Goal: Task Accomplishment & Management: Contribute content

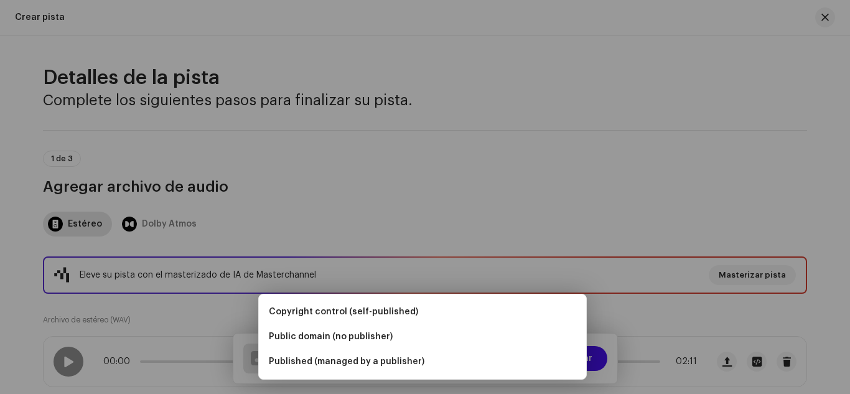
click at [651, 187] on div "Añadir autor(a) Nombre del Autor ( DEBE ser el nombre de una persona y no de un…" at bounding box center [425, 197] width 850 height 394
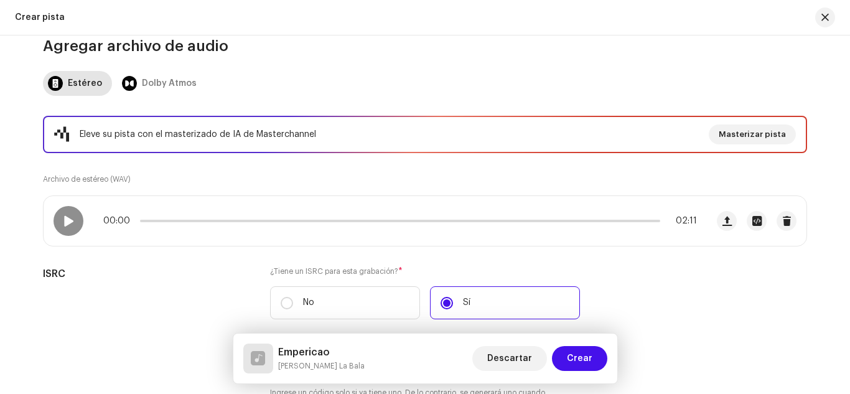
scroll to position [141, 0]
click at [64, 229] on div at bounding box center [68, 220] width 30 height 30
click at [63, 219] on span at bounding box center [68, 220] width 11 height 10
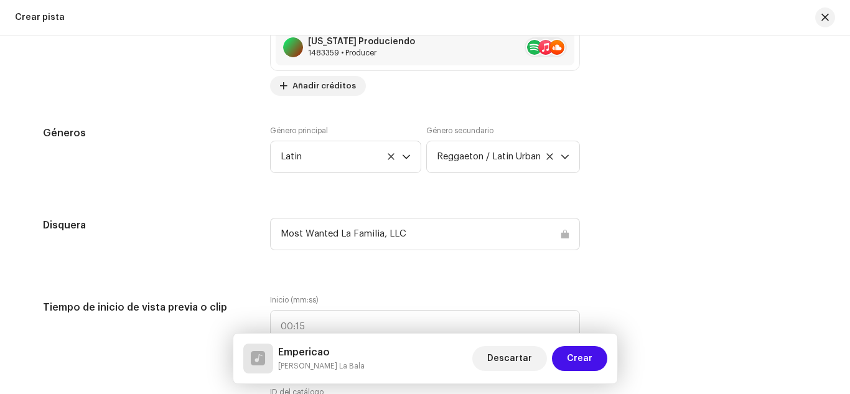
scroll to position [1127, 0]
click at [467, 147] on span "Reggaeton / Latin Urban" at bounding box center [499, 155] width 124 height 31
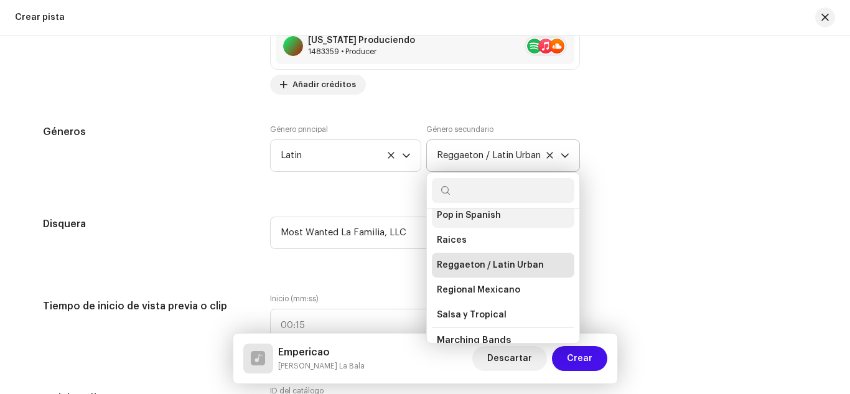
scroll to position [7280, 0]
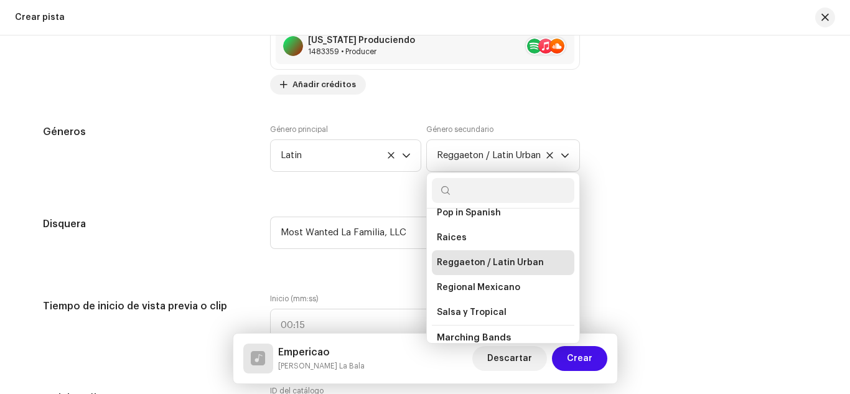
click at [634, 197] on div "Detalles de la pista Complete los siguientes pasos para finalizar su pista. 1 d…" at bounding box center [425, 298] width 804 height 2721
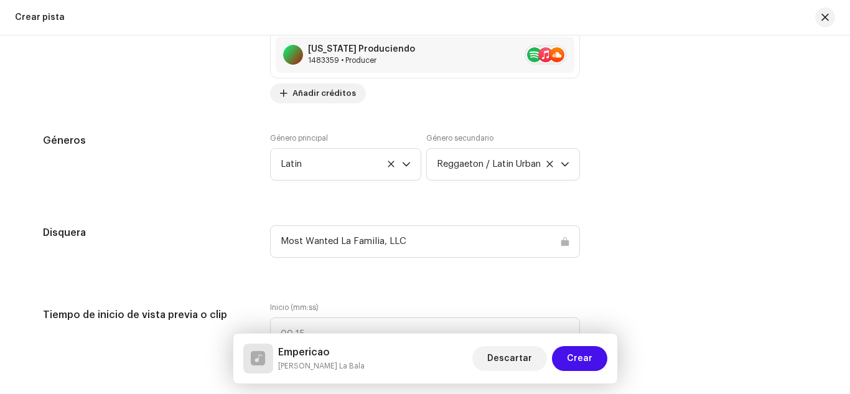
scroll to position [1122, 0]
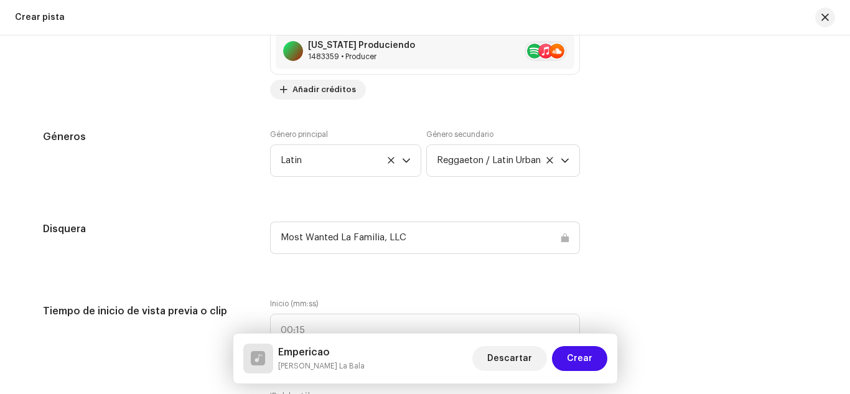
click at [149, 149] on div "Géneros" at bounding box center [146, 160] width 207 height 62
click at [823, 12] on span "button" at bounding box center [824, 17] width 7 height 10
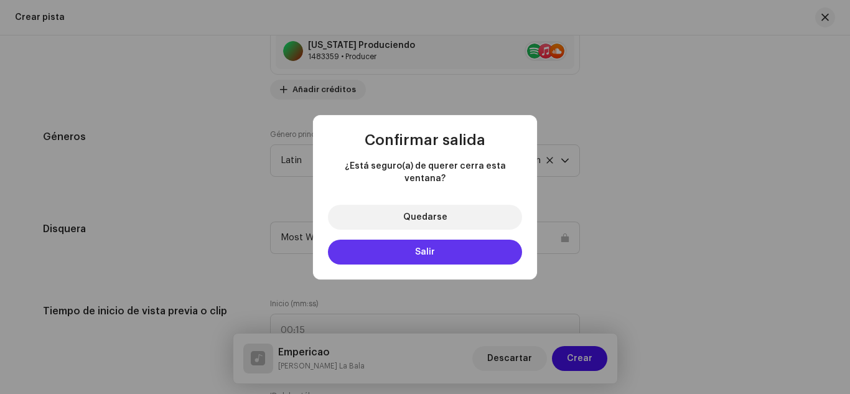
click at [428, 248] on span "Salir" at bounding box center [425, 252] width 20 height 9
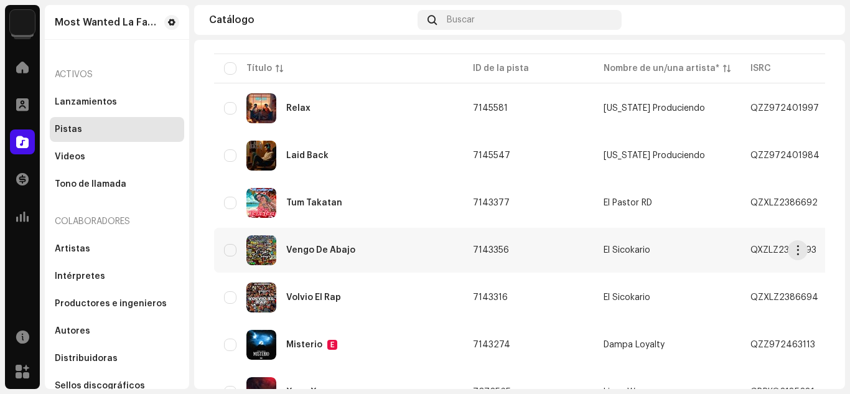
scroll to position [109, 0]
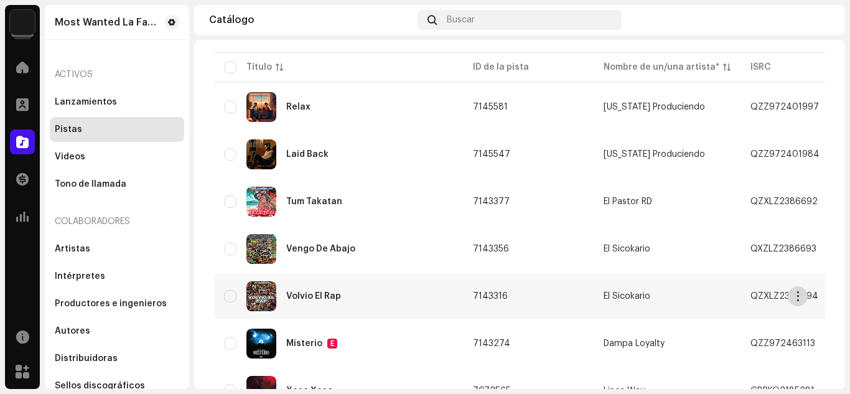
click at [800, 292] on span "button" at bounding box center [797, 296] width 9 height 10
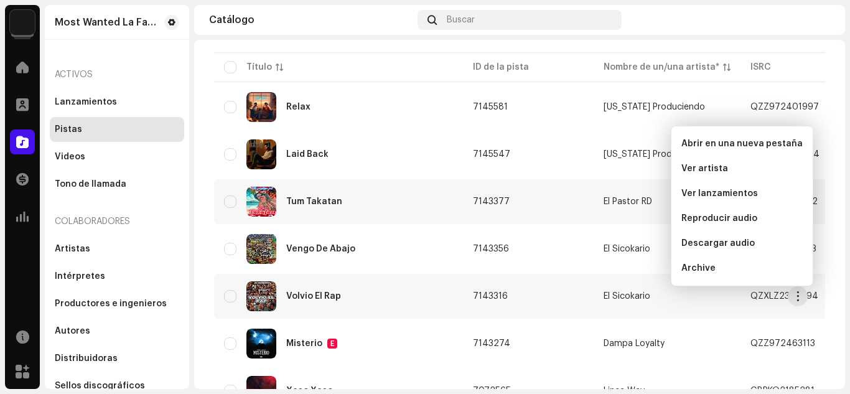
click at [586, 207] on td "7143377" at bounding box center [528, 201] width 131 height 45
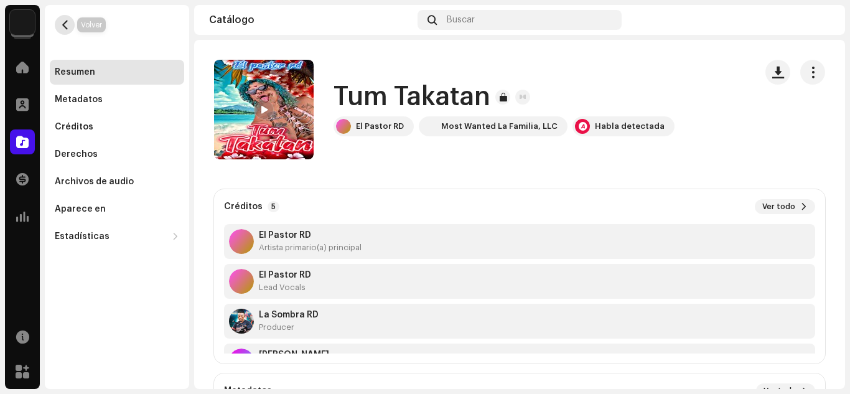
click at [65, 22] on span "button" at bounding box center [64, 25] width 9 height 10
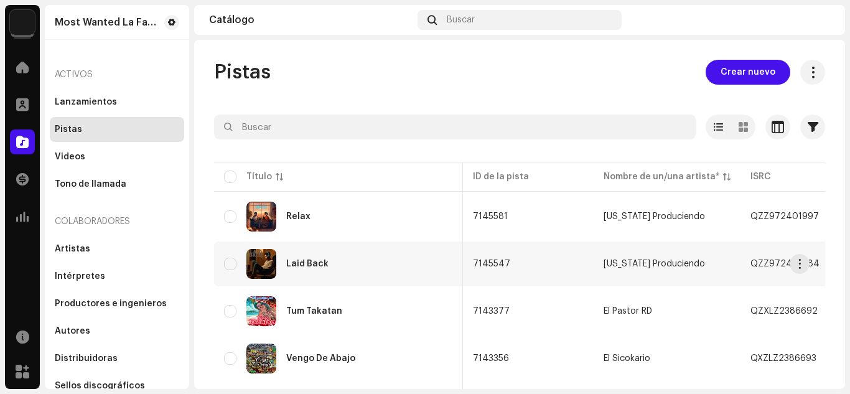
scroll to position [0, 2]
click at [381, 361] on div "Vengo De Abajo" at bounding box center [338, 358] width 229 height 30
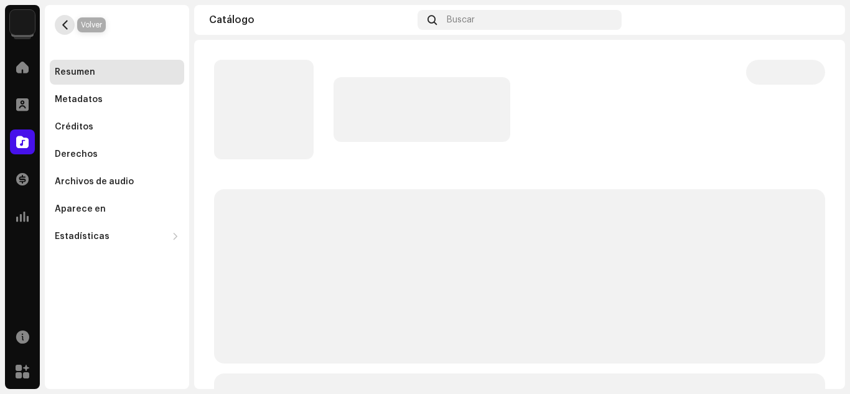
click at [59, 22] on button "button" at bounding box center [65, 25] width 20 height 20
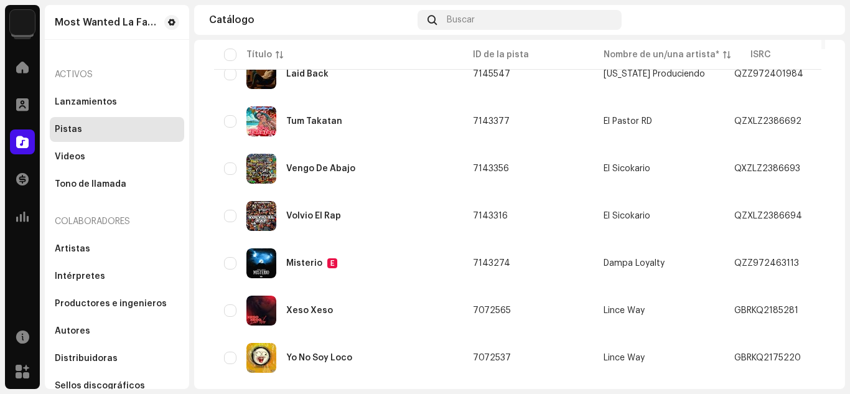
scroll to position [197, 0]
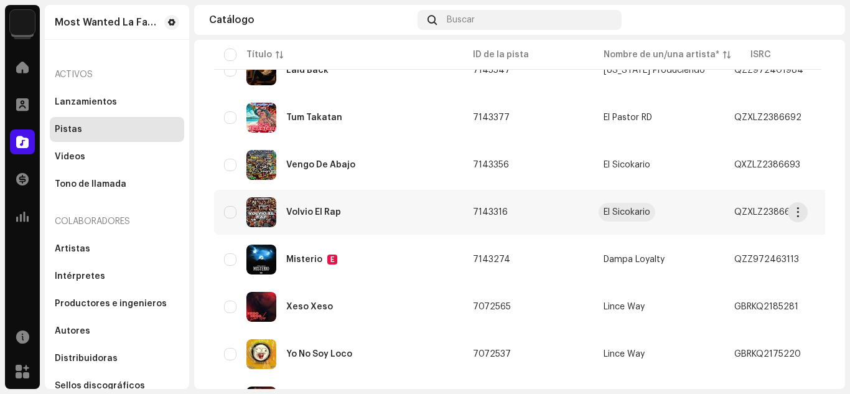
click at [613, 210] on div "El Sicokario" at bounding box center [626, 212] width 47 height 9
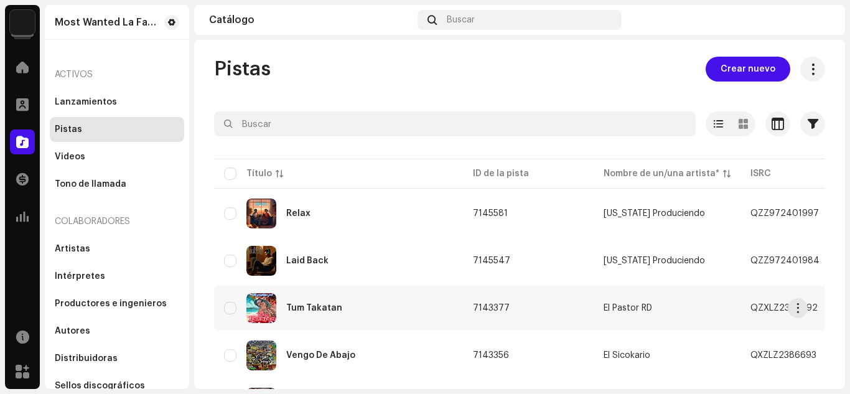
scroll to position [0, 0]
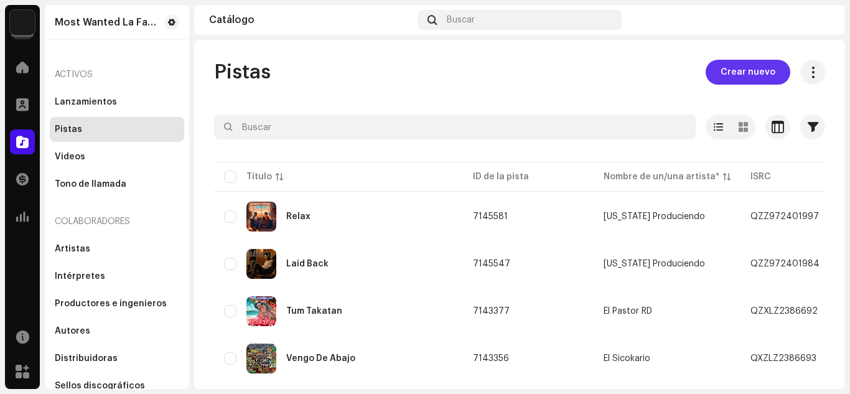
click at [735, 73] on span "Crear nuevo" at bounding box center [747, 72] width 55 height 25
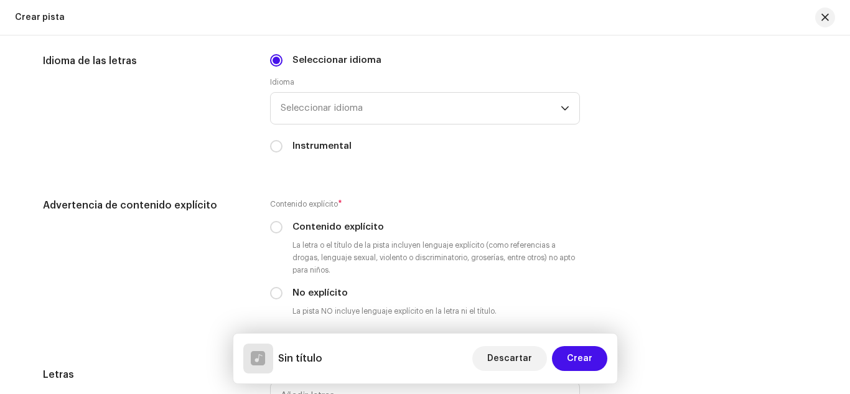
scroll to position [2284, 0]
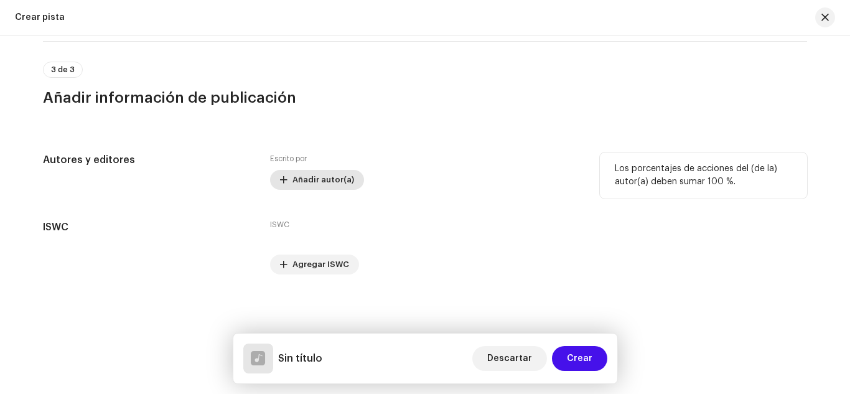
click at [329, 182] on span "Añadir autor(a)" at bounding box center [323, 179] width 62 height 25
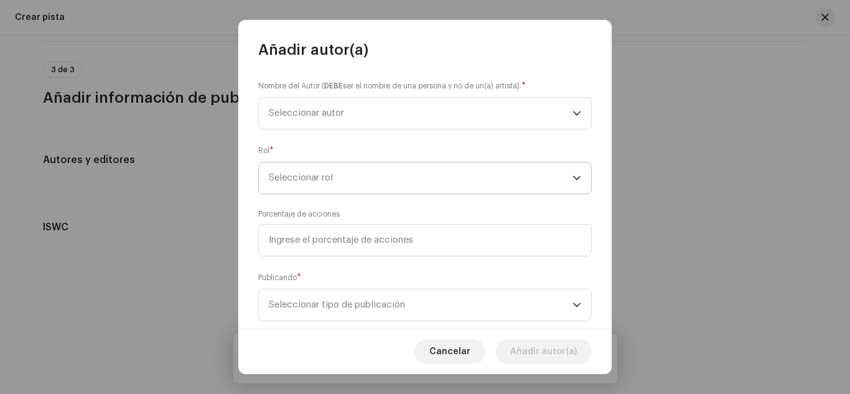
click at [333, 179] on span "Seleccionar rol" at bounding box center [420, 177] width 303 height 31
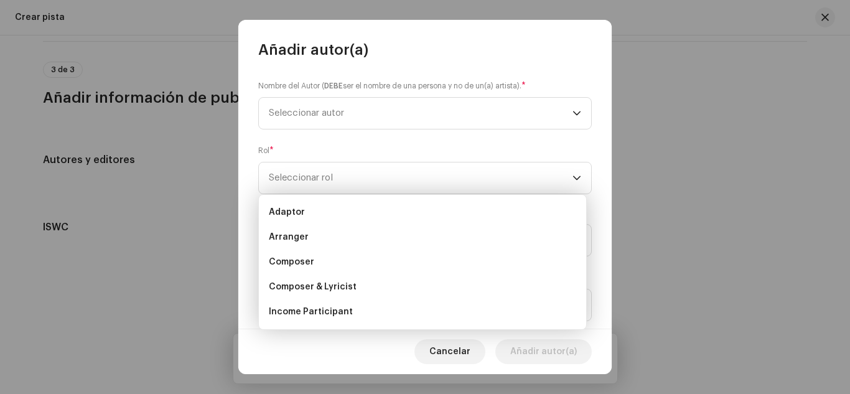
click at [363, 132] on div "Nombre del Autor ( DEBE ser el nombre de una persona y no de un(a) artista). * …" at bounding box center [424, 194] width 373 height 269
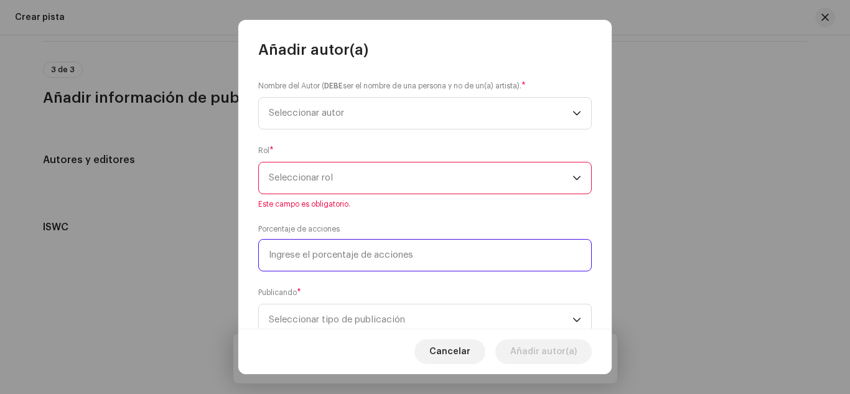
click at [358, 259] on input at bounding box center [424, 255] width 333 height 32
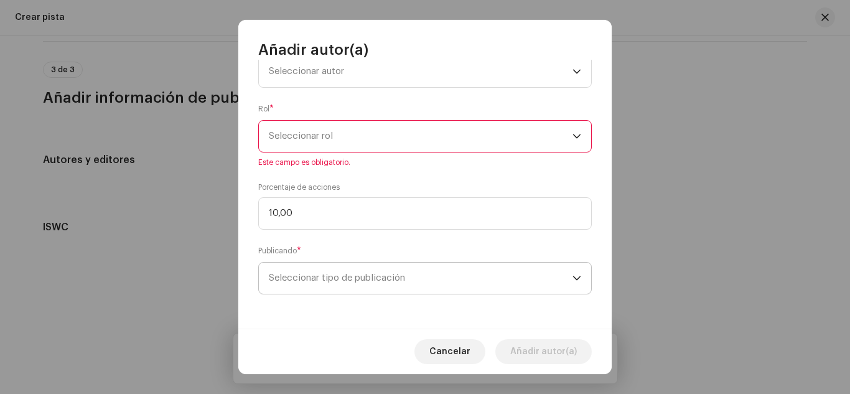
click at [437, 273] on span "Seleccionar tipo de publicación" at bounding box center [420, 277] width 303 height 31
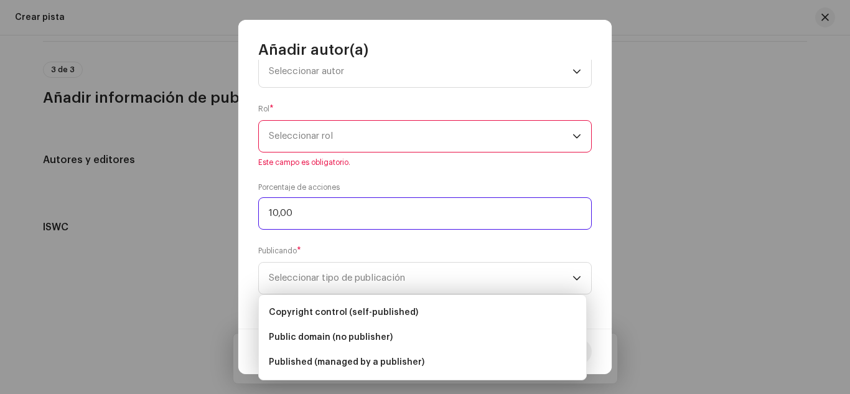
click at [370, 202] on input "10,00" at bounding box center [424, 213] width 333 height 32
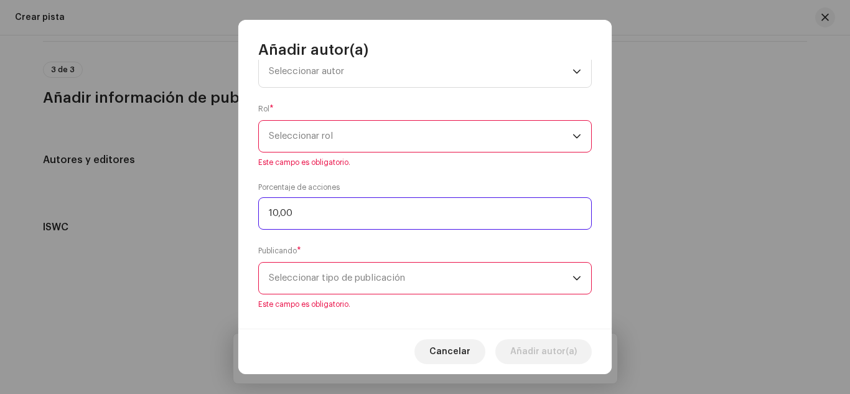
type input "1,00"
type input "90,00"
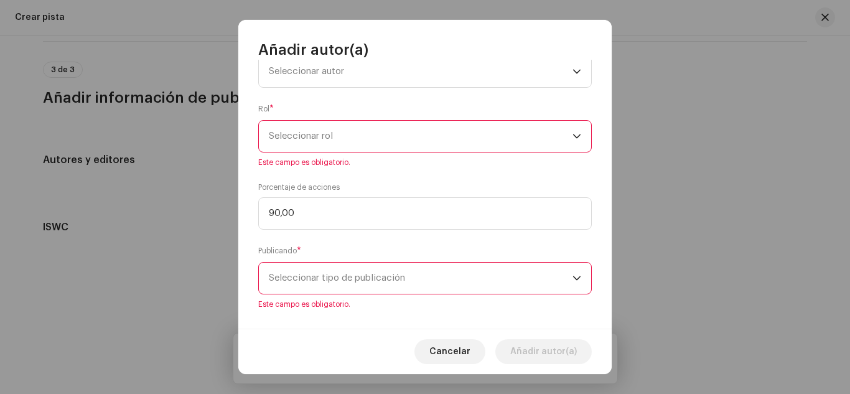
click at [396, 272] on span "Seleccionar tipo de publicación" at bounding box center [420, 277] width 303 height 31
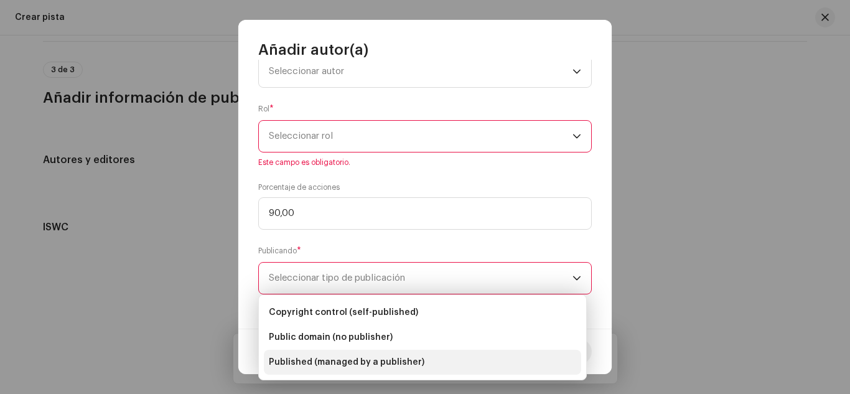
click at [398, 363] on span "Published (managed by a publisher)" at bounding box center [346, 362] width 155 height 12
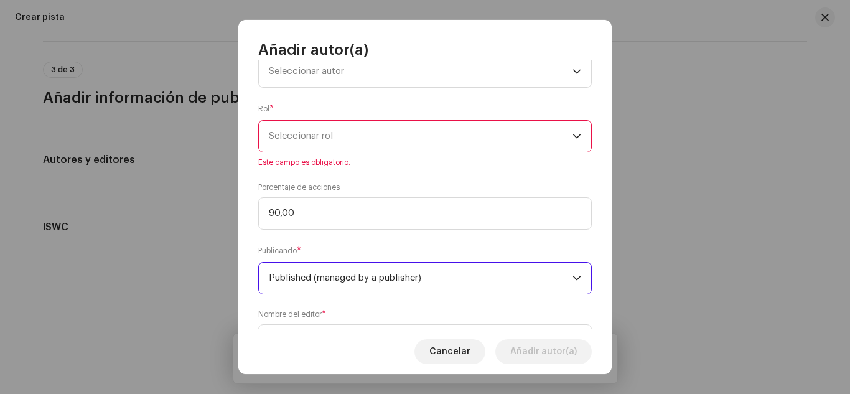
scroll to position [104, 0]
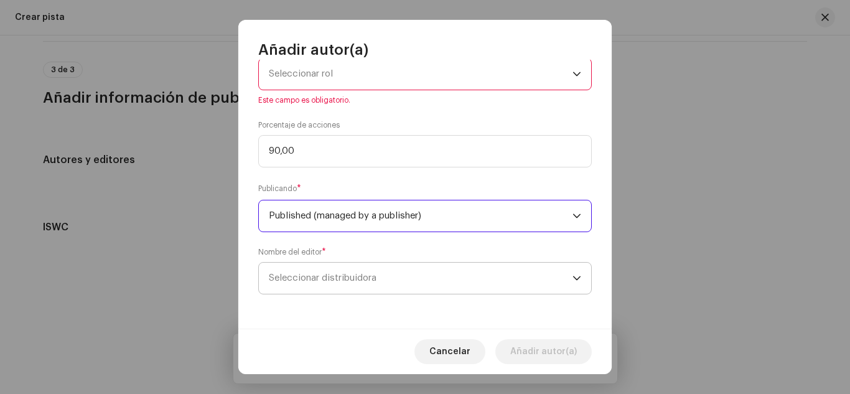
click at [392, 279] on span "Seleccionar distribuidora" at bounding box center [420, 277] width 303 height 31
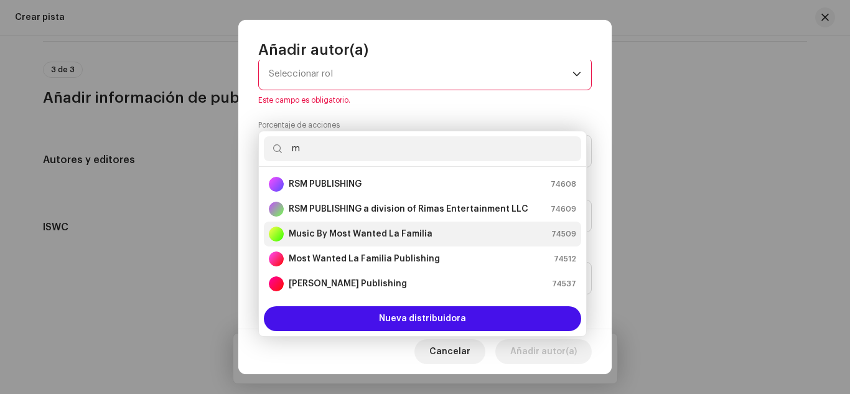
type input "m"
click at [336, 229] on strong "Music By Most Wanted La Familia" at bounding box center [361, 234] width 144 height 12
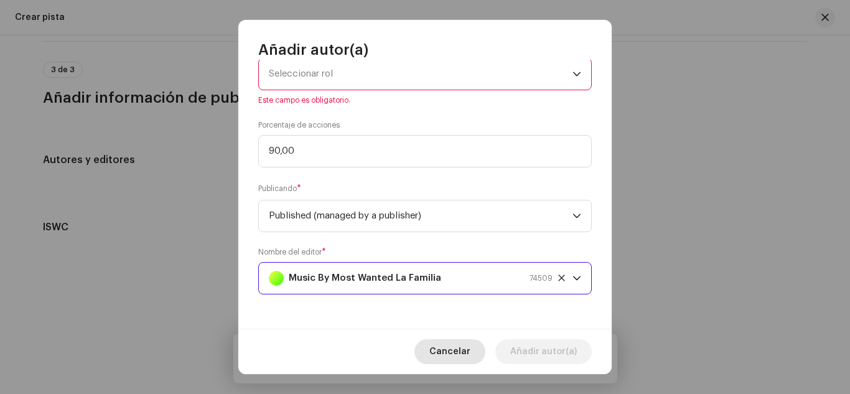
click at [458, 351] on span "Cancelar" at bounding box center [449, 351] width 41 height 25
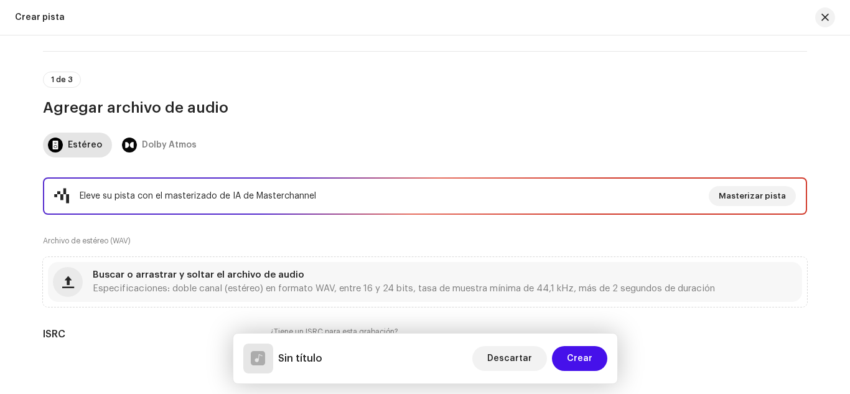
scroll to position [144, 0]
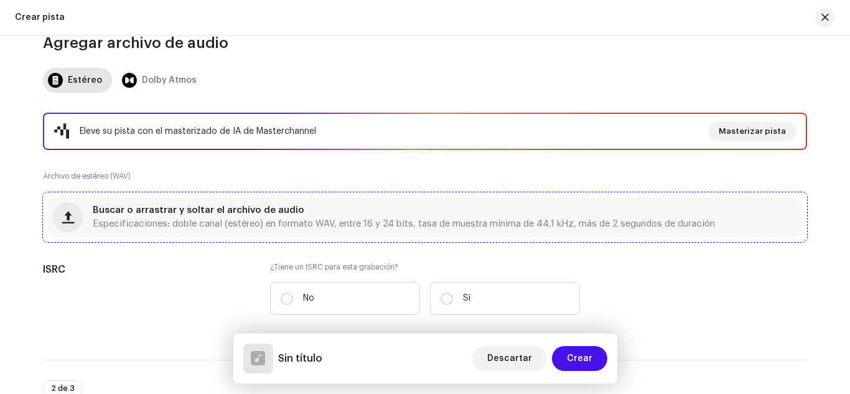
click at [279, 207] on span "Buscar o arrastrar y soltar el archivo de audio" at bounding box center [198, 210] width 211 height 9
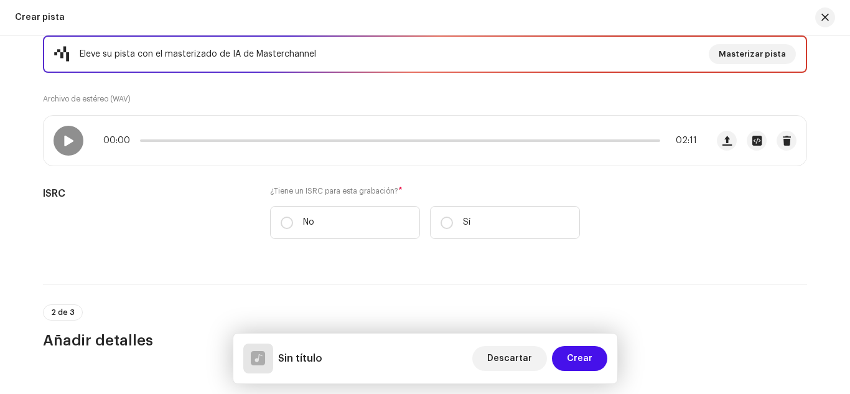
scroll to position [222, 0]
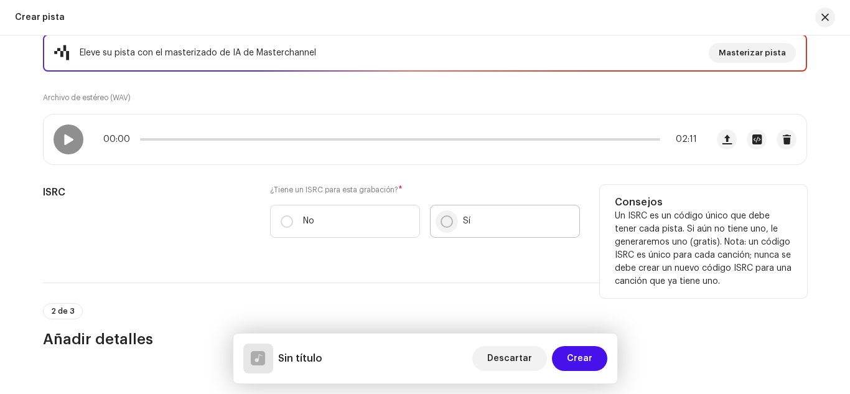
click at [442, 218] on input "Sí" at bounding box center [446, 221] width 12 height 12
radio input "true"
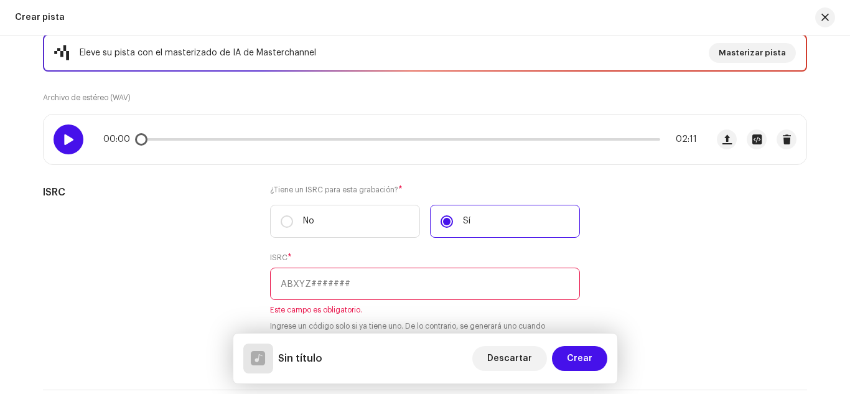
click at [72, 137] on div at bounding box center [68, 139] width 30 height 30
click at [69, 147] on div at bounding box center [68, 139] width 30 height 30
click at [521, 170] on div "Eleve su pista con el masterizado de IA de Masterchannel Masterizar pista Archi…" at bounding box center [425, 196] width 764 height 325
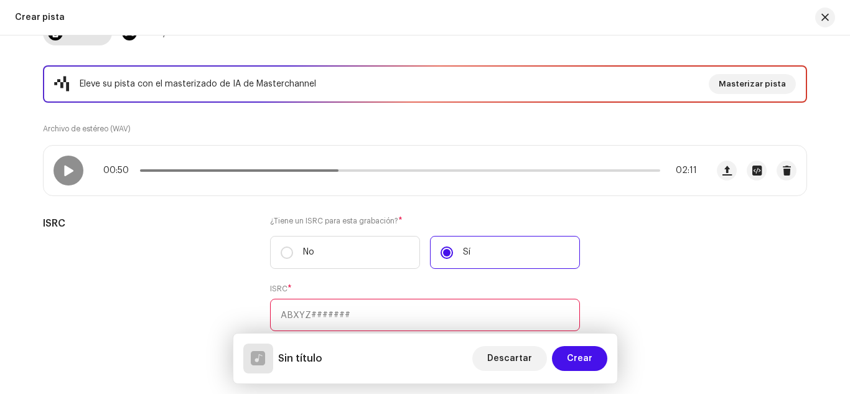
scroll to position [190, 0]
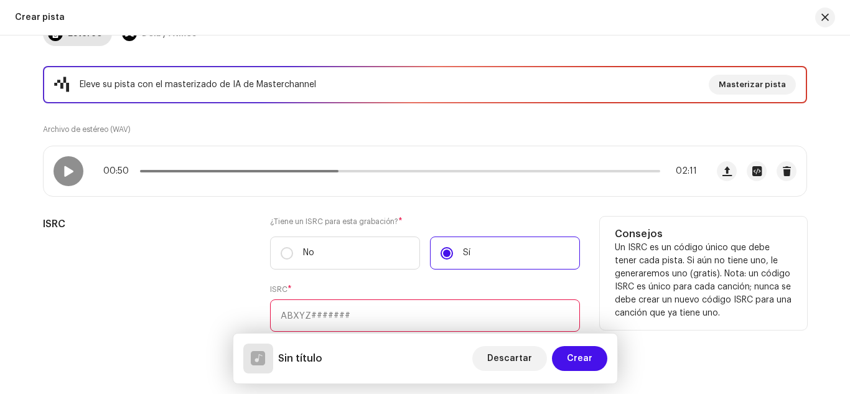
click at [333, 313] on input "text" at bounding box center [425, 315] width 310 height 32
paste input "QZZ972463114"
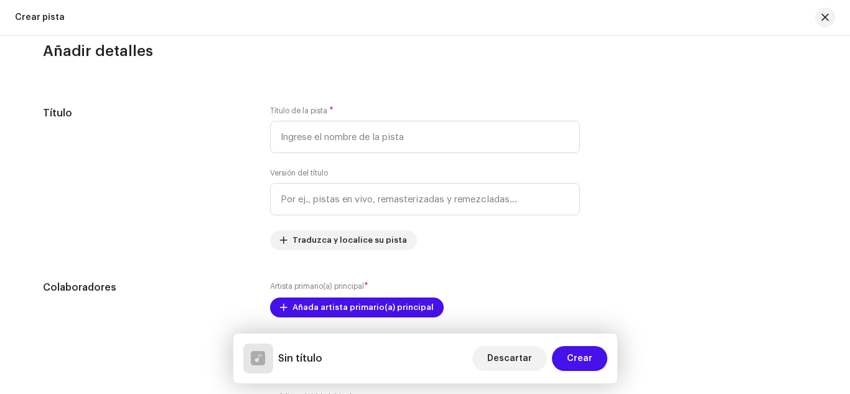
scroll to position [619, 0]
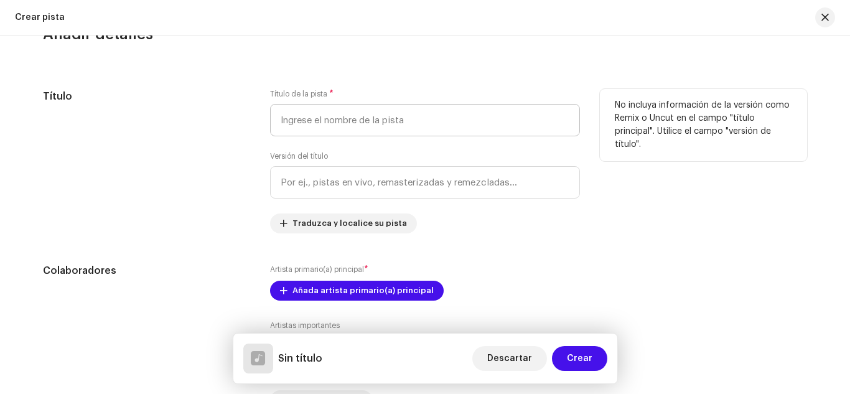
type input "QZZ972463114"
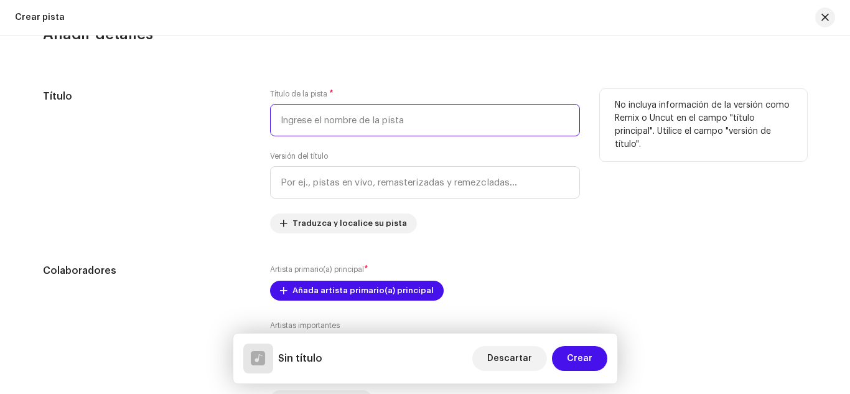
click at [287, 124] on input "text" at bounding box center [425, 120] width 310 height 32
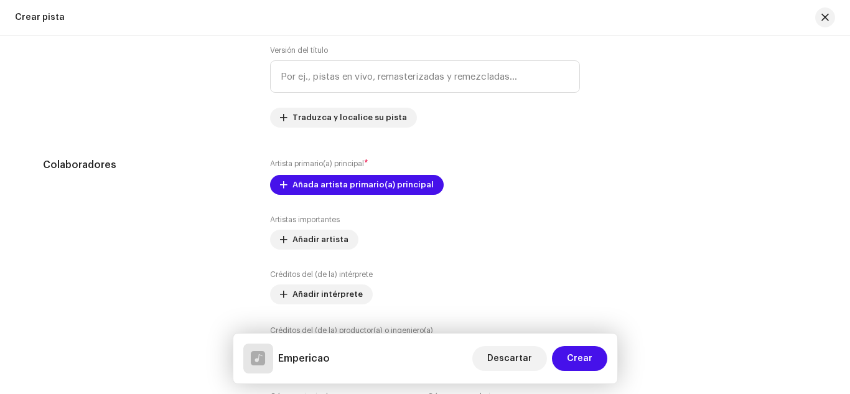
scroll to position [731, 0]
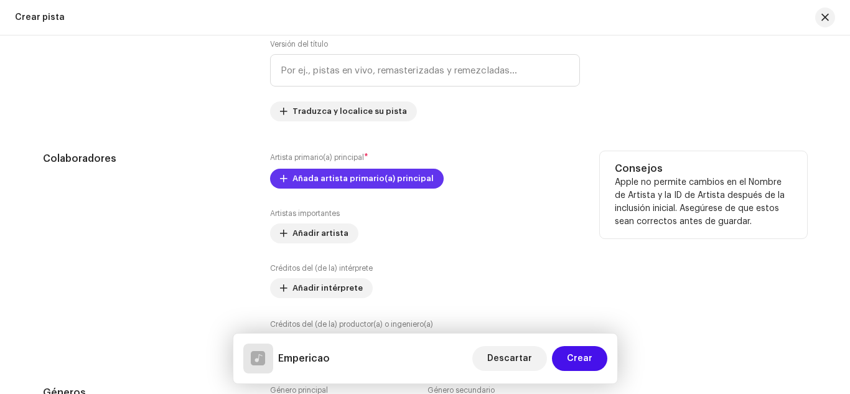
type input "Empericao"
click at [382, 174] on span "Añada artista primario(a) principal" at bounding box center [362, 178] width 141 height 25
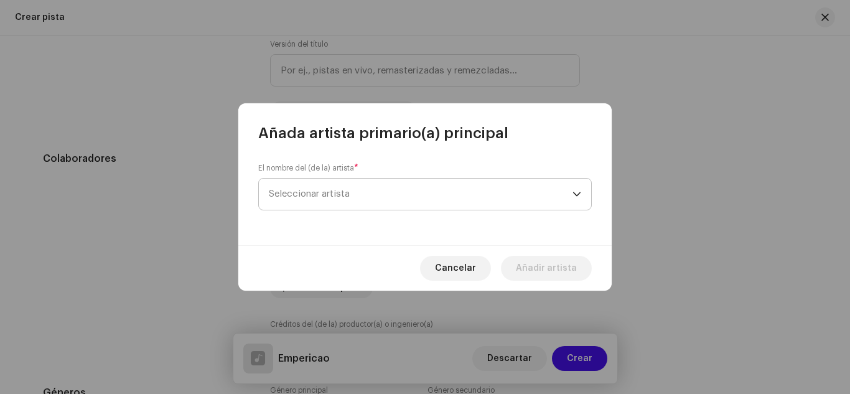
click at [364, 186] on span "Seleccionar artista" at bounding box center [420, 193] width 303 height 31
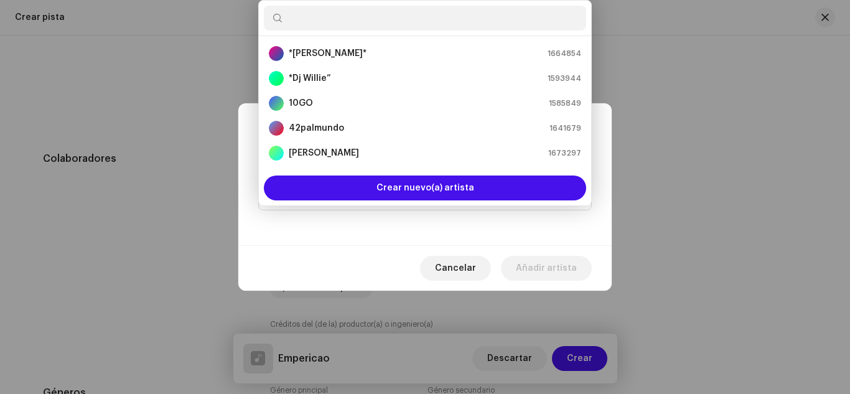
click at [333, 12] on input "text" at bounding box center [425, 18] width 322 height 25
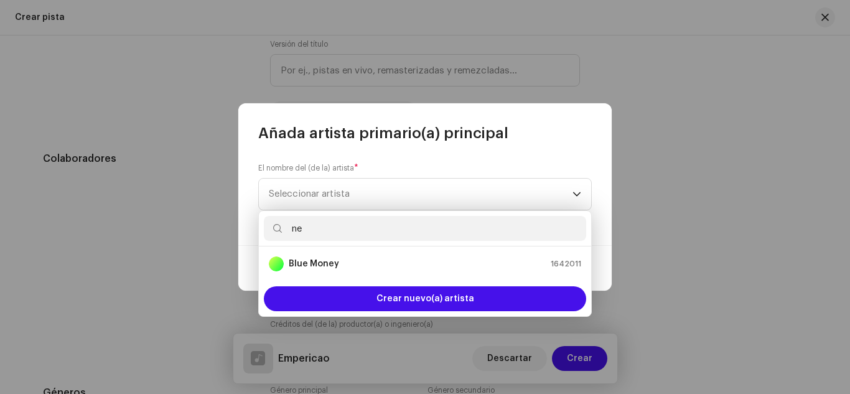
type input "ney"
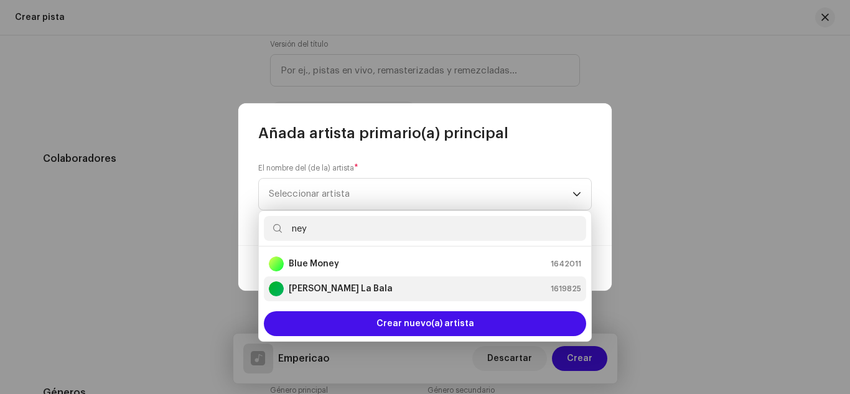
click at [302, 279] on li "[PERSON_NAME] La Bala 1619825" at bounding box center [425, 288] width 322 height 25
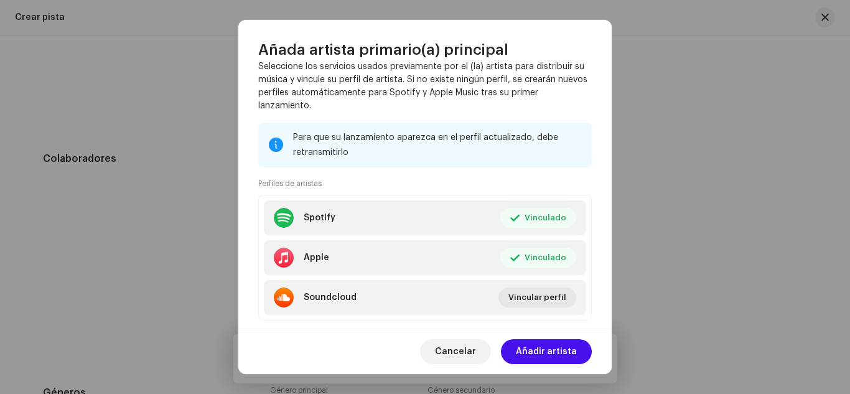
scroll to position [147, 0]
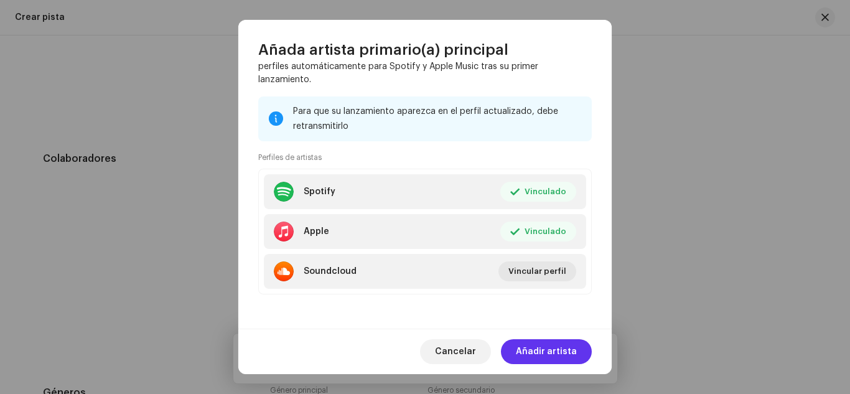
click at [545, 350] on span "Añadir artista" at bounding box center [546, 351] width 61 height 25
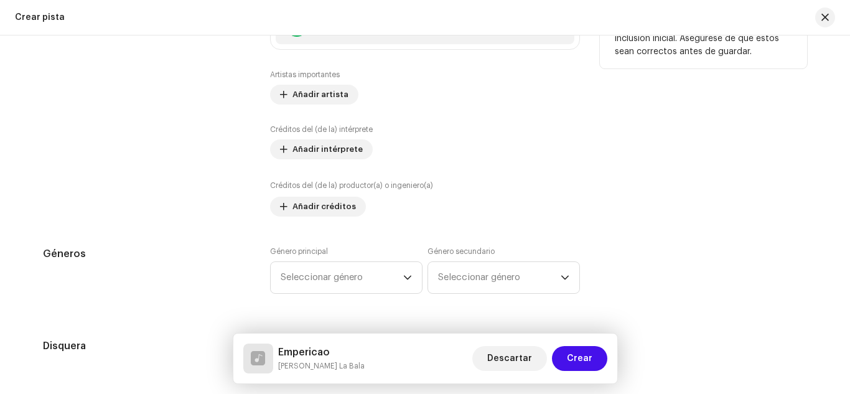
scroll to position [910, 0]
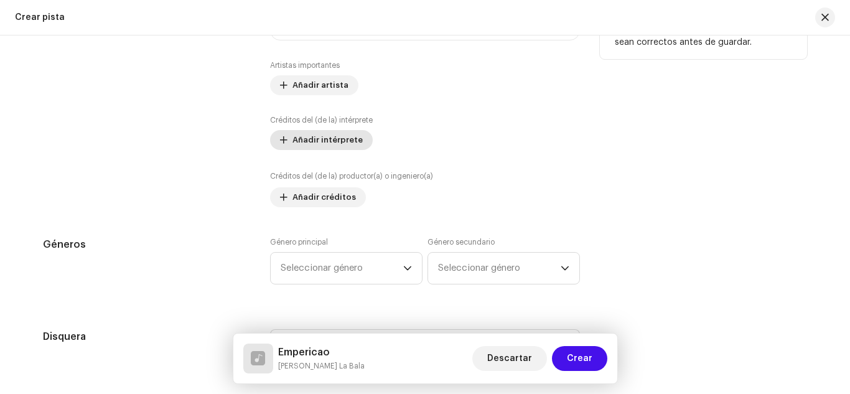
click at [322, 141] on span "Añadir intérprete" at bounding box center [327, 139] width 70 height 25
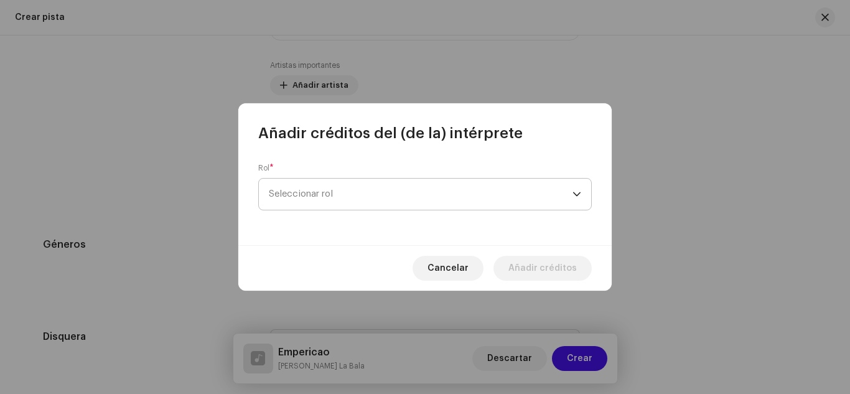
click at [336, 192] on span "Seleccionar rol" at bounding box center [420, 193] width 303 height 31
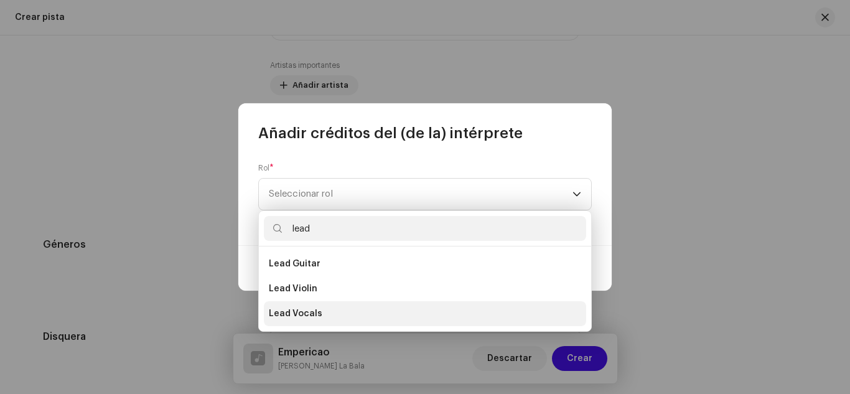
type input "lead"
click at [336, 309] on li "Lead Vocals" at bounding box center [425, 313] width 322 height 25
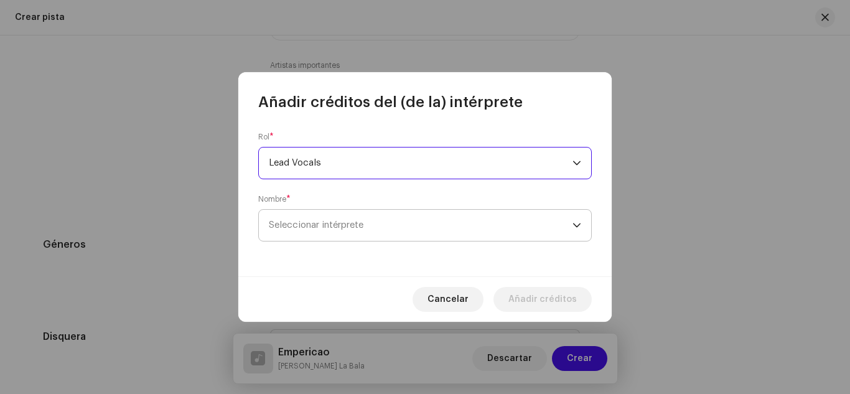
click at [476, 223] on span "Seleccionar intérprete" at bounding box center [420, 225] width 303 height 31
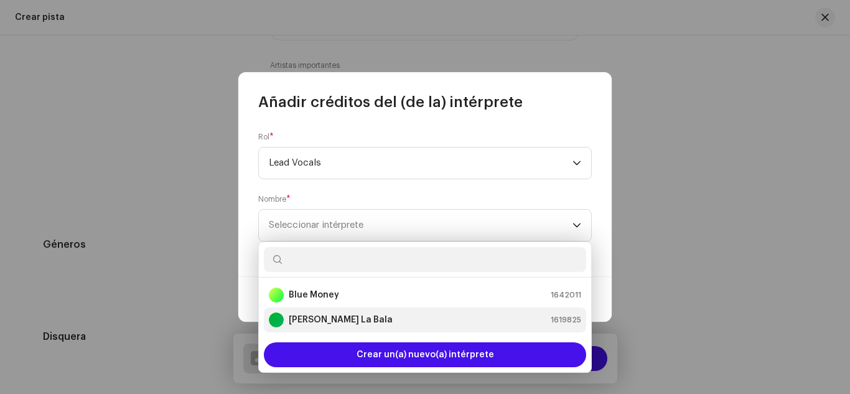
click at [426, 322] on div "[PERSON_NAME] La Bala 1619825" at bounding box center [425, 319] width 312 height 15
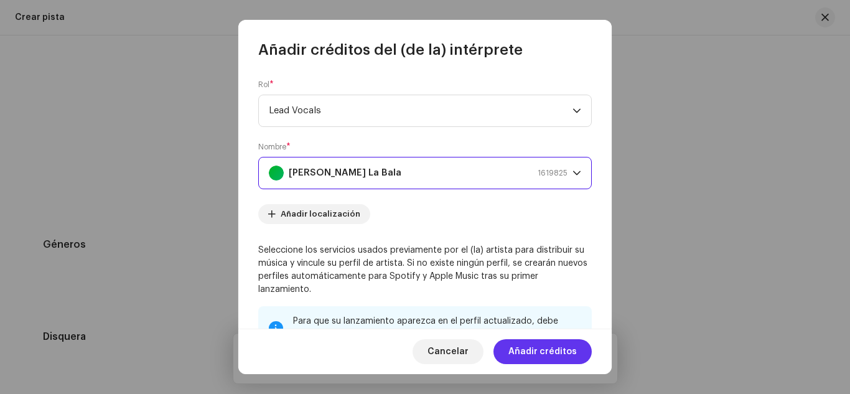
click at [532, 348] on span "Añadir créditos" at bounding box center [542, 351] width 68 height 25
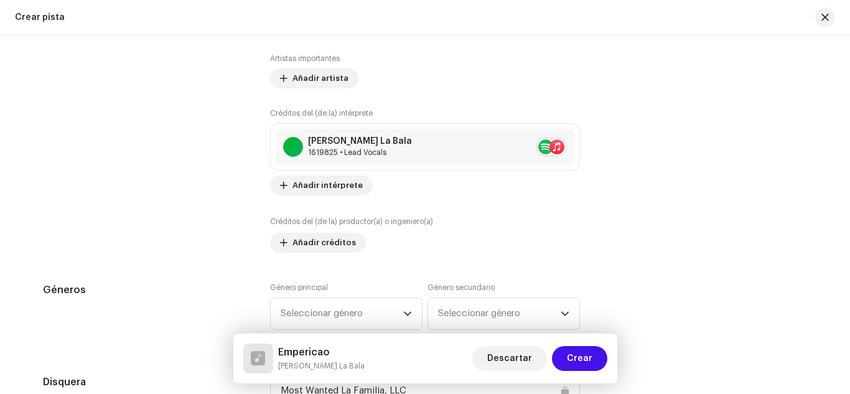
scroll to position [919, 0]
click at [331, 241] on span "Añadir créditos" at bounding box center [323, 240] width 63 height 25
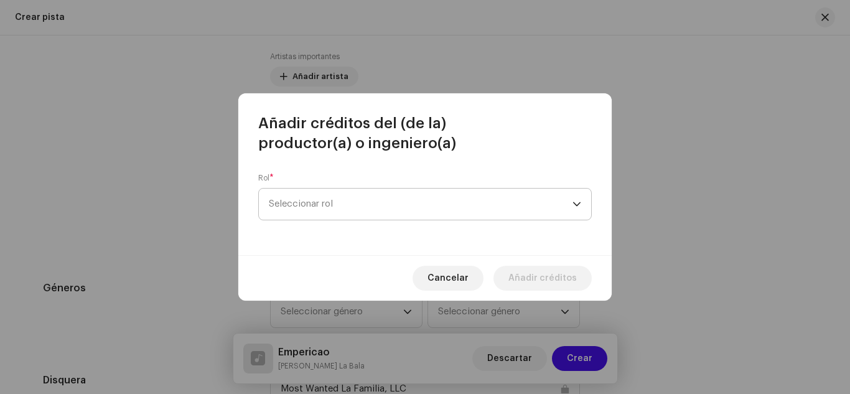
click at [316, 208] on span "Seleccionar rol" at bounding box center [420, 203] width 303 height 31
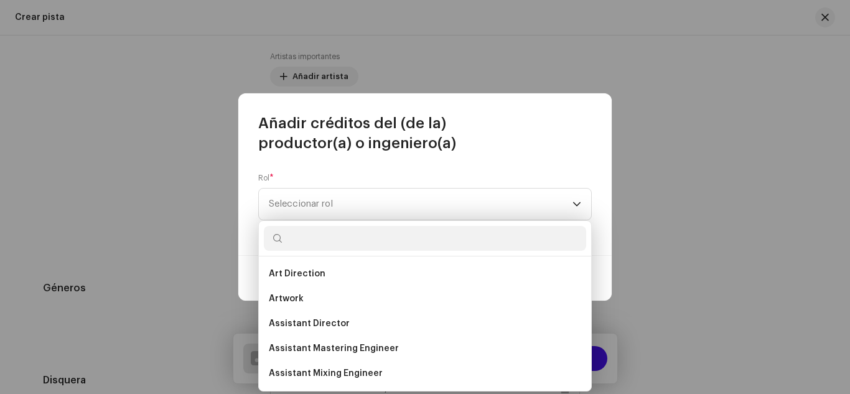
click at [318, 233] on input "text" at bounding box center [425, 238] width 322 height 25
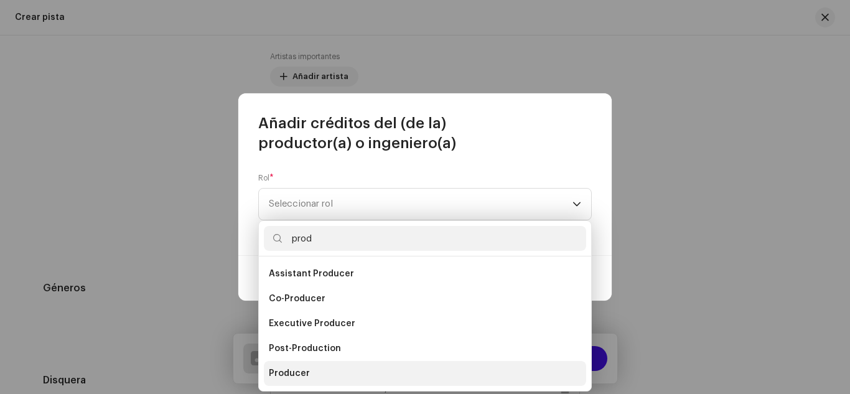
type input "prod"
click at [319, 371] on li "Producer" at bounding box center [425, 373] width 322 height 25
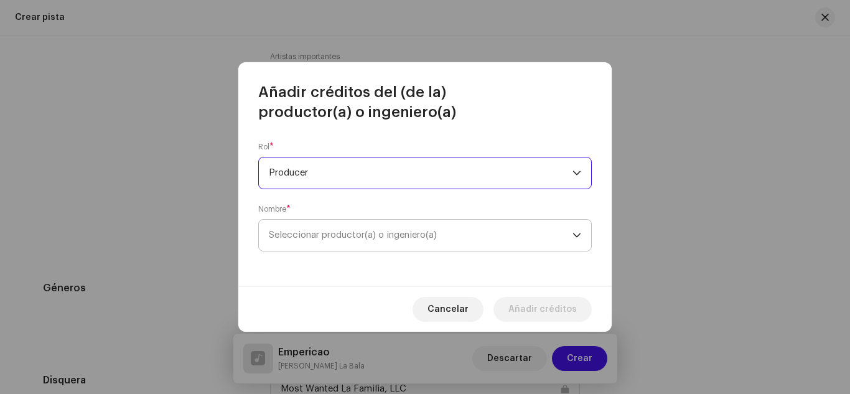
click at [341, 236] on span "Seleccionar productor(a) o ingeniero(a)" at bounding box center [353, 234] width 168 height 9
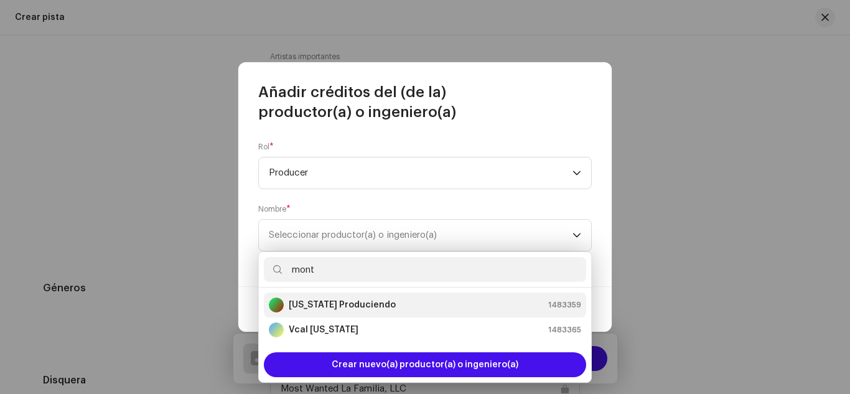
type input "mont"
click at [349, 302] on strong "[US_STATE] Produciendo" at bounding box center [342, 305] width 107 height 12
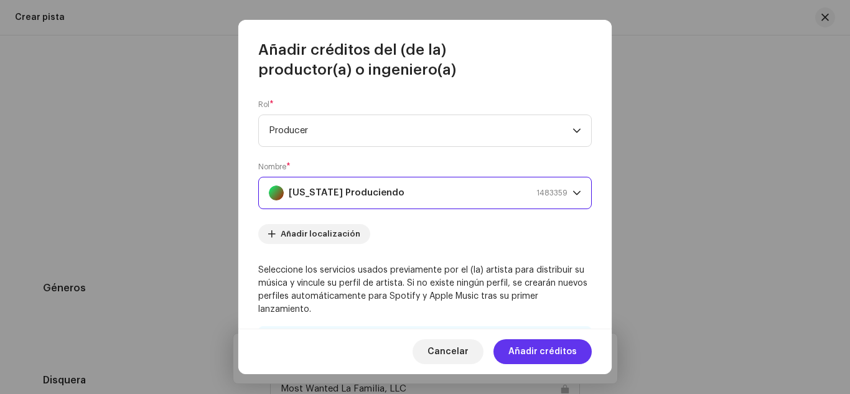
click at [536, 347] on span "Añadir créditos" at bounding box center [542, 351] width 68 height 25
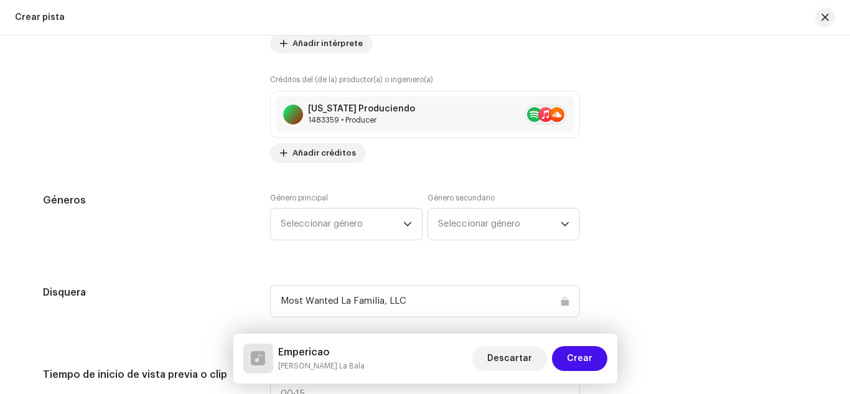
scroll to position [1059, 0]
click at [367, 223] on span "Seleccionar género" at bounding box center [341, 223] width 123 height 31
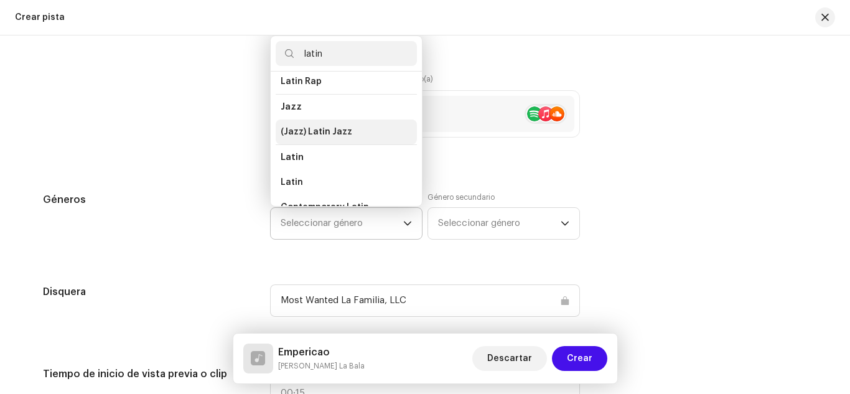
scroll to position [35, 0]
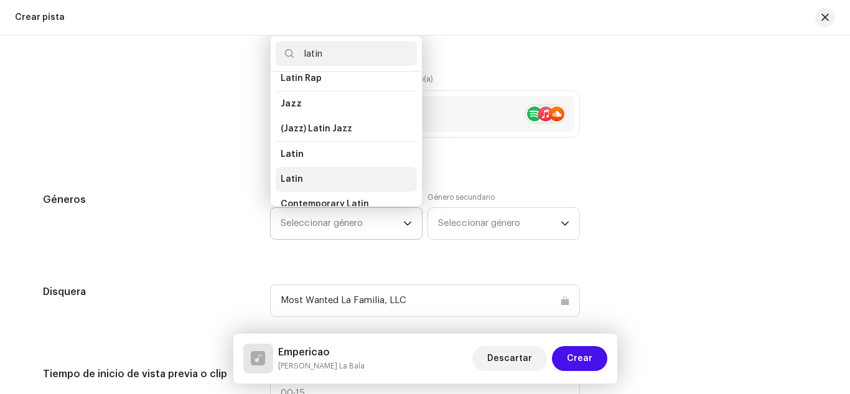
type input "latin"
click at [330, 172] on li "Latin" at bounding box center [346, 179] width 141 height 25
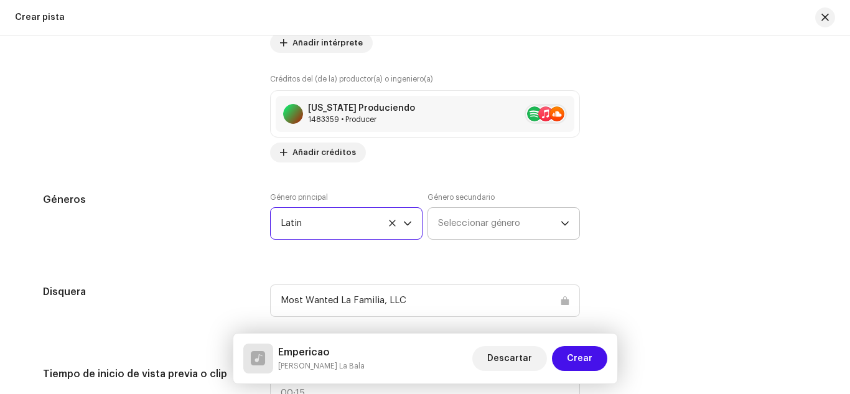
click at [499, 216] on span "Seleccionar género" at bounding box center [499, 223] width 123 height 31
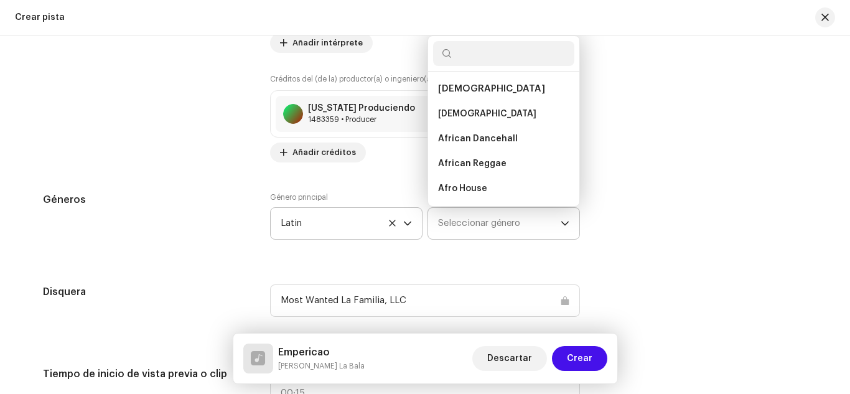
scroll to position [20, 0]
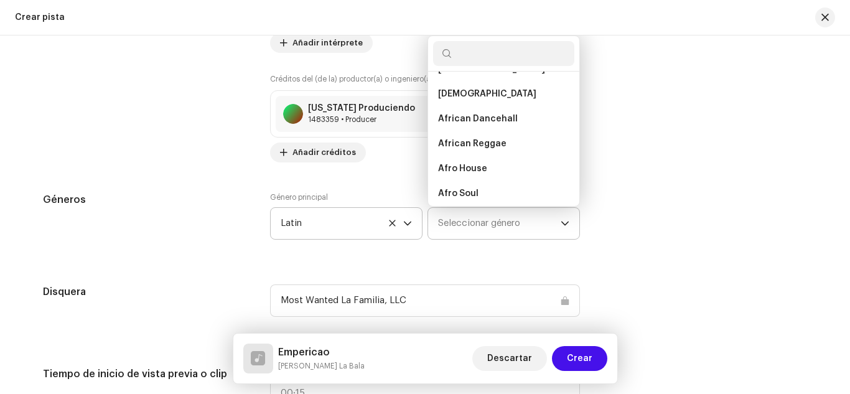
click at [459, 55] on input "text" at bounding box center [503, 53] width 141 height 25
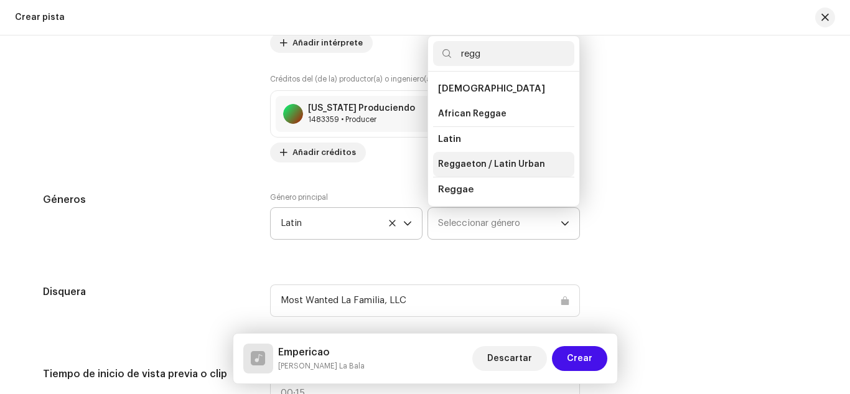
type input "regg"
click at [518, 165] on span "Reggaeton / Latin Urban" at bounding box center [491, 164] width 107 height 12
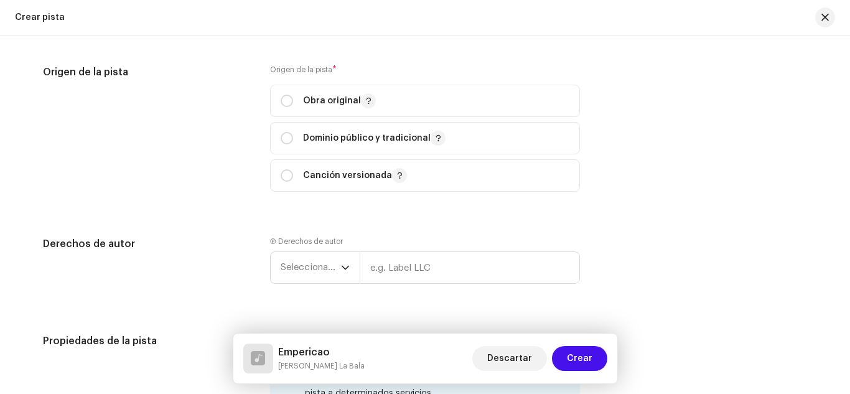
scroll to position [1539, 0]
click at [283, 98] on input "radio" at bounding box center [286, 101] width 12 height 12
radio input "true"
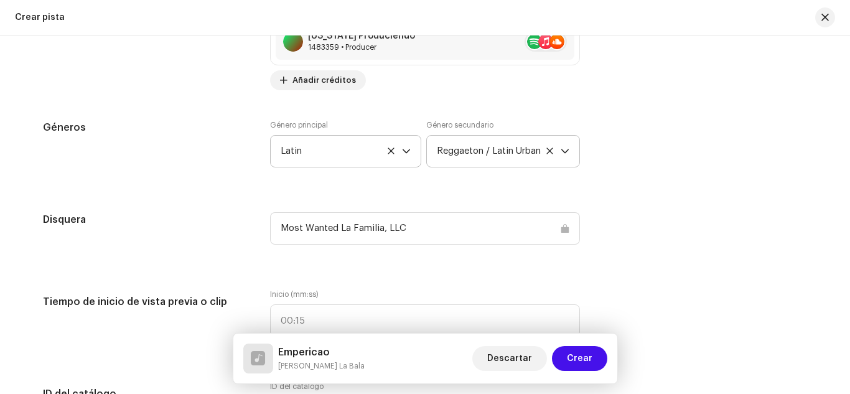
scroll to position [1131, 0]
click at [560, 149] on icon "dropdown trigger" at bounding box center [564, 151] width 9 height 9
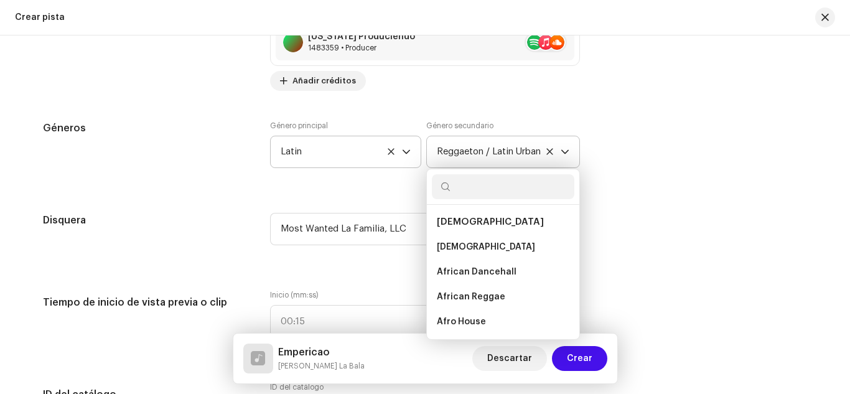
scroll to position [7202, 0]
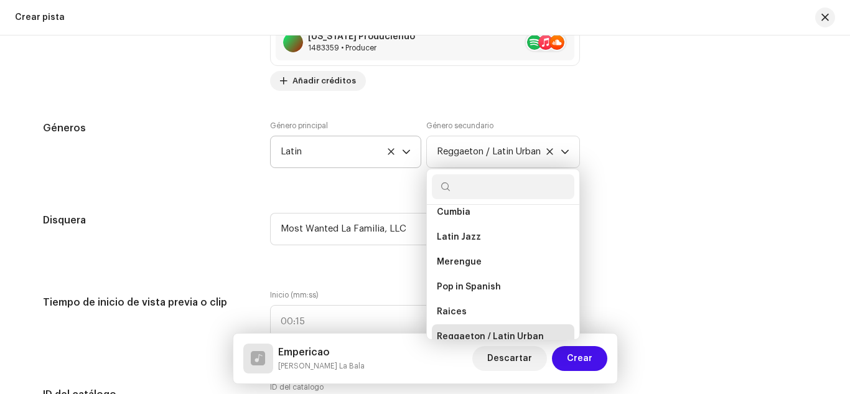
click at [609, 177] on div "Géneros Género principal Latin Género secundario Reggaeton / Latin Urban Africa…" at bounding box center [425, 152] width 764 height 62
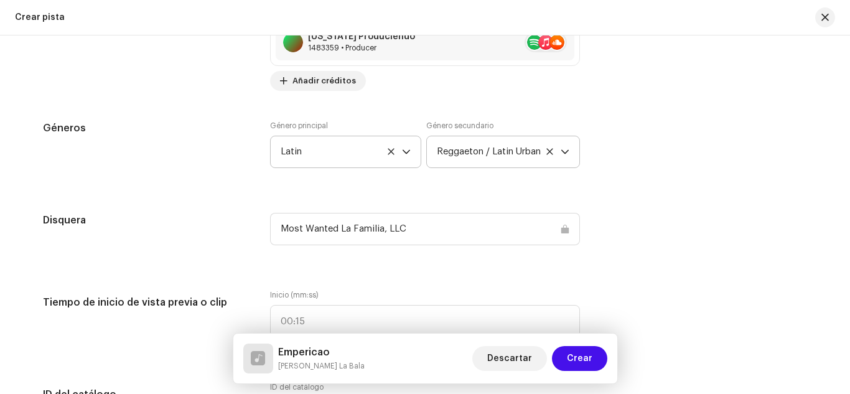
click at [562, 147] on icon "dropdown trigger" at bounding box center [564, 151] width 9 height 9
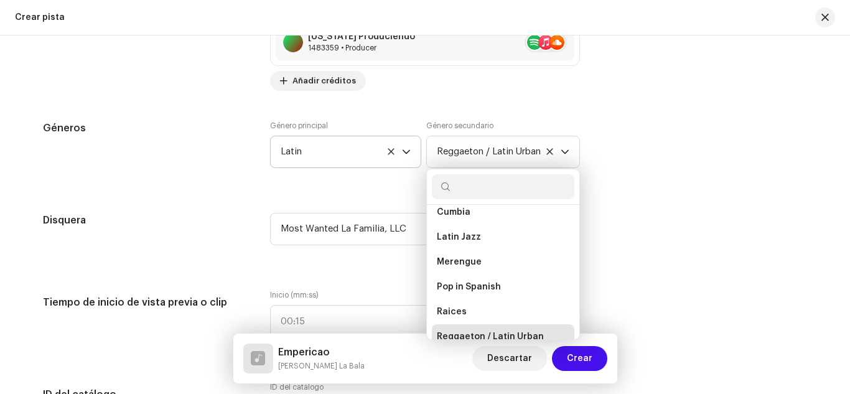
click at [600, 201] on div "Detalles de la pista Complete los siguientes pasos para finalizar su pista. 1 d…" at bounding box center [425, 295] width 804 height 2721
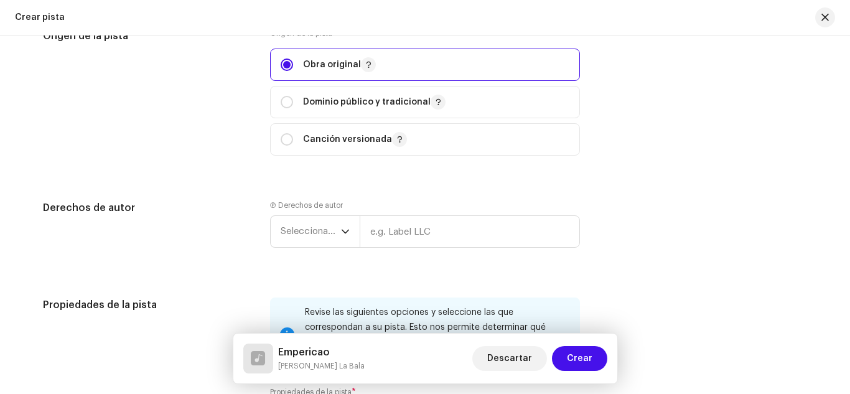
scroll to position [1577, 0]
click at [308, 234] on span "Seleccionar año" at bounding box center [310, 230] width 60 height 31
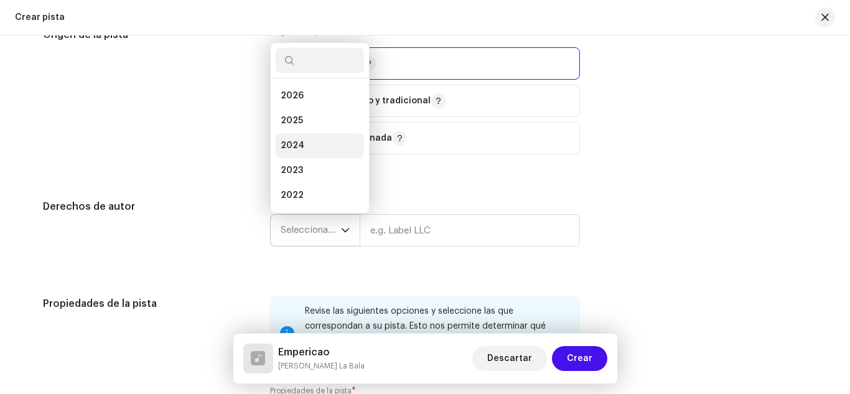
click at [315, 146] on li "2024" at bounding box center [320, 145] width 88 height 25
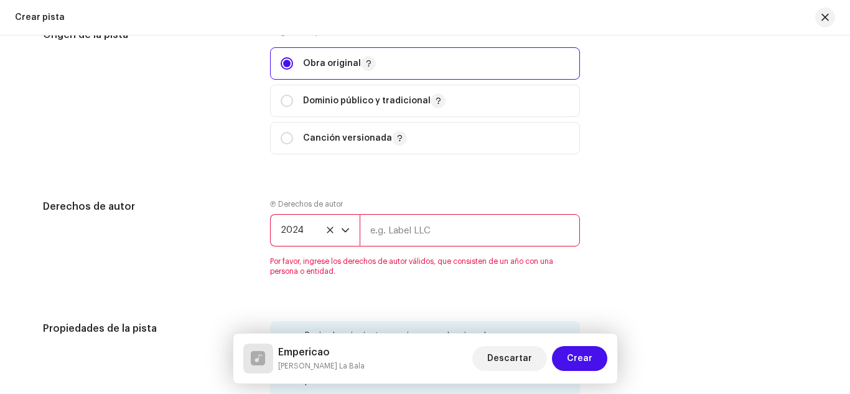
click at [429, 228] on input "text" at bounding box center [469, 230] width 220 height 32
type input "Most Wanted La Familia, LLC"
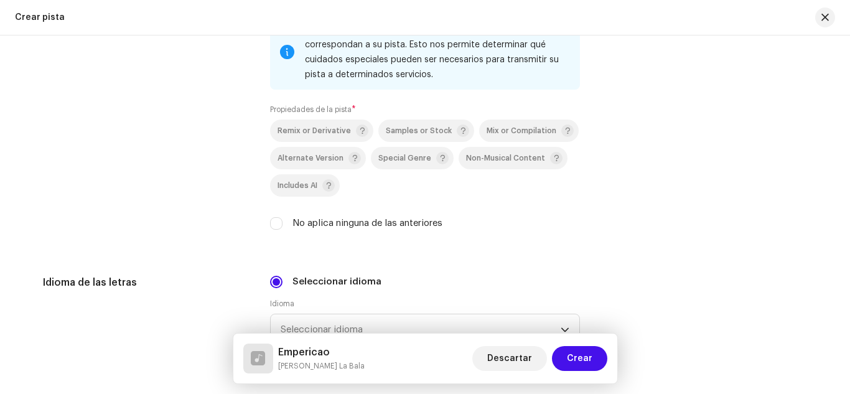
scroll to position [1886, 0]
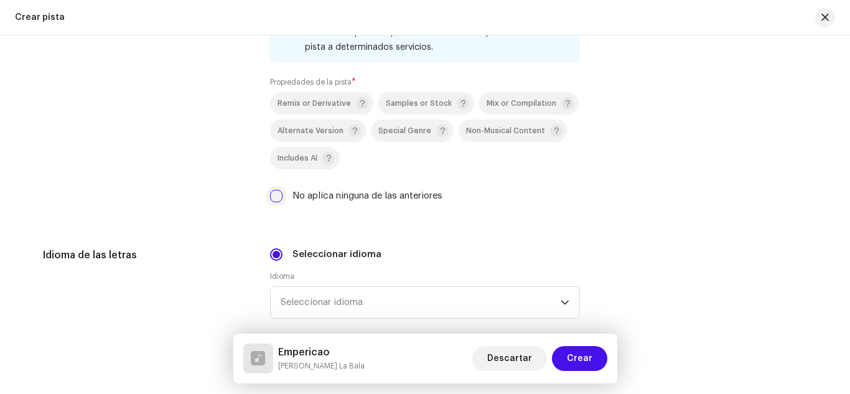
click at [272, 195] on input "No aplica ninguna de las anteriores" at bounding box center [276, 196] width 12 height 12
checkbox input "true"
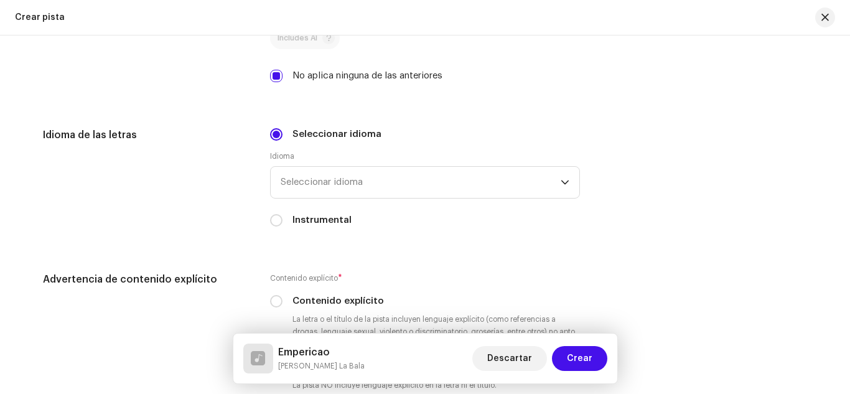
scroll to position [2009, 0]
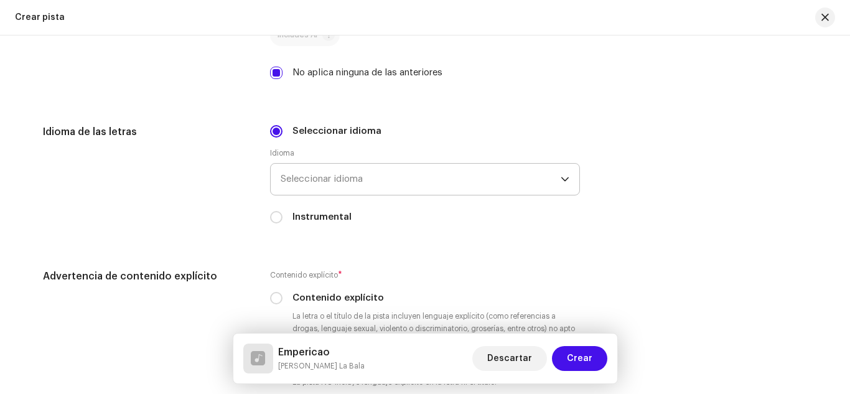
click at [373, 181] on span "Seleccionar idioma" at bounding box center [420, 179] width 280 height 31
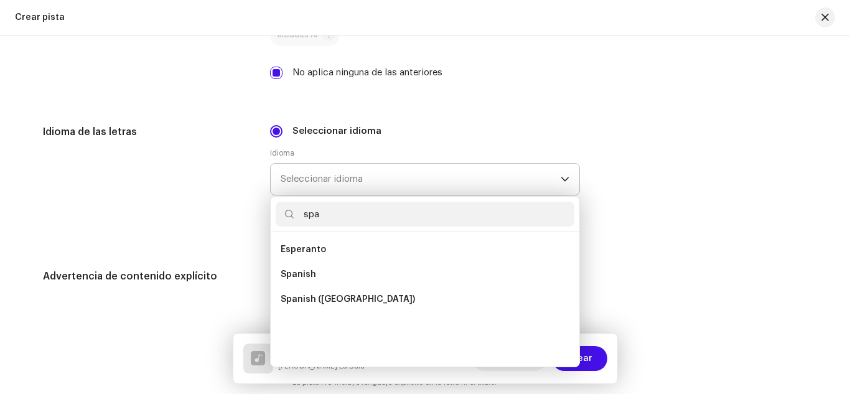
scroll to position [0, 0]
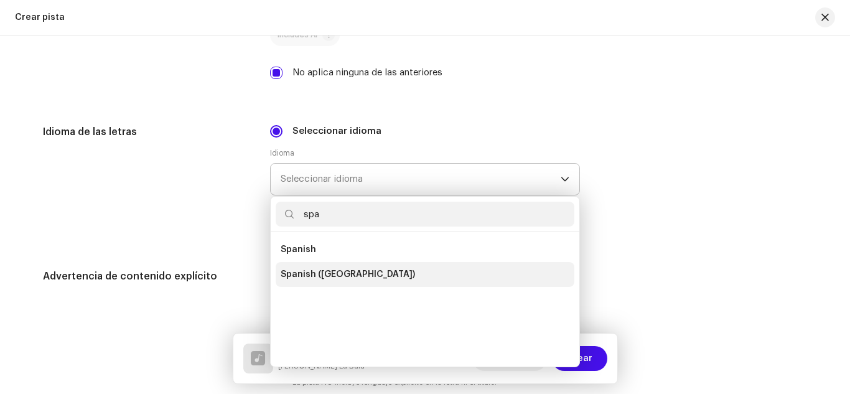
type input "spa"
click at [399, 272] on li "Spanish ([GEOGRAPHIC_DATA])" at bounding box center [425, 274] width 299 height 25
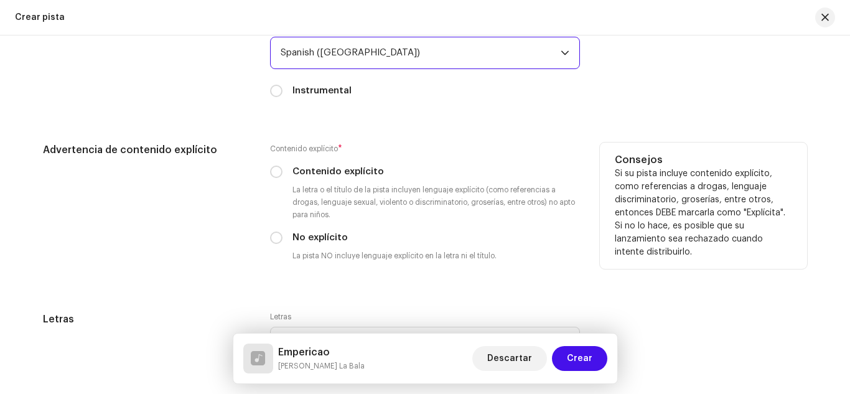
scroll to position [2137, 0]
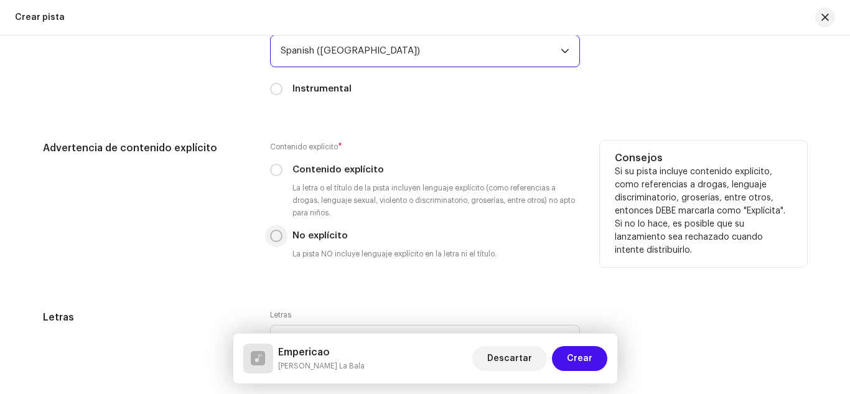
click at [273, 237] on input "No explícito" at bounding box center [276, 235] width 12 height 12
radio input "true"
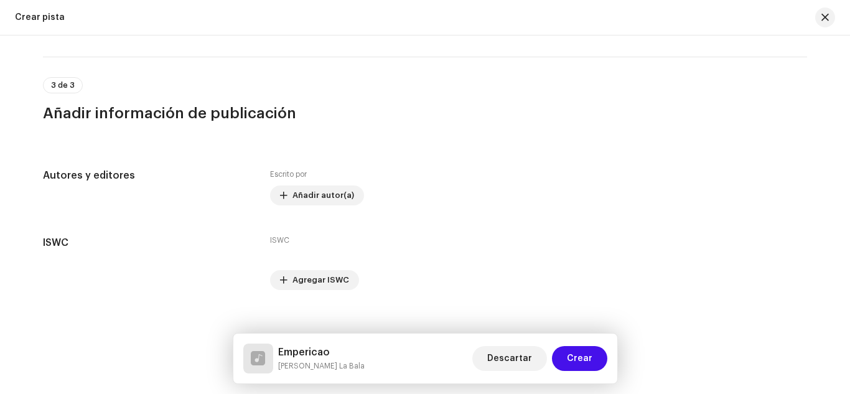
scroll to position [2498, 0]
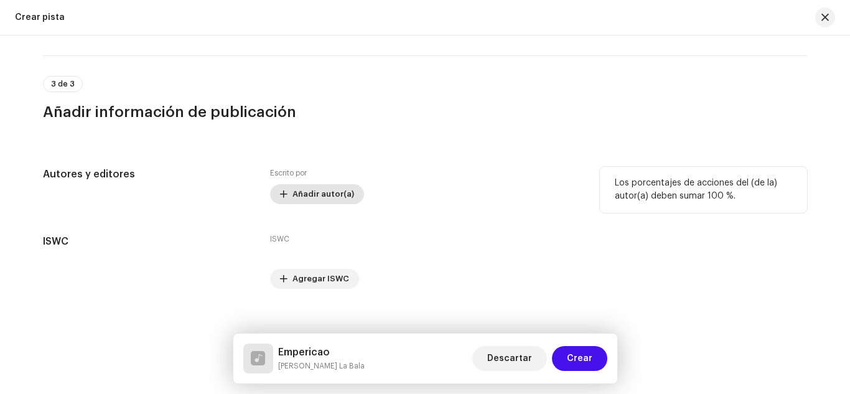
click at [302, 195] on span "Añadir autor(a)" at bounding box center [323, 194] width 62 height 25
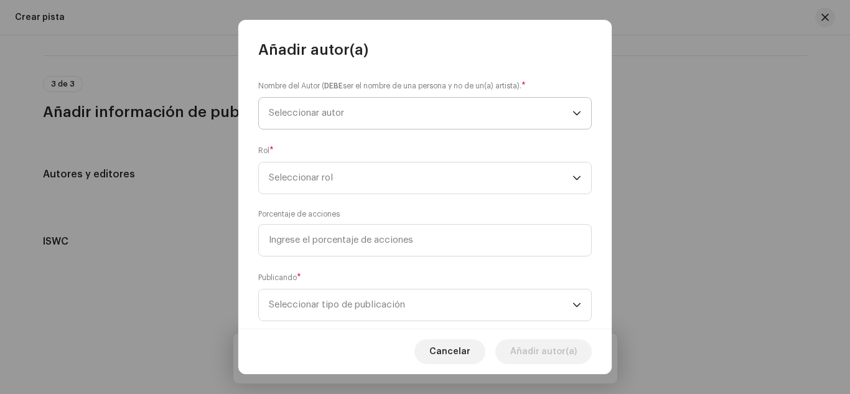
click at [287, 111] on span "Seleccionar autor" at bounding box center [306, 112] width 75 height 9
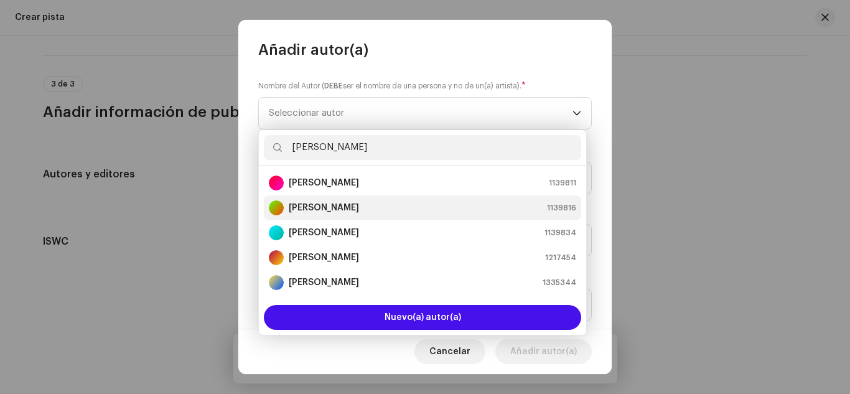
type input "[PERSON_NAME]"
click at [325, 211] on strong "[PERSON_NAME]" at bounding box center [324, 207] width 70 height 12
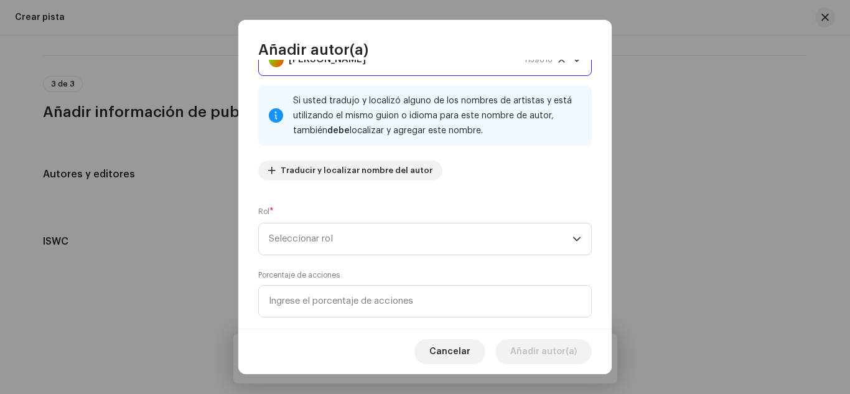
scroll to position [56, 0]
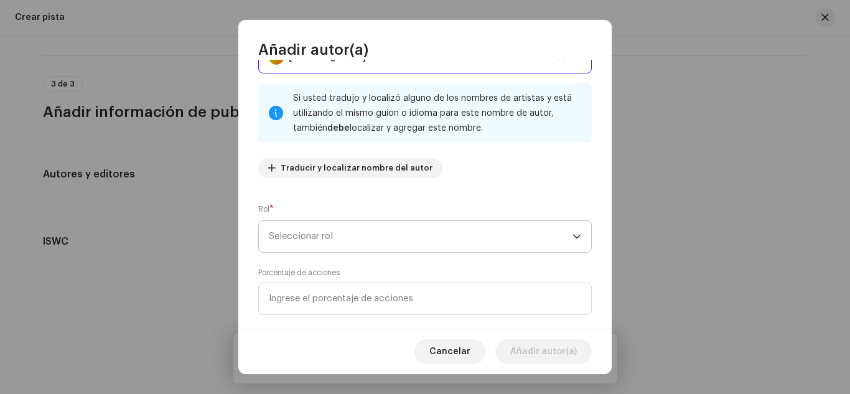
click at [333, 235] on span "Seleccionar rol" at bounding box center [420, 236] width 303 height 31
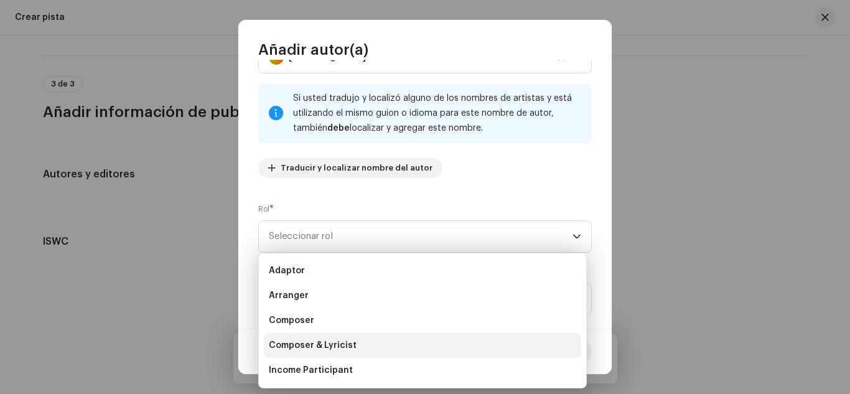
click at [337, 345] on span "Composer & Lyricist" at bounding box center [313, 345] width 88 height 12
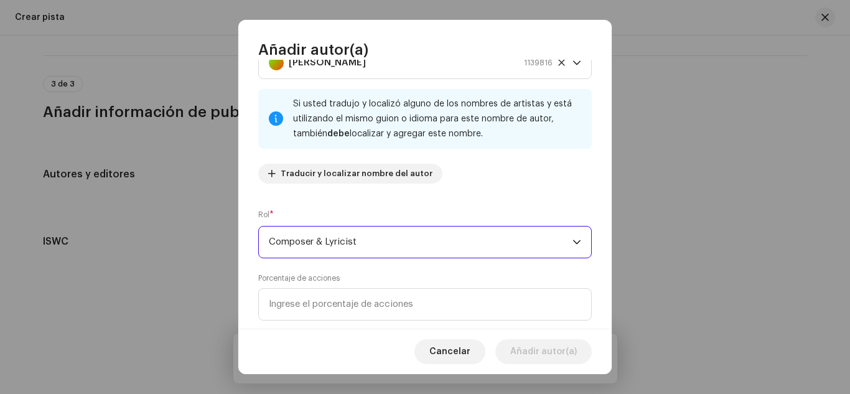
scroll to position [53, 0]
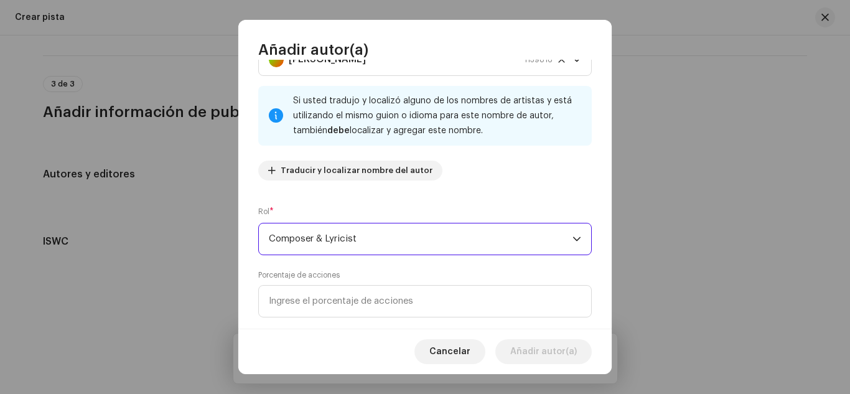
click at [427, 243] on span "Composer & Lyricist" at bounding box center [420, 238] width 303 height 31
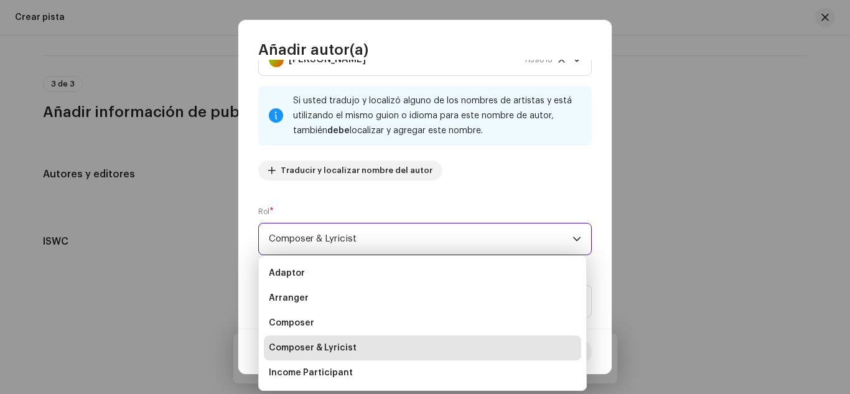
click at [496, 172] on div "Nombre del Autor ( DEBE ser el nombre de una persona y no de un(a) artista). * …" at bounding box center [424, 108] width 333 height 164
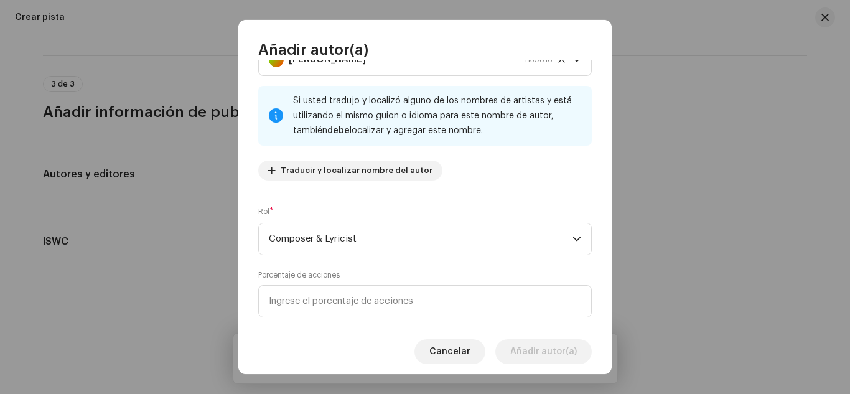
scroll to position [0, 0]
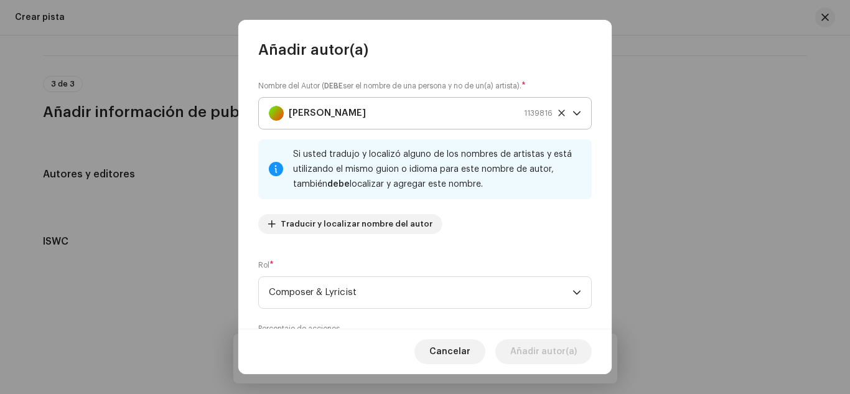
click at [465, 106] on div "[PERSON_NAME] 1139816" at bounding box center [411, 113] width 284 height 31
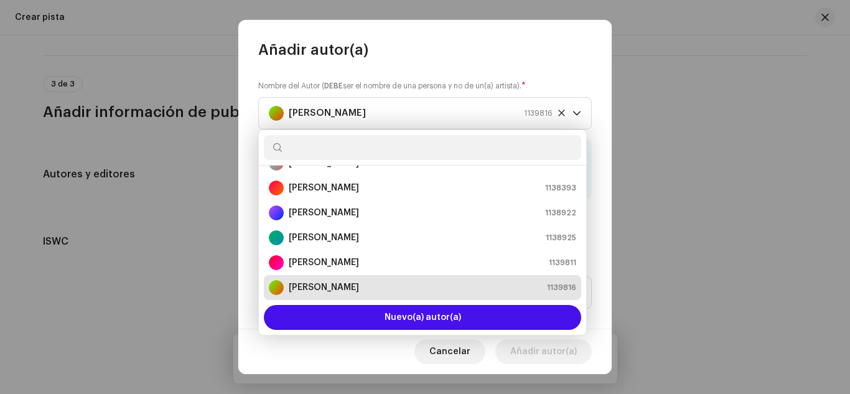
scroll to position [5, 0]
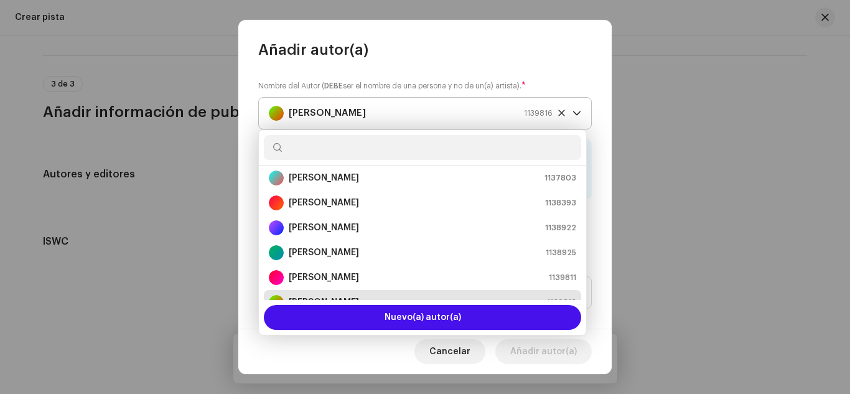
click at [557, 109] on icon at bounding box center [561, 113] width 8 height 8
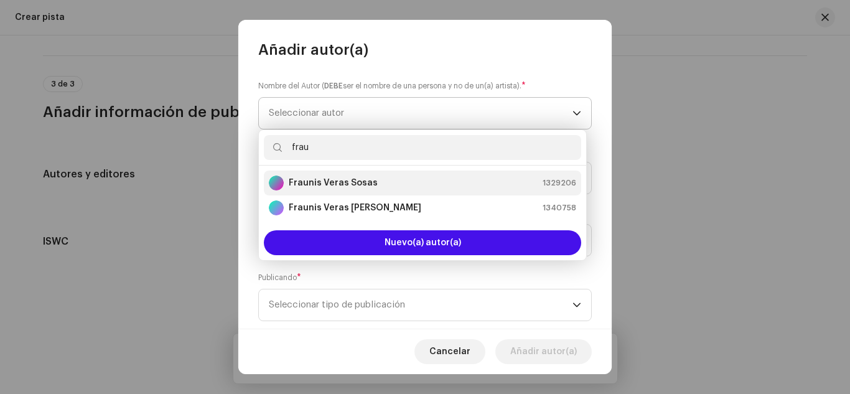
type input "frau"
click at [549, 177] on span "1329206" at bounding box center [559, 183] width 34 height 12
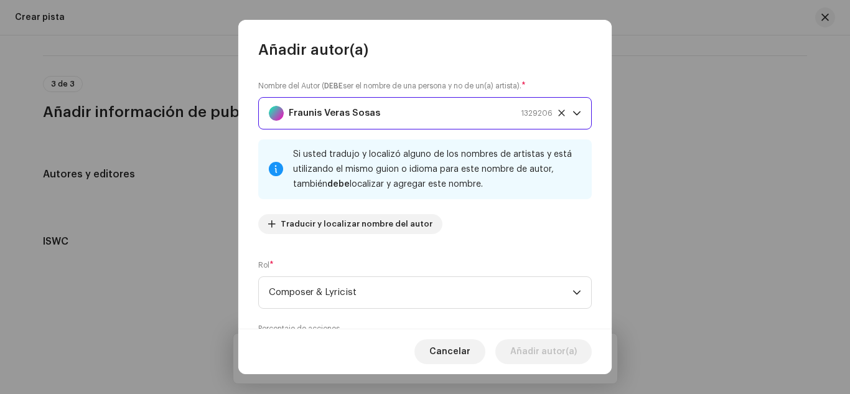
click at [389, 103] on div "Fraunis Veras Sosas 1329206" at bounding box center [411, 113] width 284 height 31
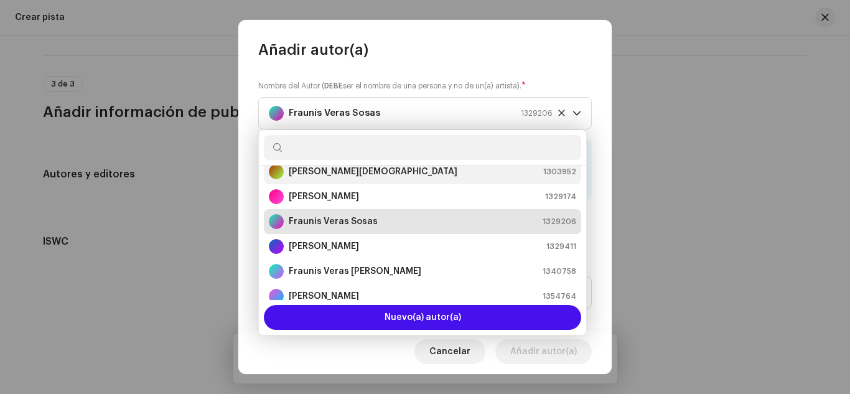
scroll to position [647, 0]
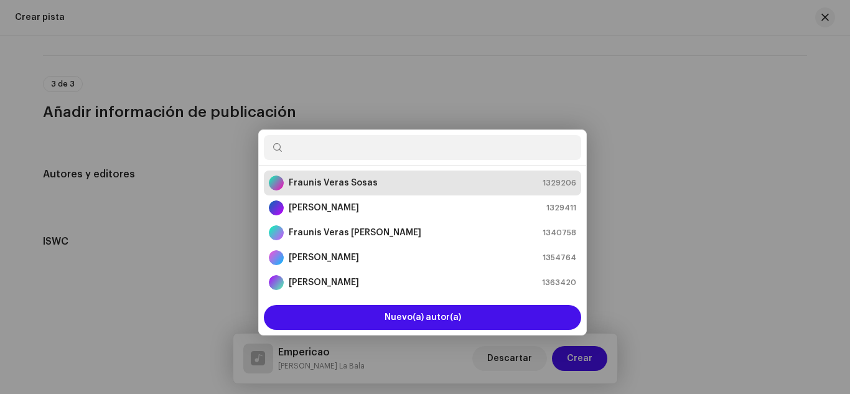
click at [621, 177] on div "Añadir autor(a) Nombre del Autor ( DEBE ser el nombre de una persona y no de un…" at bounding box center [425, 197] width 850 height 394
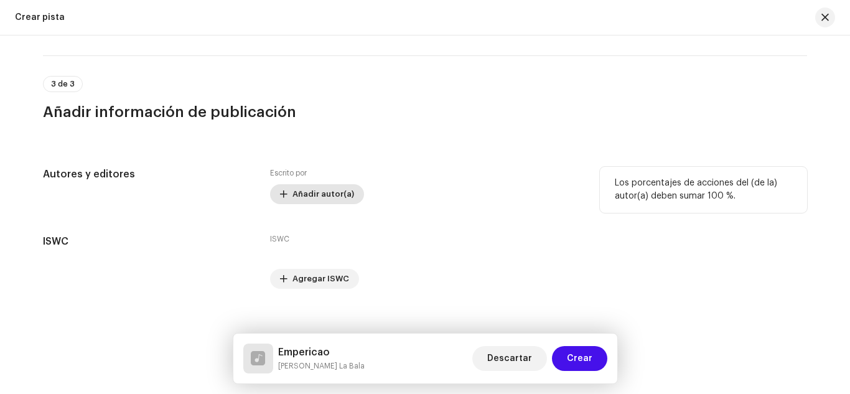
click at [327, 192] on span "Añadir autor(a)" at bounding box center [323, 194] width 62 height 25
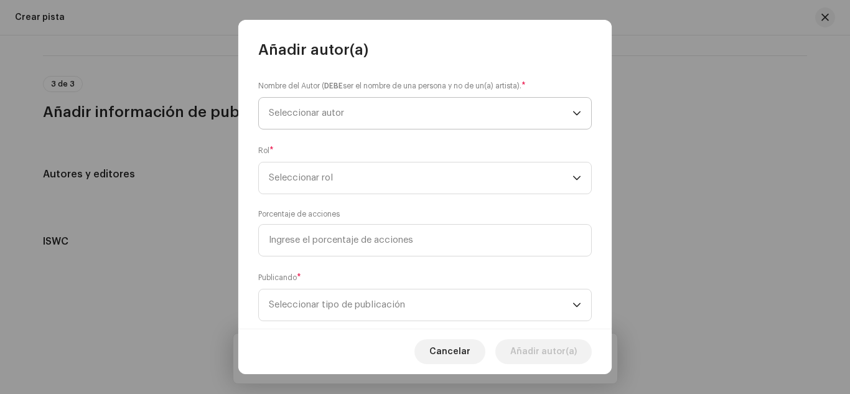
click at [316, 115] on span "Seleccionar autor" at bounding box center [306, 112] width 75 height 9
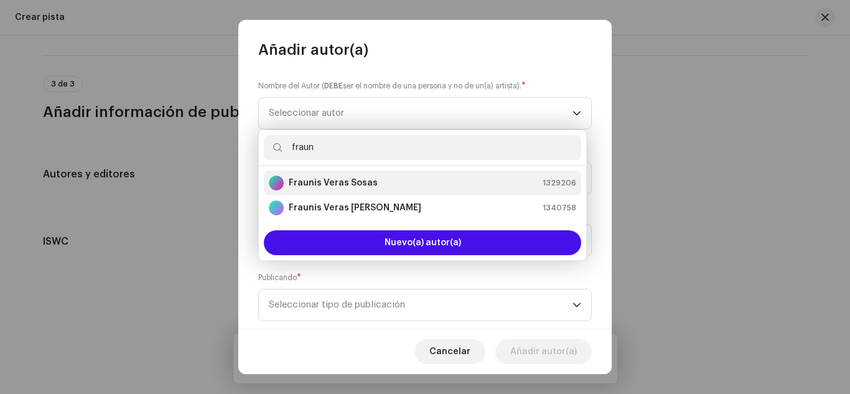
type input "fraun"
click at [324, 180] on strong "Fraunis Veras Sosas" at bounding box center [333, 183] width 89 height 12
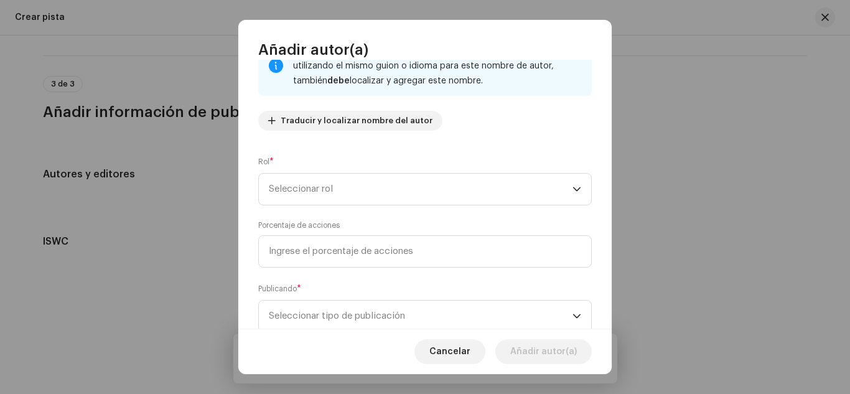
scroll to position [99, 0]
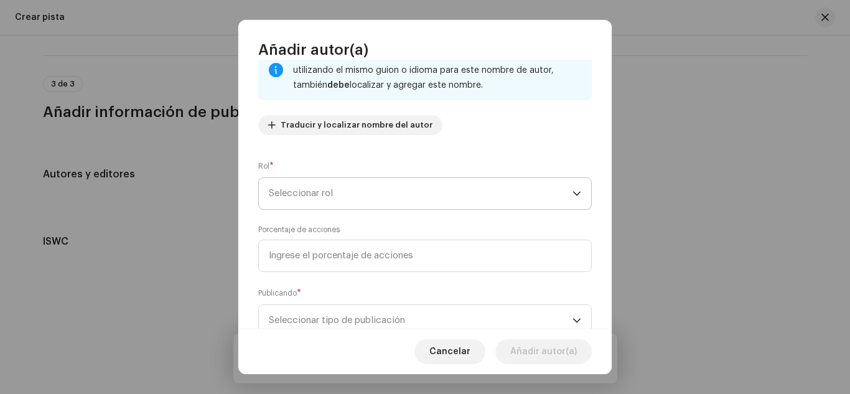
click at [374, 178] on span "Seleccionar rol" at bounding box center [420, 193] width 303 height 31
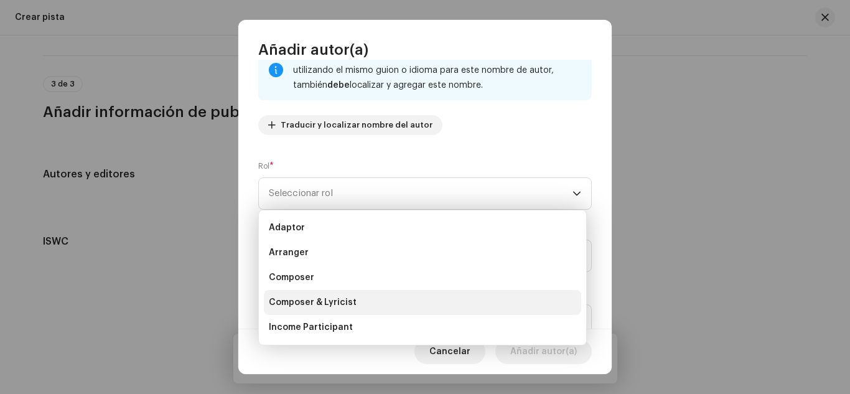
click at [340, 294] on li "Composer & Lyricist" at bounding box center [422, 302] width 317 height 25
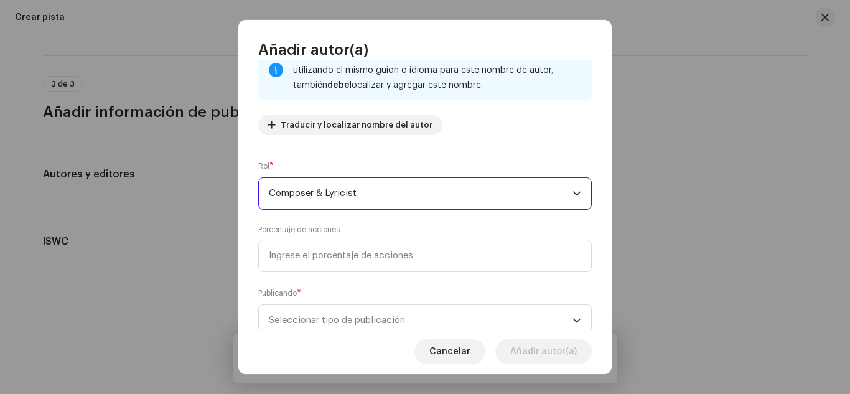
scroll to position [141, 0]
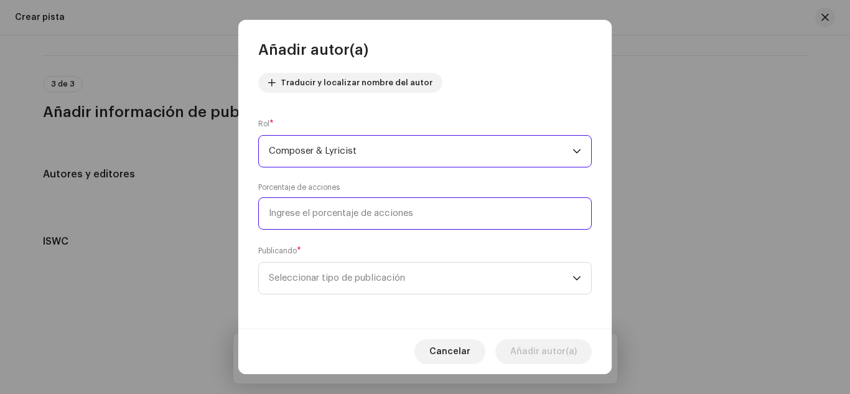
click at [410, 205] on input at bounding box center [424, 213] width 333 height 32
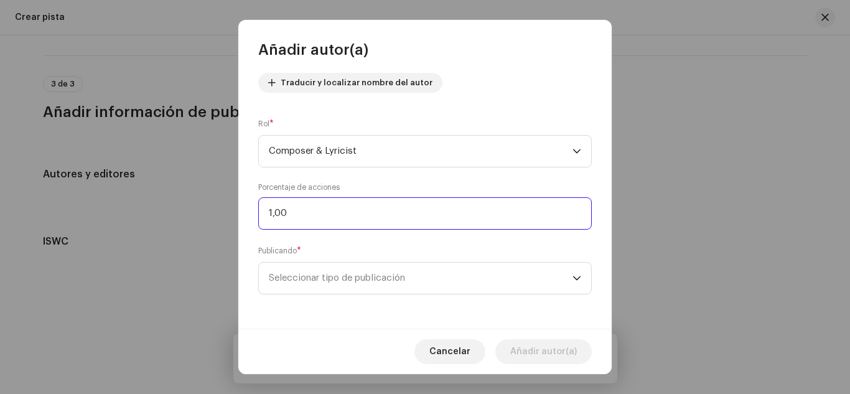
type input "10,00"
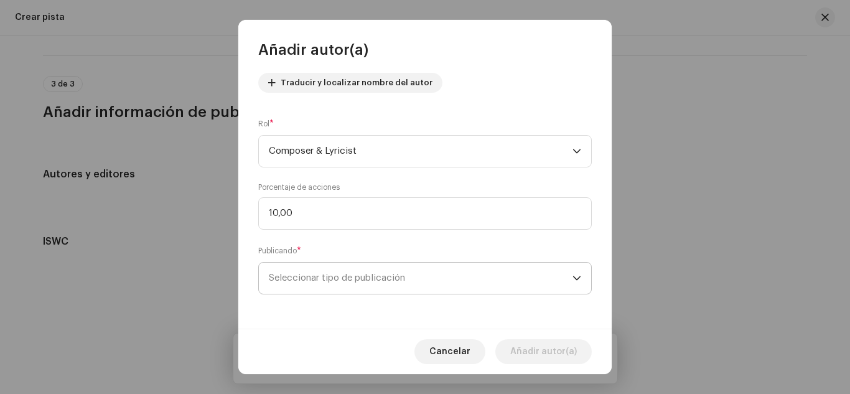
click at [434, 272] on span "Seleccionar tipo de publicación" at bounding box center [420, 277] width 303 height 31
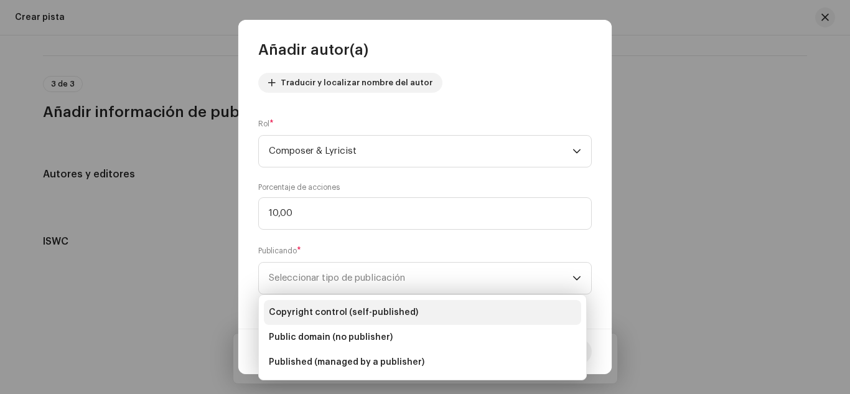
click at [373, 309] on span "Copyright control (self-published)" at bounding box center [343, 312] width 149 height 12
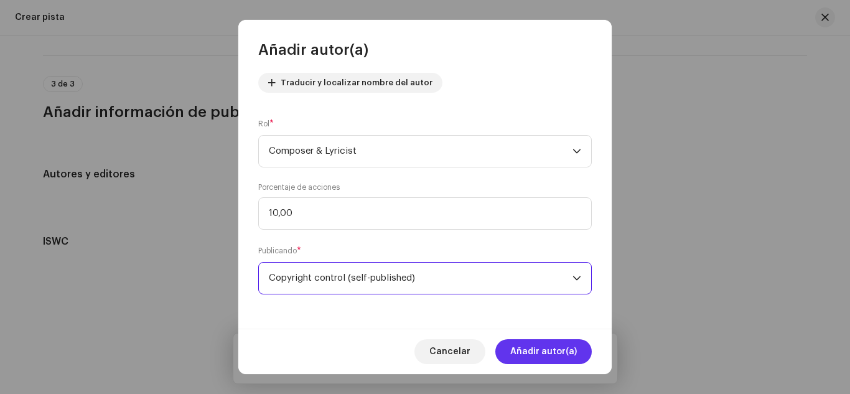
click at [551, 351] on span "Añadir autor(a)" at bounding box center [543, 351] width 67 height 25
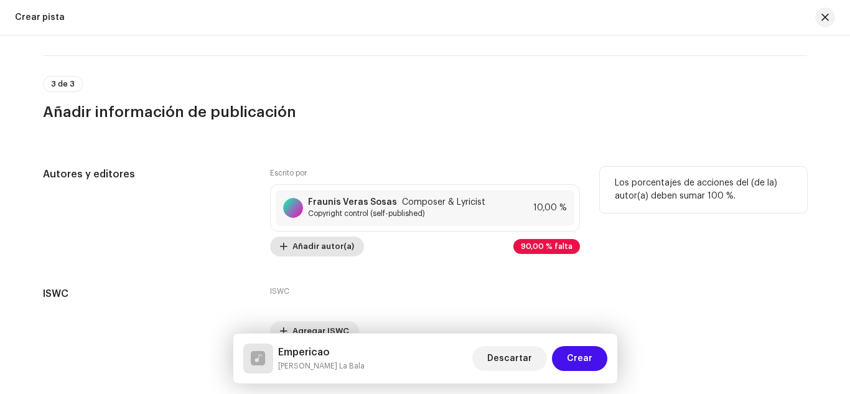
click at [334, 244] on span "Añadir autor(a)" at bounding box center [323, 246] width 62 height 25
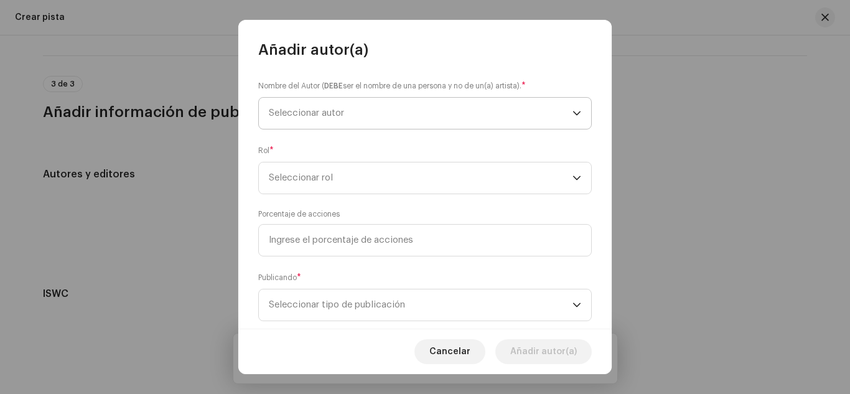
click at [307, 113] on span "Seleccionar autor" at bounding box center [306, 112] width 75 height 9
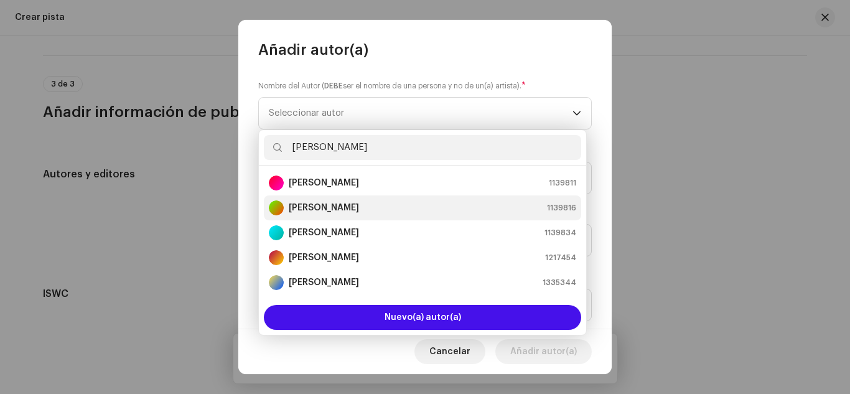
type input "[PERSON_NAME]"
click at [302, 208] on strong "[PERSON_NAME]" at bounding box center [324, 207] width 70 height 12
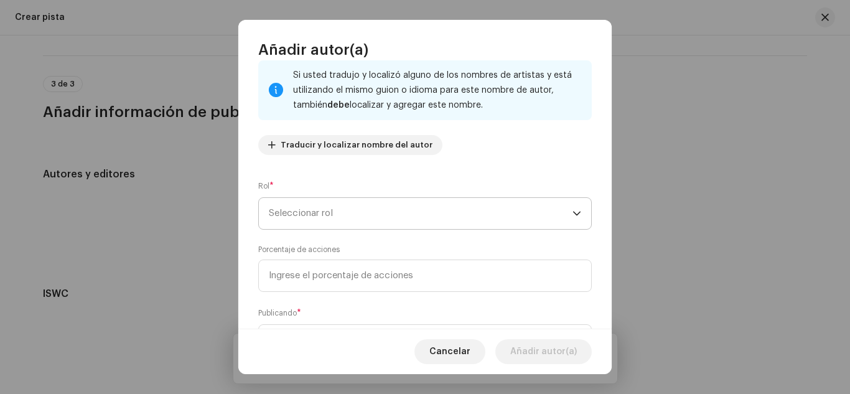
scroll to position [76, 0]
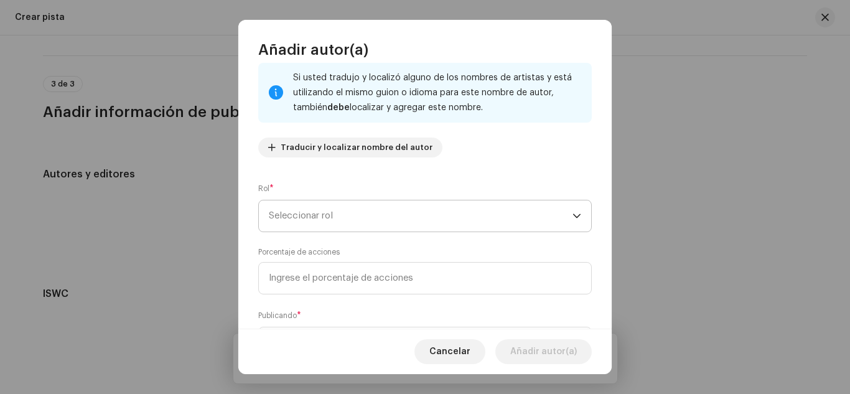
click at [390, 220] on span "Seleccionar rol" at bounding box center [420, 215] width 303 height 31
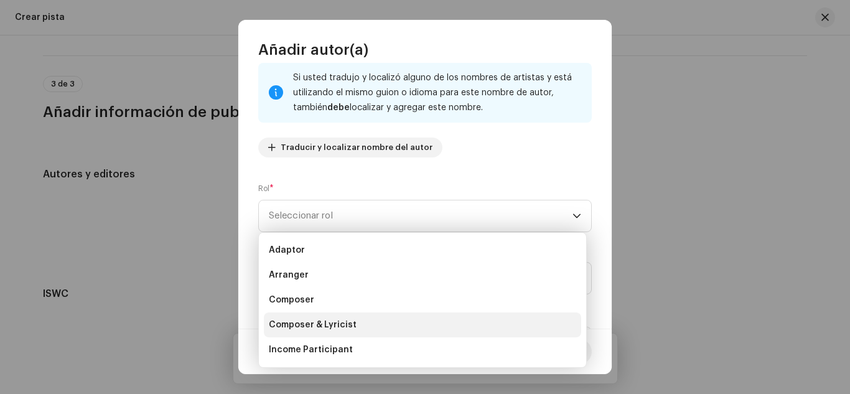
click at [360, 318] on li "Composer & Lyricist" at bounding box center [422, 324] width 317 height 25
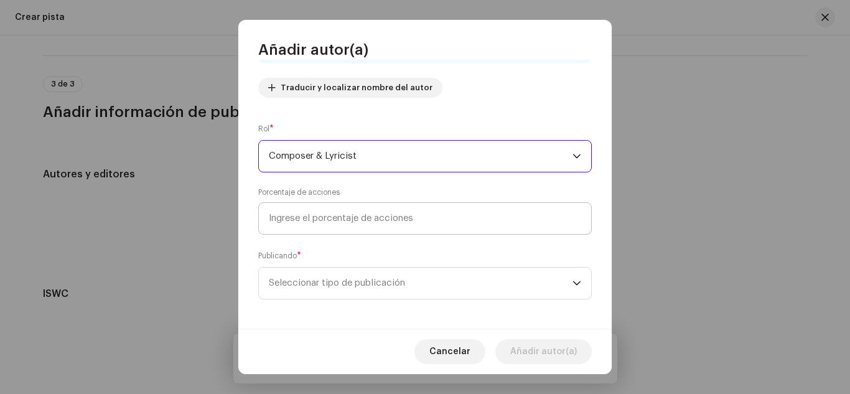
scroll to position [139, 0]
click at [330, 221] on input at bounding box center [424, 216] width 333 height 32
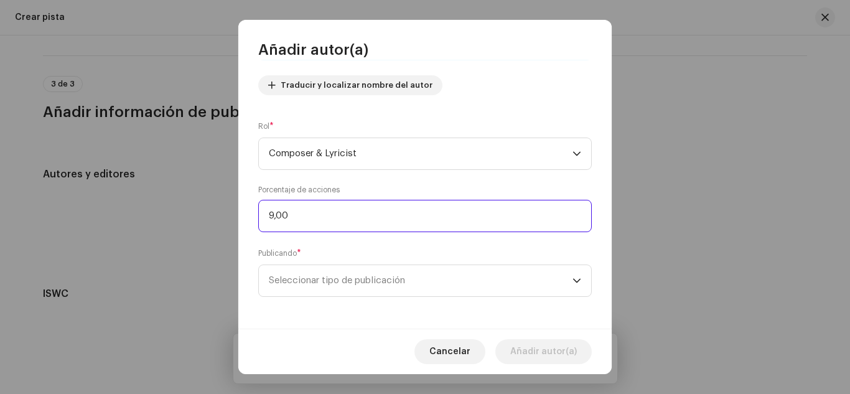
type input "90,00"
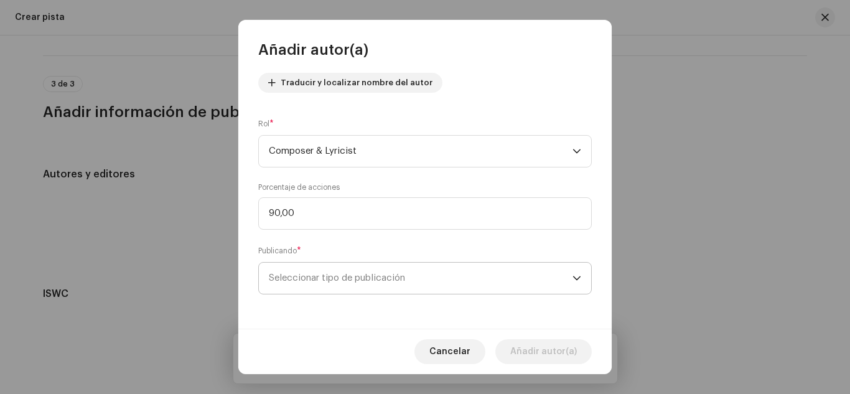
click at [345, 277] on span "Seleccionar tipo de publicación" at bounding box center [420, 277] width 303 height 31
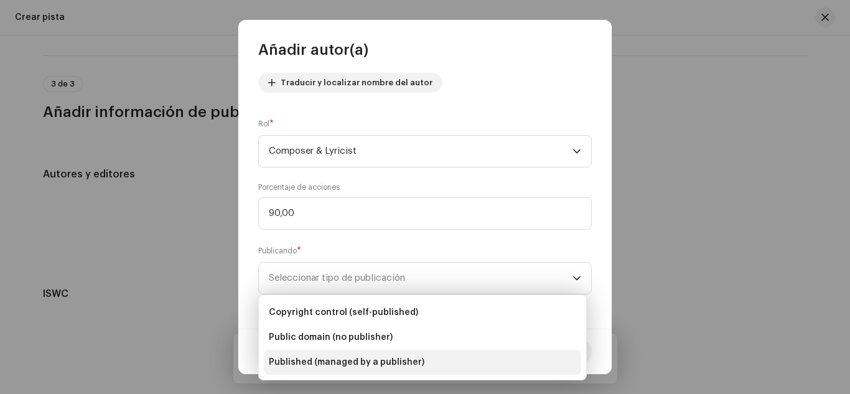
click at [363, 360] on span "Published (managed by a publisher)" at bounding box center [346, 362] width 155 height 12
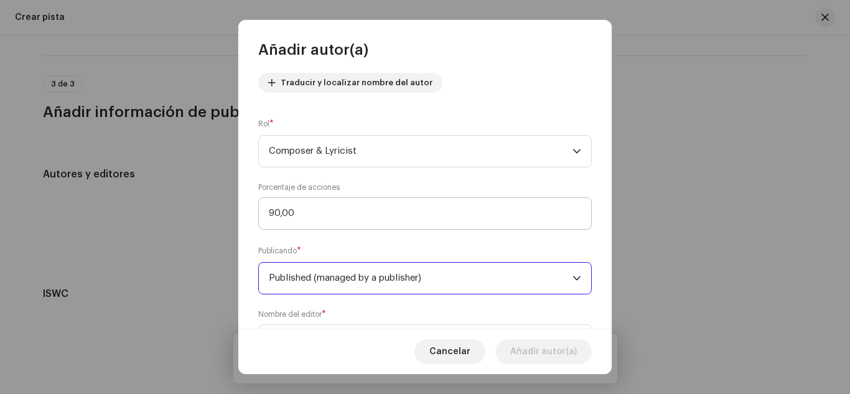
scroll to position [203, 0]
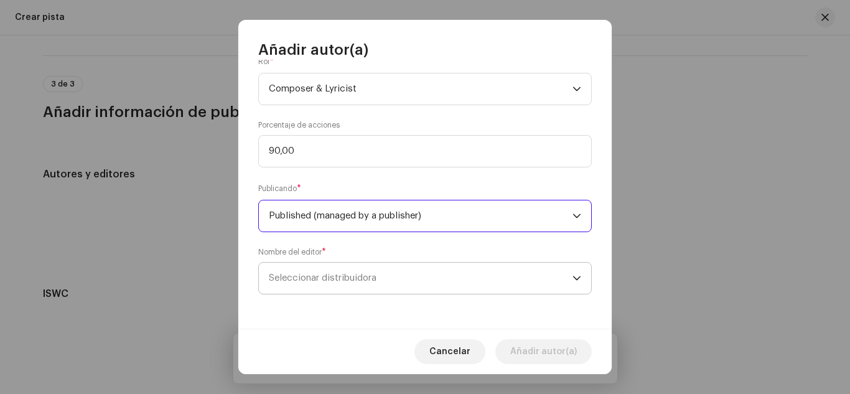
click at [443, 271] on span "Seleccionar distribuidora" at bounding box center [420, 277] width 303 height 31
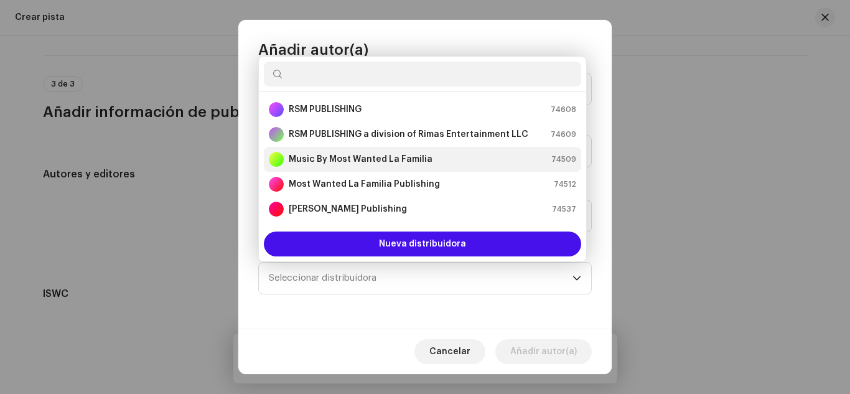
click at [407, 154] on strong "Music By Most Wanted La Familia" at bounding box center [361, 159] width 144 height 12
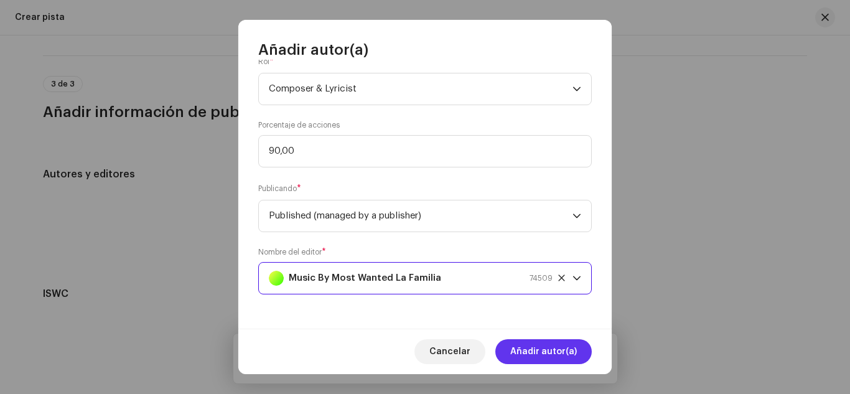
click at [532, 347] on span "Añadir autor(a)" at bounding box center [543, 351] width 67 height 25
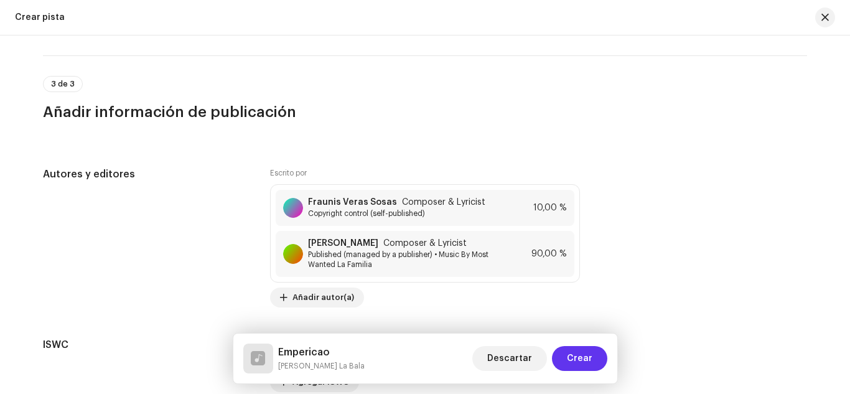
click at [580, 355] on span "Crear" at bounding box center [579, 358] width 25 height 25
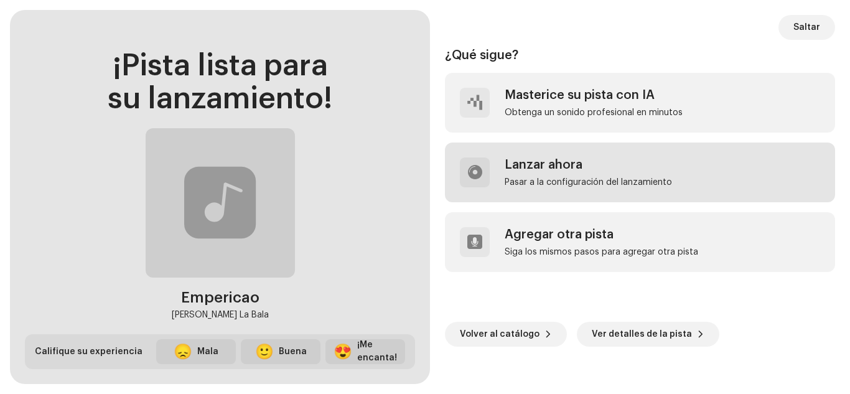
click at [554, 185] on div "Pasar a la configuración del lanzamiento" at bounding box center [587, 182] width 167 height 10
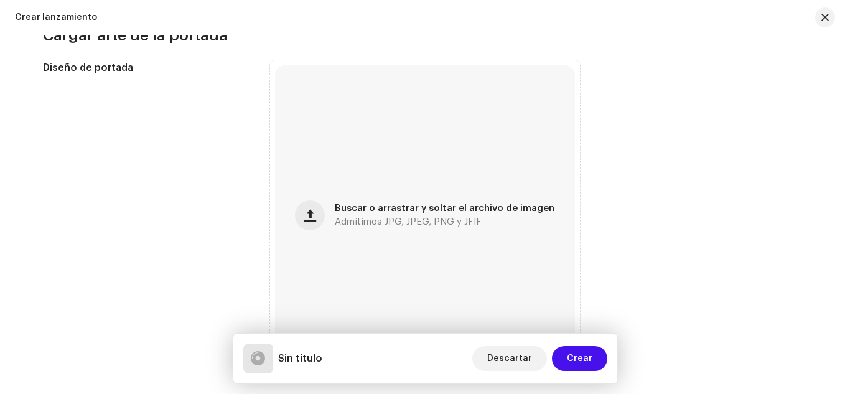
scroll to position [491, 0]
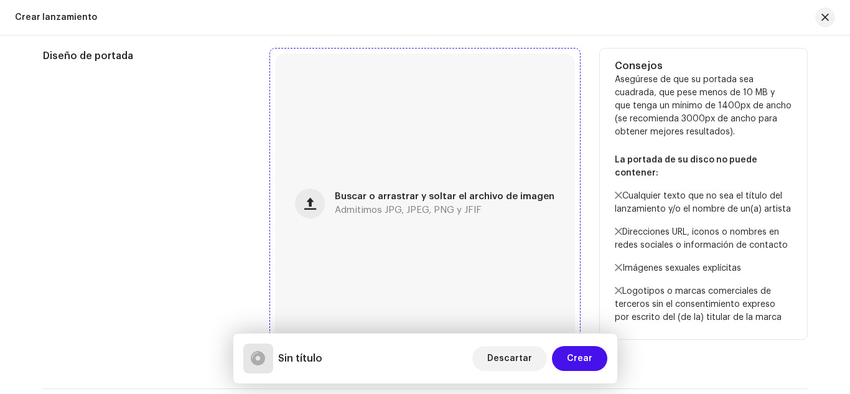
click at [430, 196] on span "Buscar o arrastrar y soltar el archivo de imagen" at bounding box center [445, 196] width 220 height 9
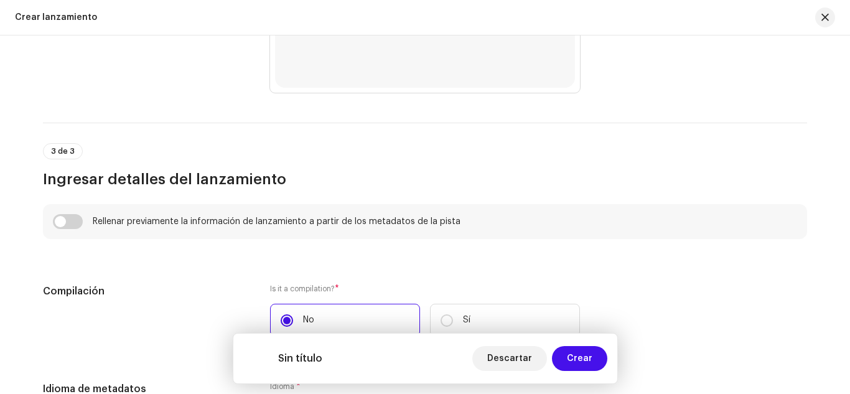
scroll to position [760, 0]
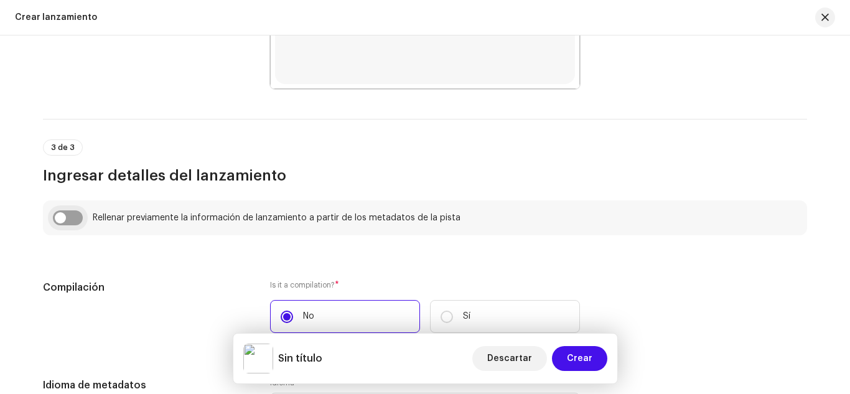
click at [58, 215] on input "checkbox" at bounding box center [68, 217] width 30 height 15
checkbox input "true"
type input "Empericao"
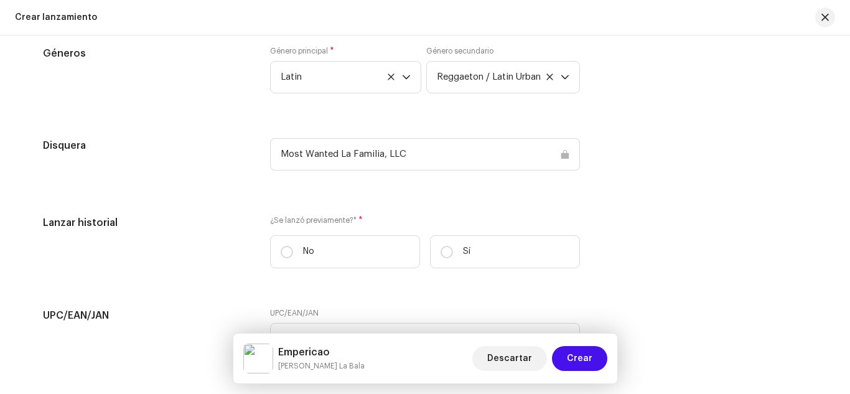
scroll to position [1838, 0]
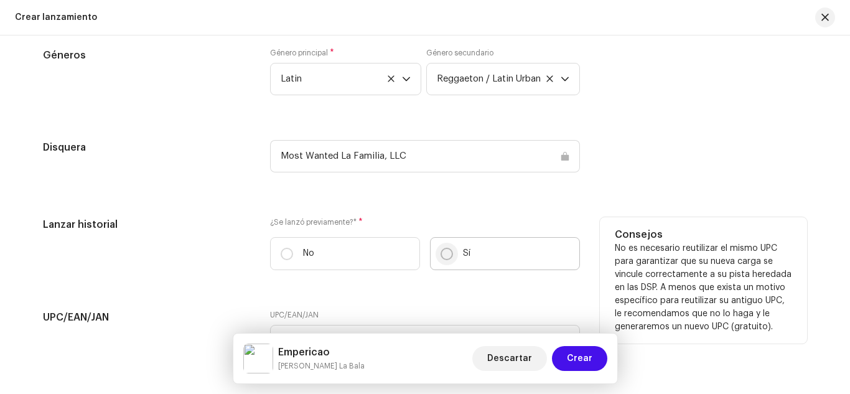
click at [442, 253] on input "Sí" at bounding box center [446, 254] width 12 height 12
radio input "true"
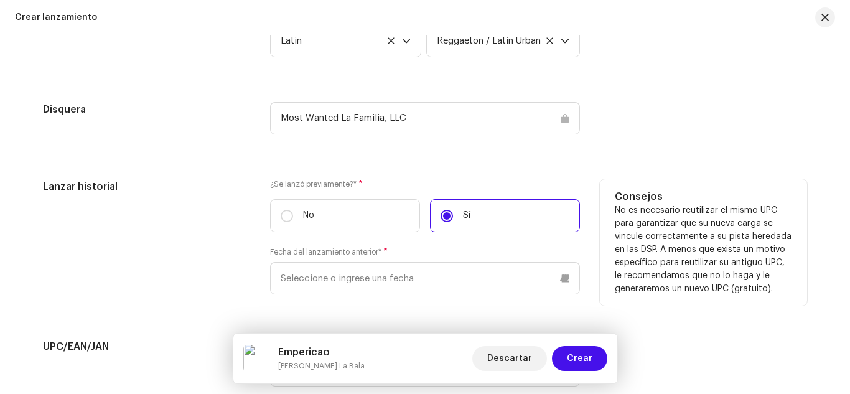
scroll to position [1877, 0]
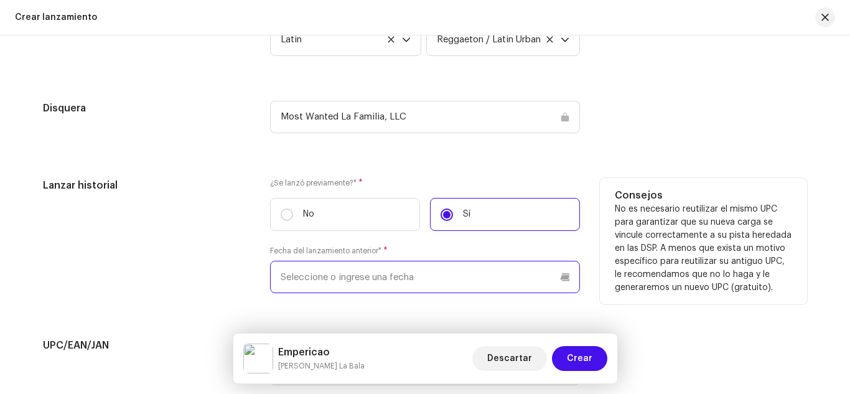
click at [335, 276] on input "text" at bounding box center [425, 277] width 310 height 32
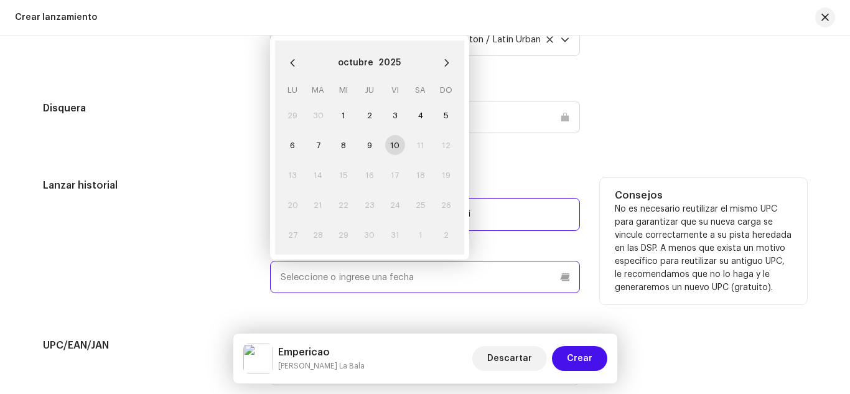
paste input "[DATE]"
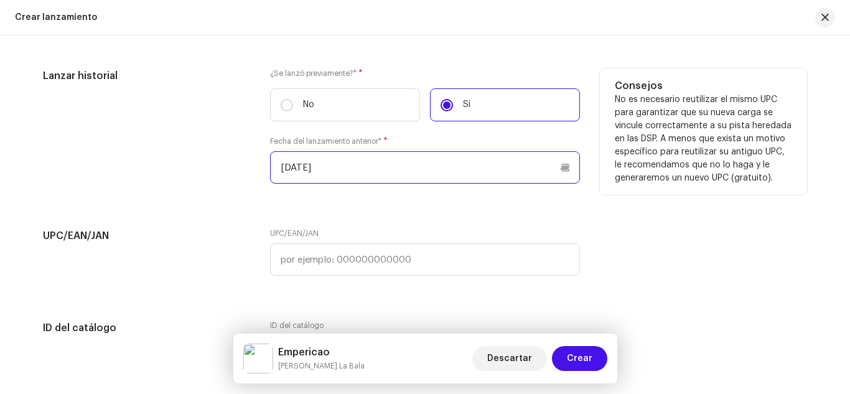
scroll to position [1988, 0]
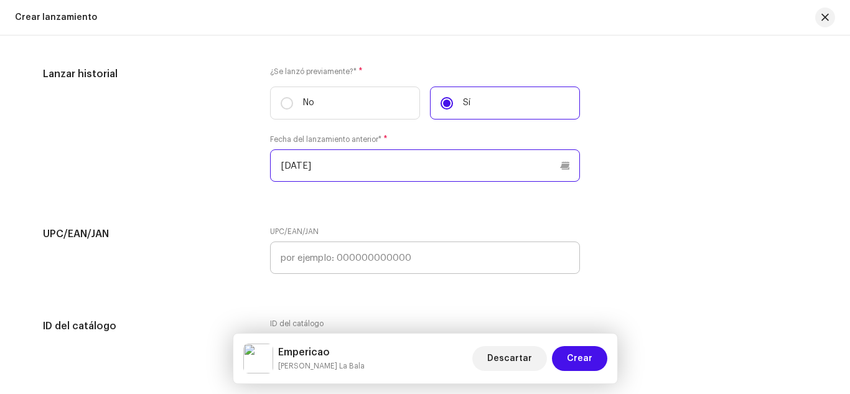
type input "[DATE]"
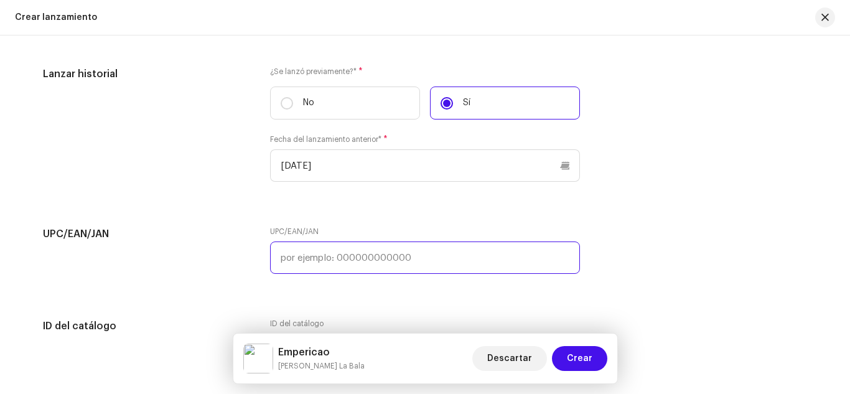
click at [315, 252] on input "text" at bounding box center [425, 257] width 310 height 32
click at [336, 254] on input "text" at bounding box center [425, 257] width 310 height 32
type input "v"
paste input "8447181573732"
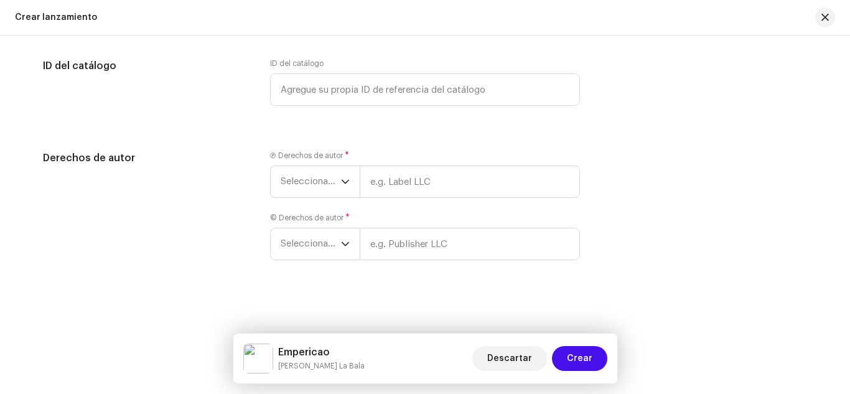
scroll to position [2249, 0]
type input "8447181573732"
click at [328, 180] on span "Seleccionar año" at bounding box center [310, 180] width 60 height 31
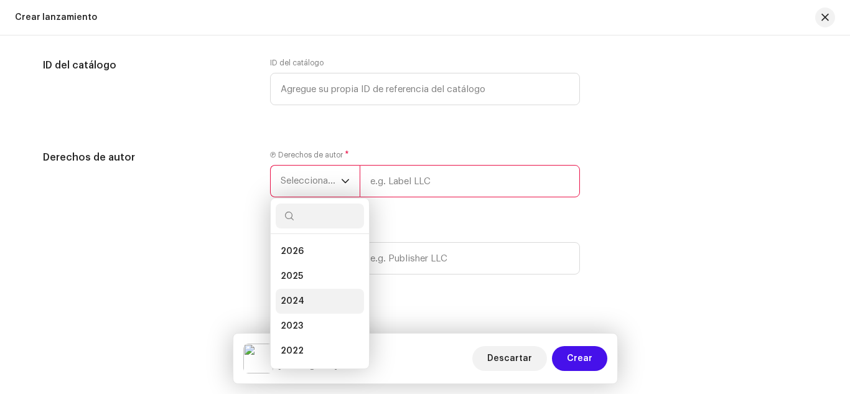
click at [320, 296] on li "2024" at bounding box center [320, 301] width 88 height 25
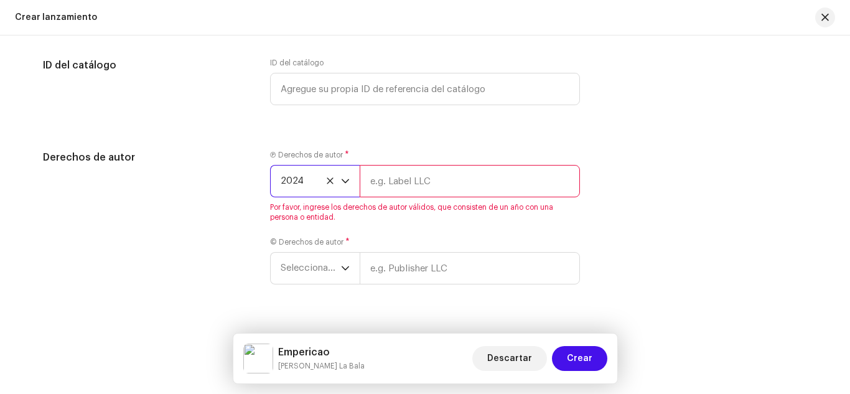
click at [388, 183] on input "text" at bounding box center [469, 181] width 220 height 32
type input "Most Wanted La Familia, LLC"
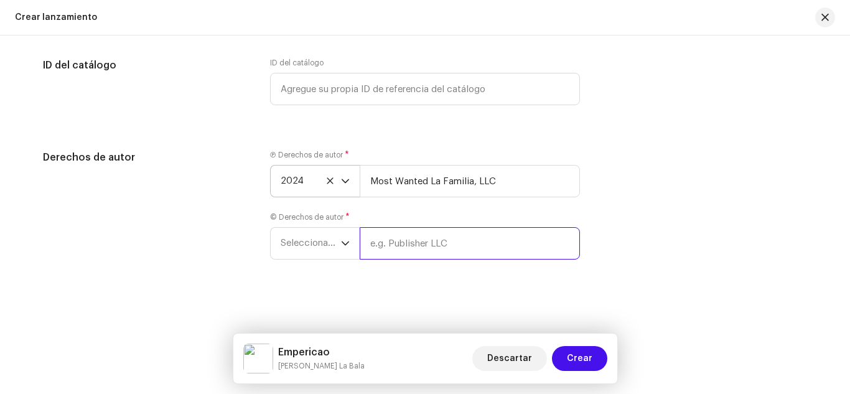
click at [427, 246] on input "text" at bounding box center [469, 243] width 220 height 32
type input "Most Wanted La Familia, LLC"
click at [293, 243] on span "Seleccionar año" at bounding box center [310, 243] width 60 height 31
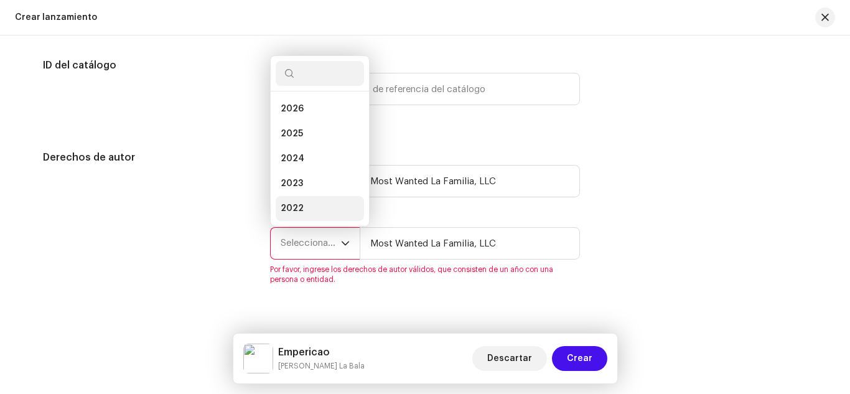
scroll to position [20, 0]
click at [294, 132] on span "2024" at bounding box center [292, 138] width 24 height 12
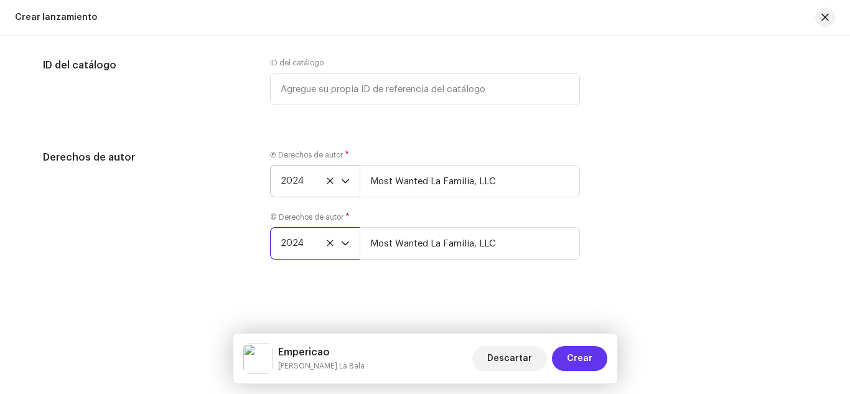
click at [581, 346] on span "Crear" at bounding box center [579, 358] width 25 height 25
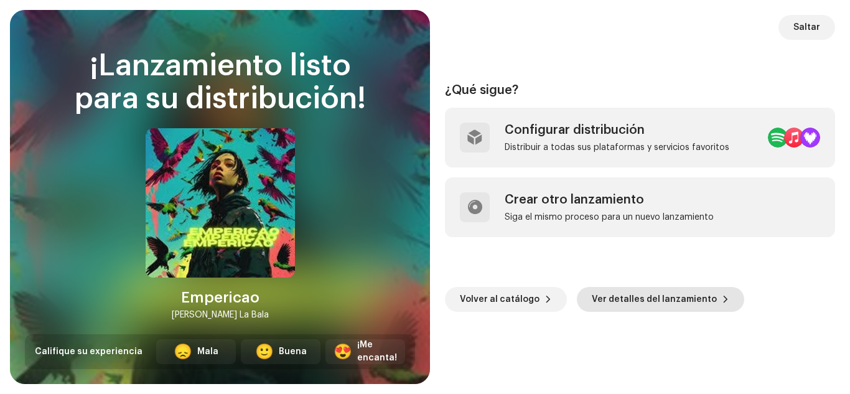
click at [615, 302] on span "Ver detalles del lanzamiento" at bounding box center [653, 299] width 125 height 25
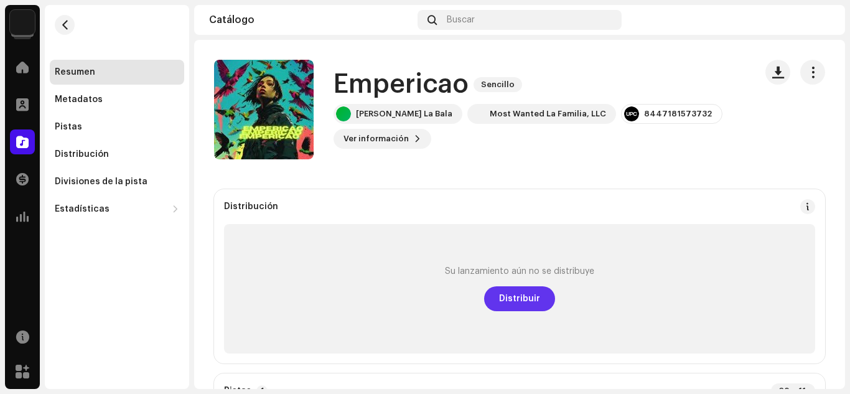
click at [503, 295] on span "Distribuir" at bounding box center [519, 298] width 41 height 25
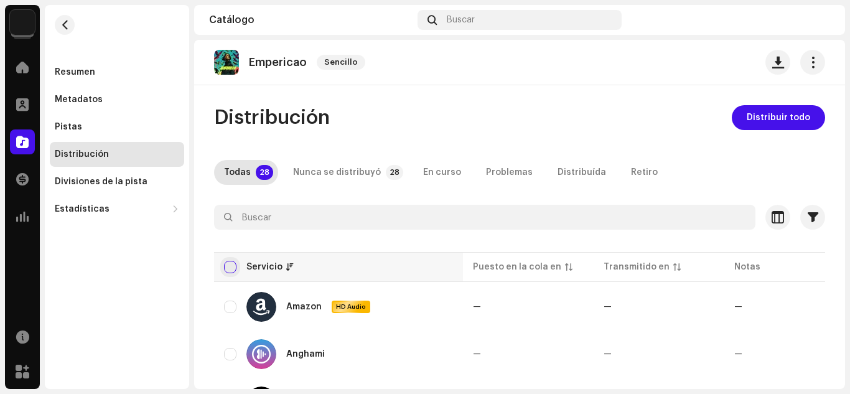
click at [234, 267] on input "checkbox" at bounding box center [230, 267] width 12 height 12
checkbox input "true"
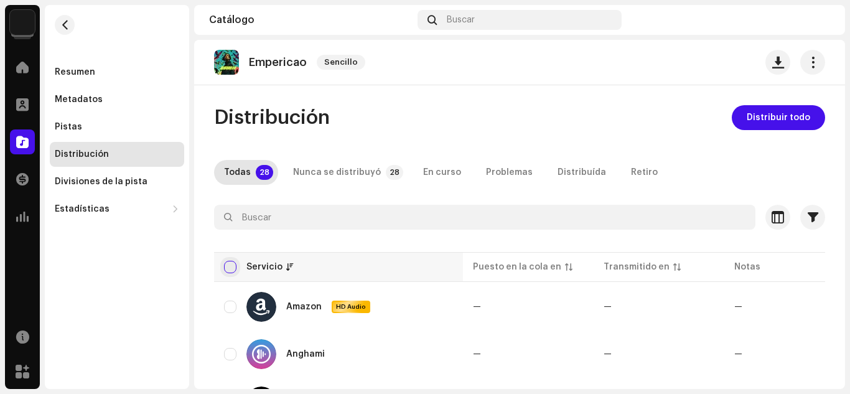
checkbox input "true"
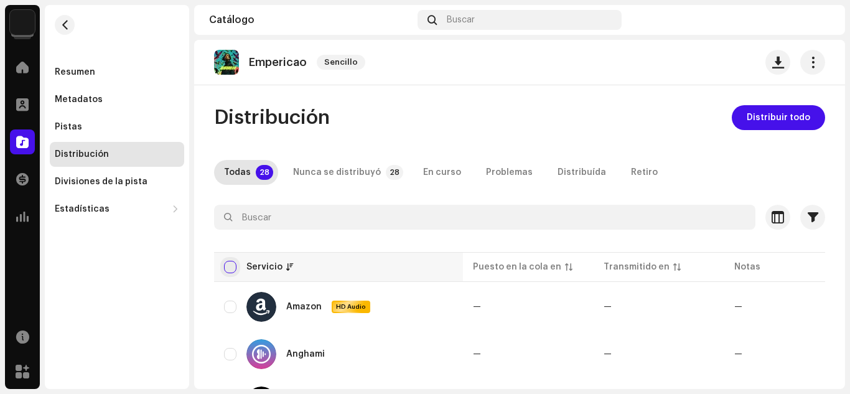
checkbox input "true"
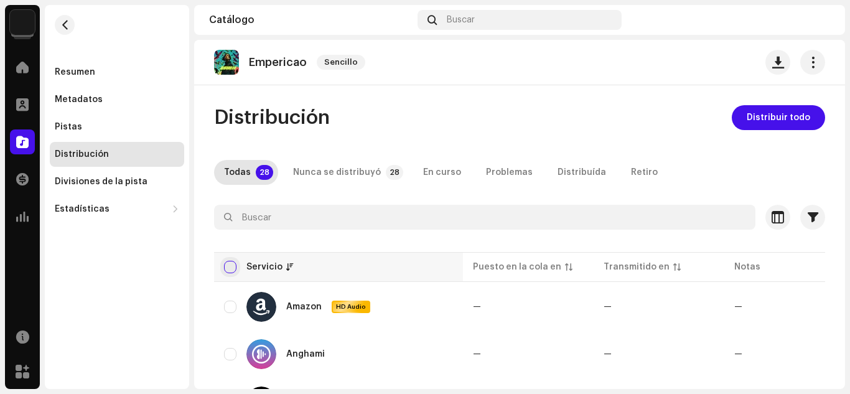
checkbox input "true"
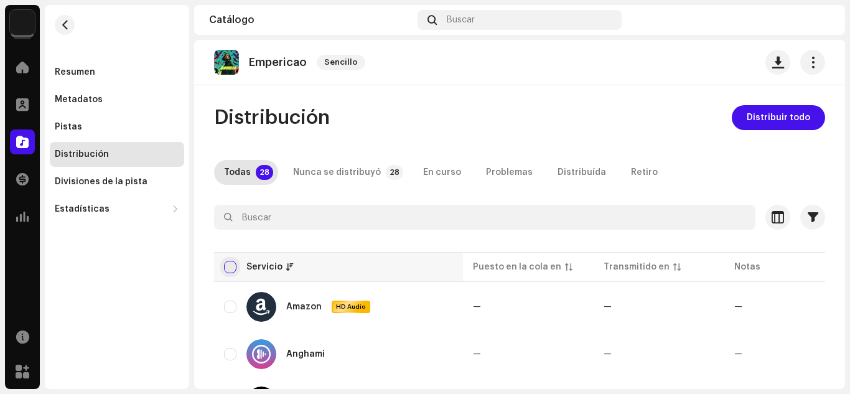
checkbox input "true"
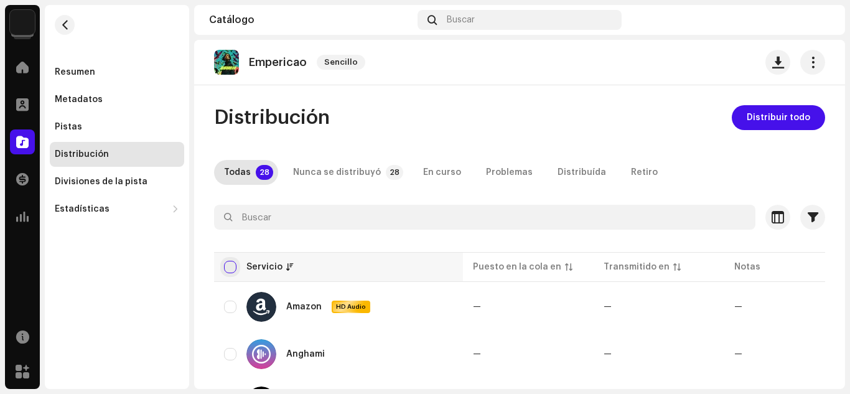
checkbox input "true"
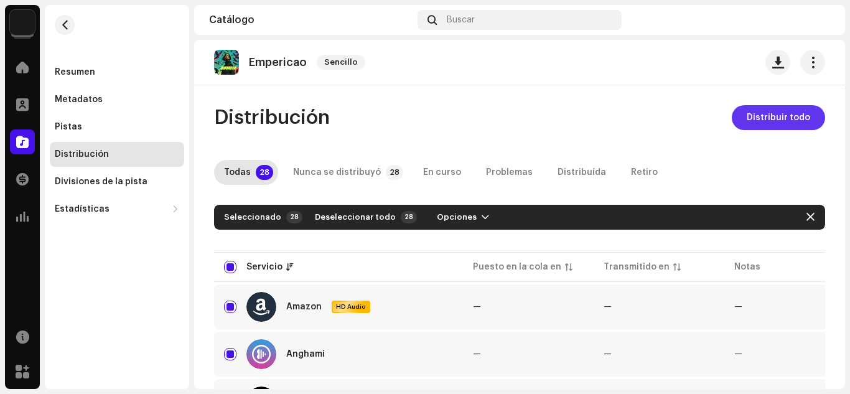
click at [749, 113] on span "Distribuir todo" at bounding box center [777, 117] width 63 height 25
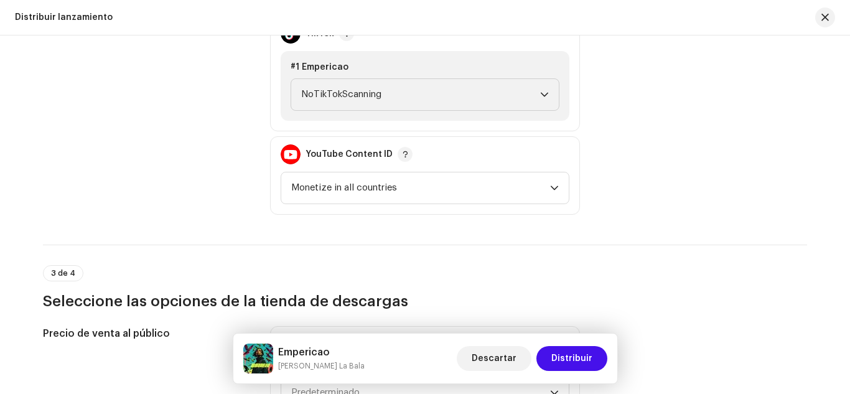
scroll to position [1471, 0]
click at [430, 93] on span "NoTikTokScanning" at bounding box center [420, 93] width 239 height 31
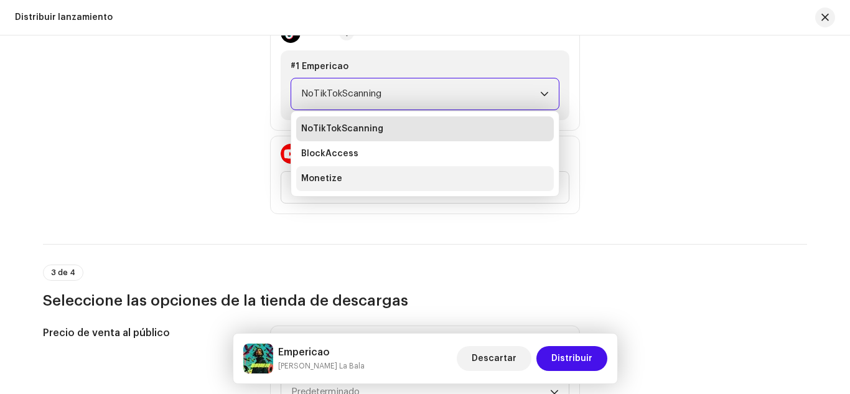
click at [438, 179] on li "Monetize" at bounding box center [424, 178] width 257 height 25
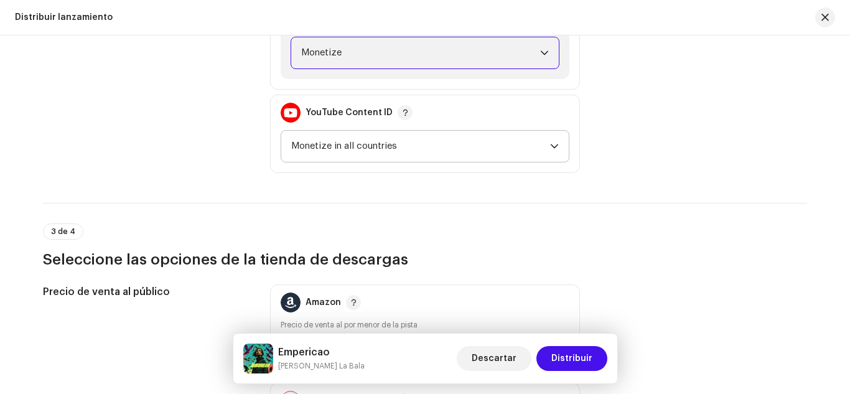
scroll to position [1514, 0]
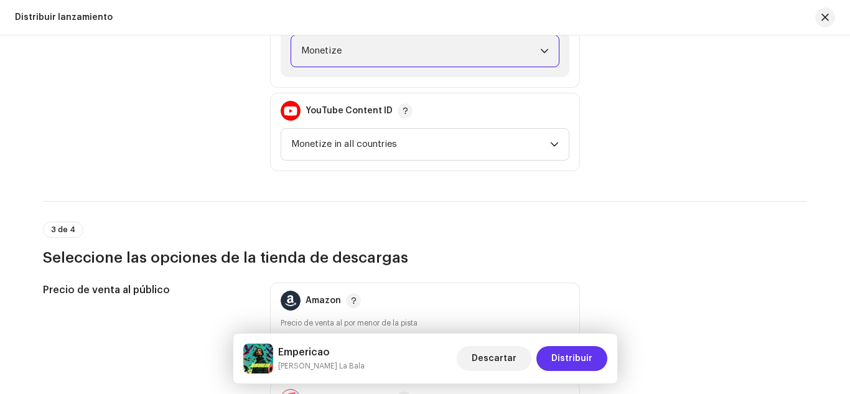
click at [568, 351] on span "Distribuir" at bounding box center [571, 358] width 41 height 25
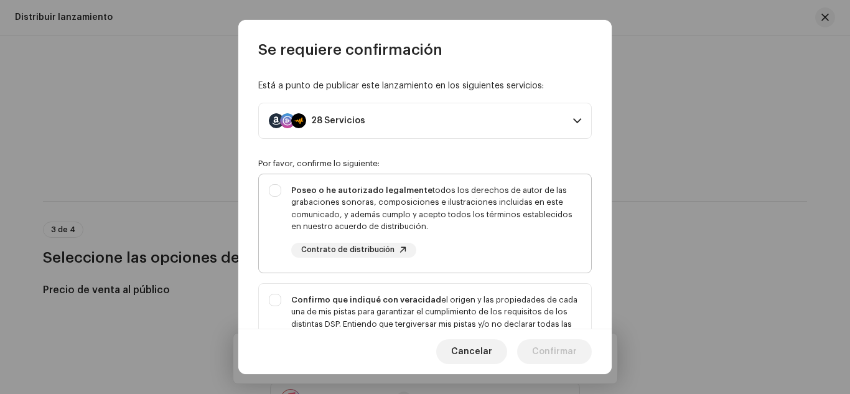
click at [542, 235] on div "Poseo o he autorizado legalmente todos los derechos de autor de las grabaciones…" at bounding box center [436, 220] width 290 height 73
checkbox input "true"
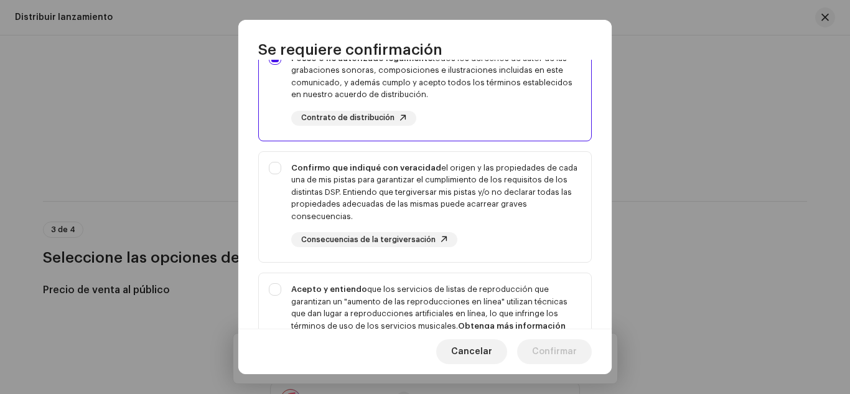
click at [542, 235] on div "Confirmo que indiqué con veracidad el origen y las propiedades de cada una de m…" at bounding box center [436, 205] width 290 height 86
checkbox input "true"
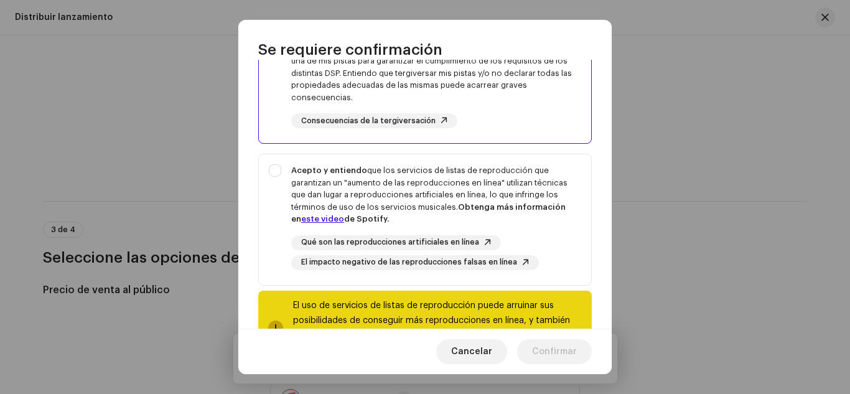
scroll to position [252, 0]
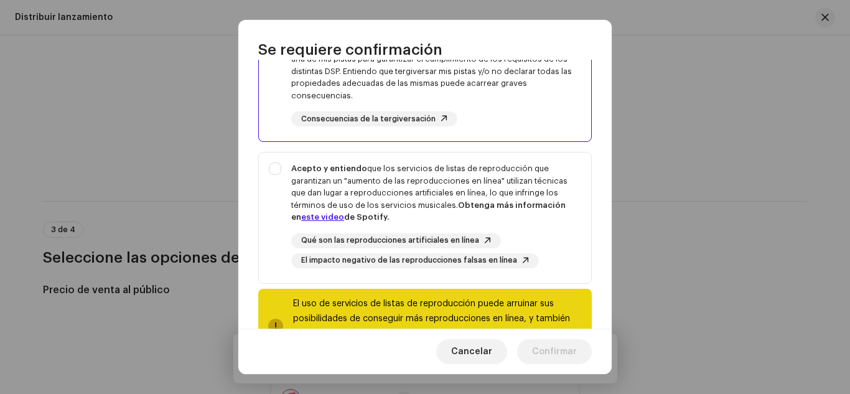
click at [542, 235] on div "Qué son las reproducciones artificiales en línea El impacto negativo de las rep…" at bounding box center [436, 250] width 290 height 35
checkbox input "true"
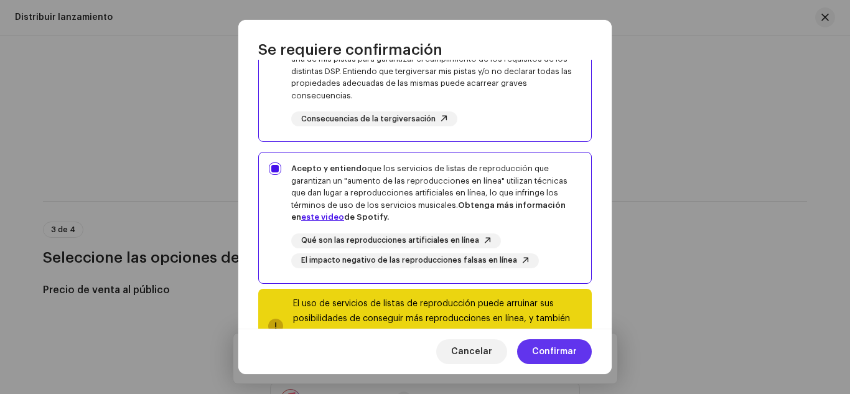
click at [562, 347] on span "Confirmar" at bounding box center [554, 351] width 45 height 25
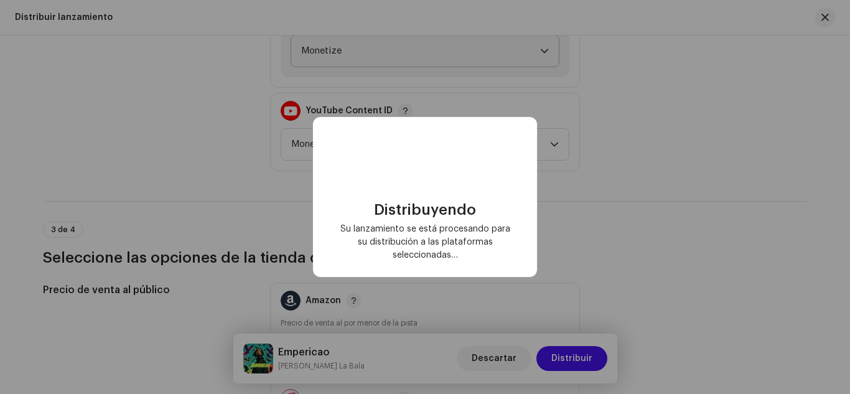
checkbox input "false"
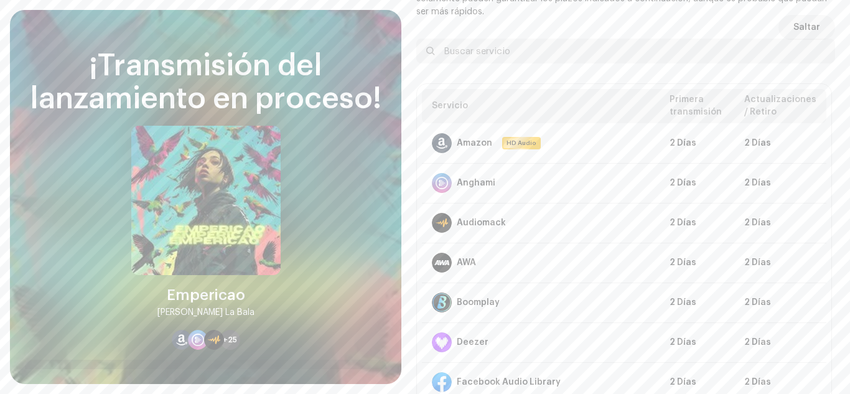
scroll to position [68, 0]
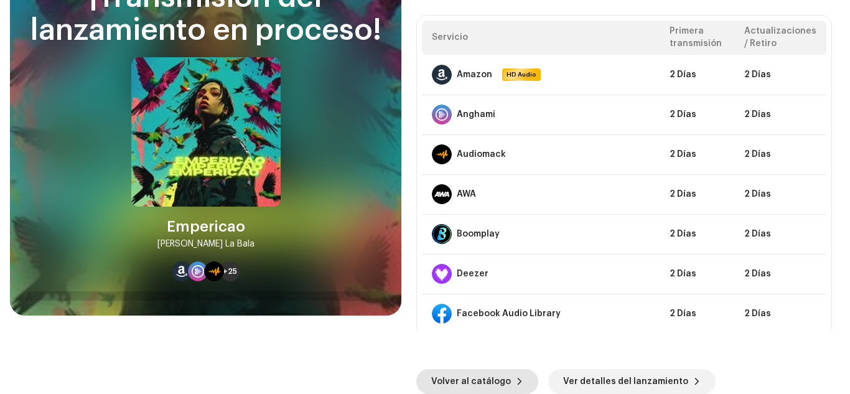
click at [449, 375] on span "Volver al catálogo" at bounding box center [471, 381] width 80 height 25
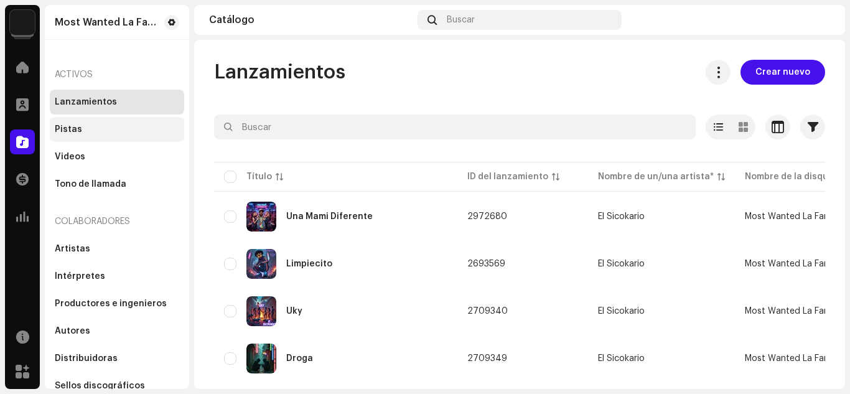
click at [67, 132] on div "Pistas" at bounding box center [68, 129] width 27 height 10
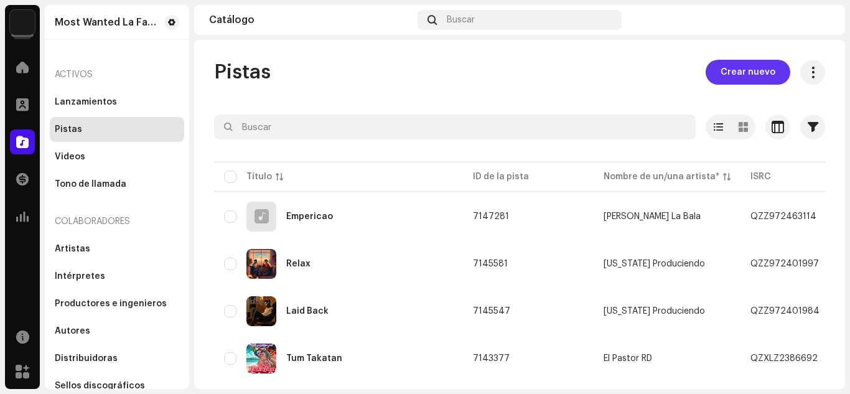
click at [734, 68] on span "Crear nuevo" at bounding box center [747, 72] width 55 height 25
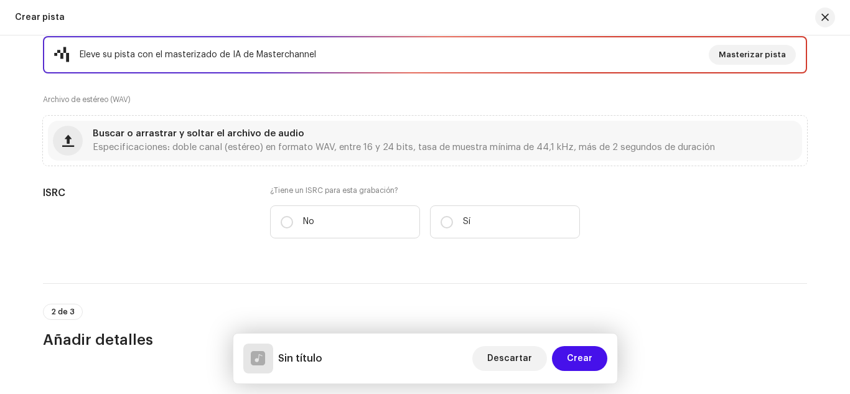
scroll to position [228, 0]
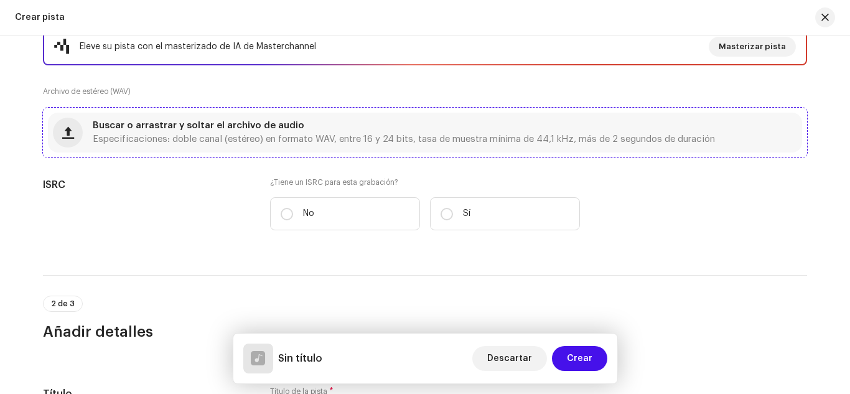
click at [361, 130] on div "Buscar o arrastrar y soltar el archivo de audio Especificaciones: doble canal (…" at bounding box center [404, 132] width 622 height 22
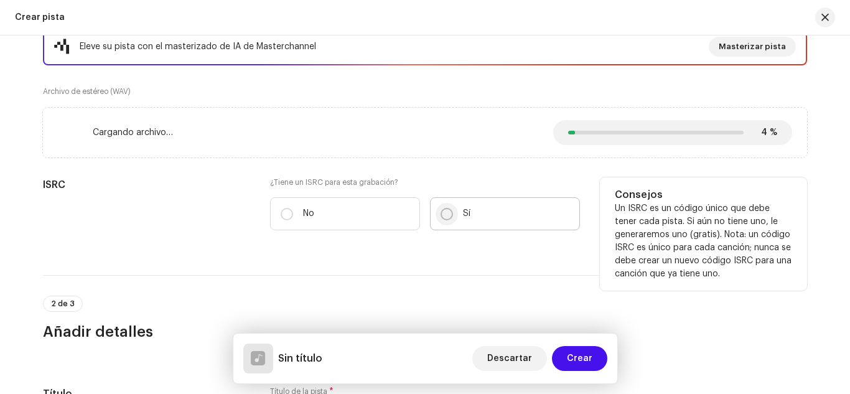
click at [443, 213] on input "Sí" at bounding box center [446, 214] width 12 height 12
radio input "true"
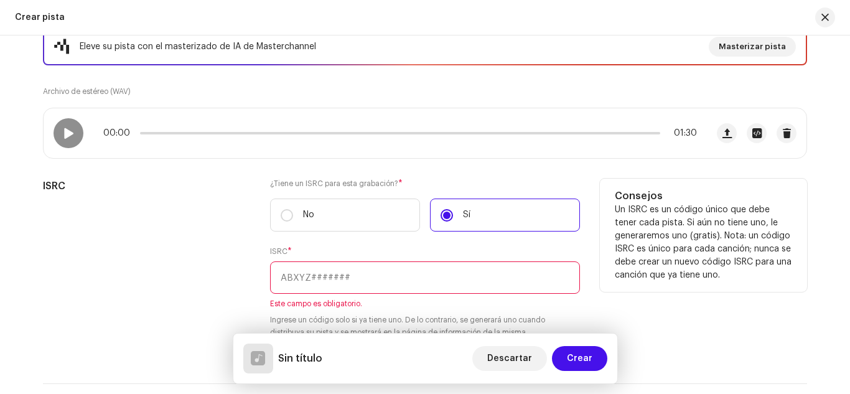
click at [321, 282] on input "text" at bounding box center [425, 277] width 310 height 32
paste input "QZZ972401995"
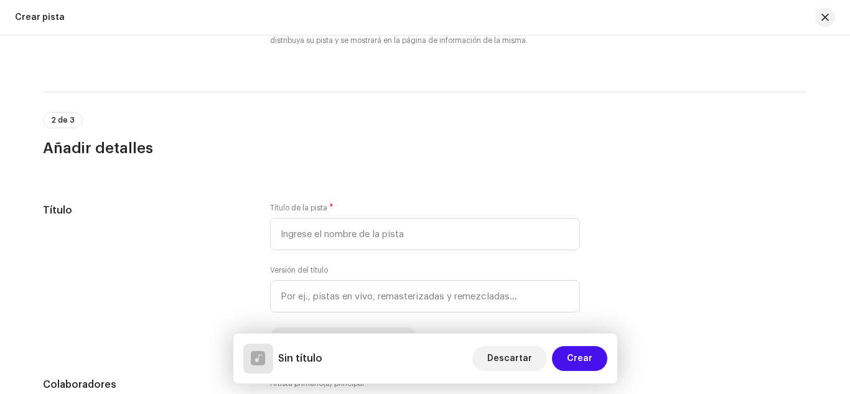
scroll to position [502, 0]
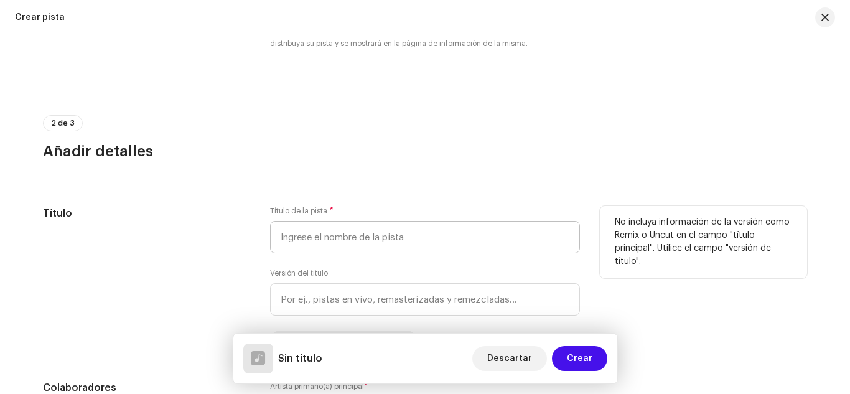
type input "QZZ972401995"
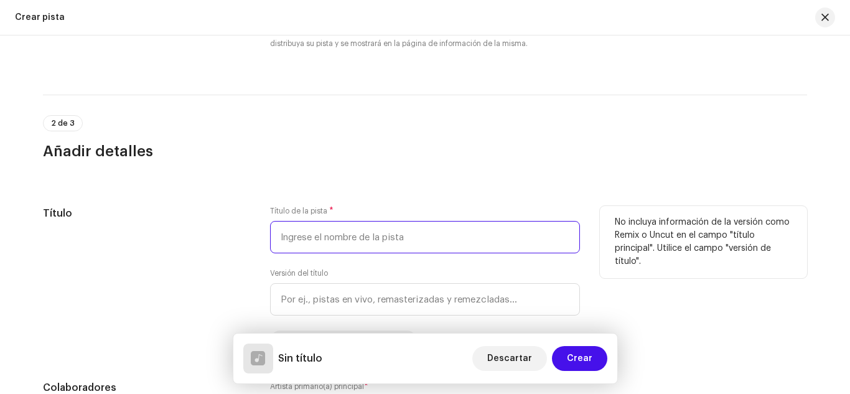
click at [293, 241] on input "text" at bounding box center [425, 237] width 310 height 32
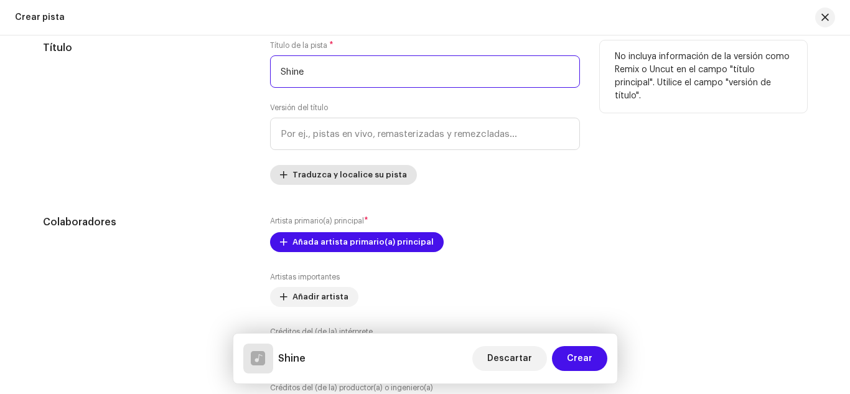
scroll to position [669, 0]
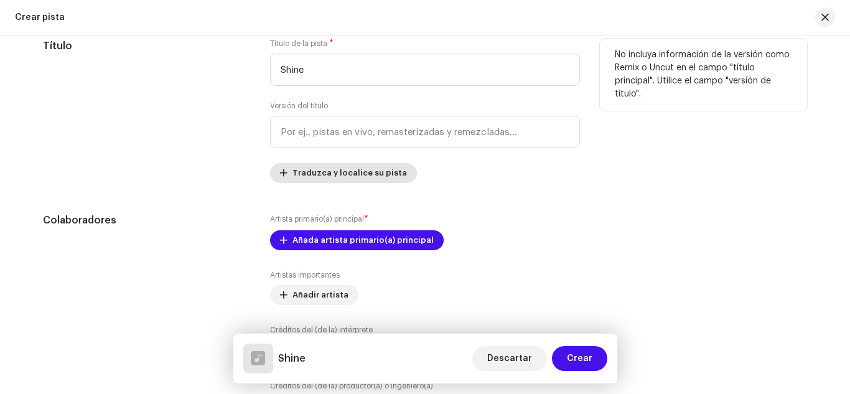
click at [351, 262] on div "Artista primario(a) principal * Añada artista primario(a) principal Artistas im…" at bounding box center [425, 315] width 310 height 204
type input "Shine"
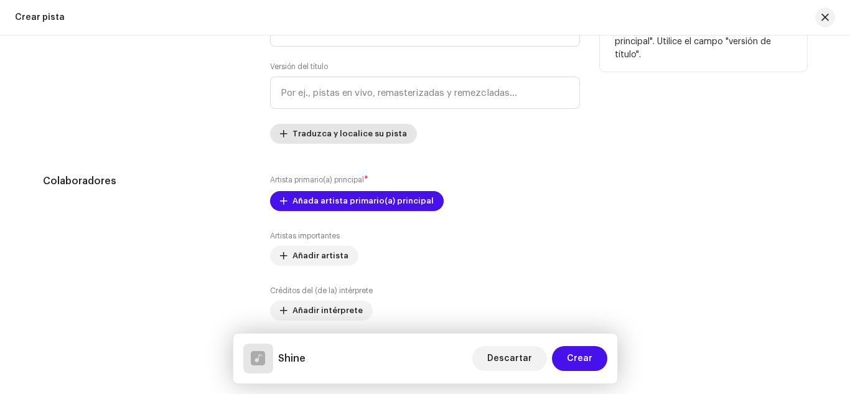
scroll to position [716, 0]
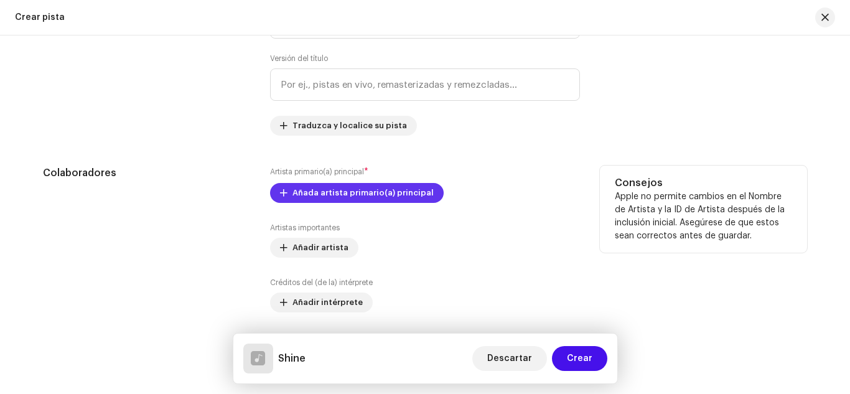
click at [342, 187] on span "Añada artista primario(a) principal" at bounding box center [362, 192] width 141 height 25
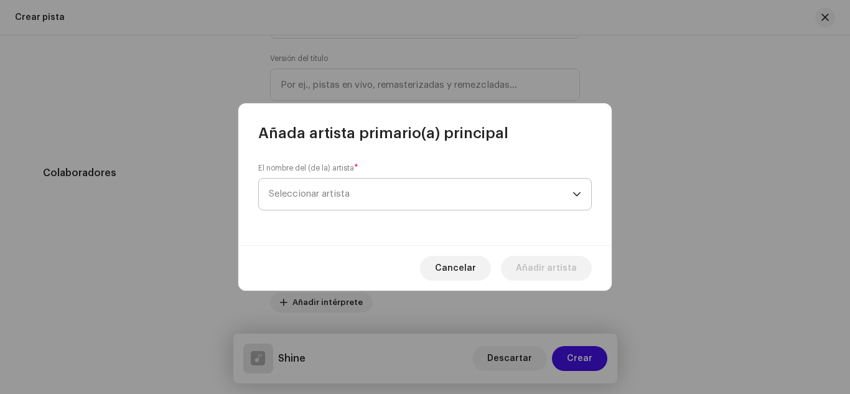
click at [337, 183] on span "Seleccionar artista" at bounding box center [420, 193] width 303 height 31
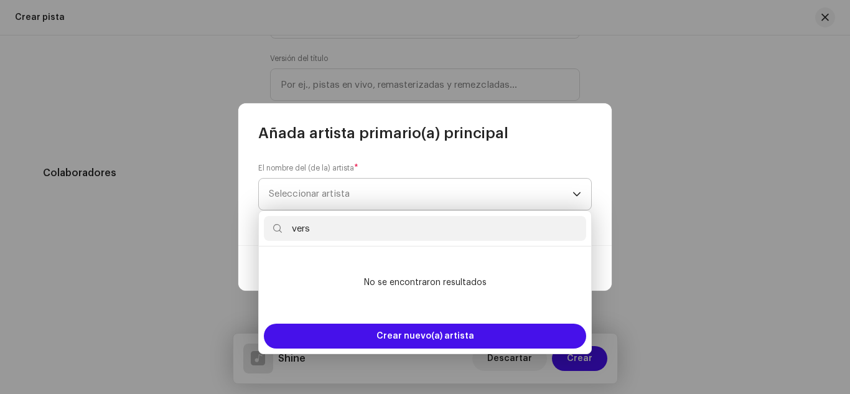
type input "versa"
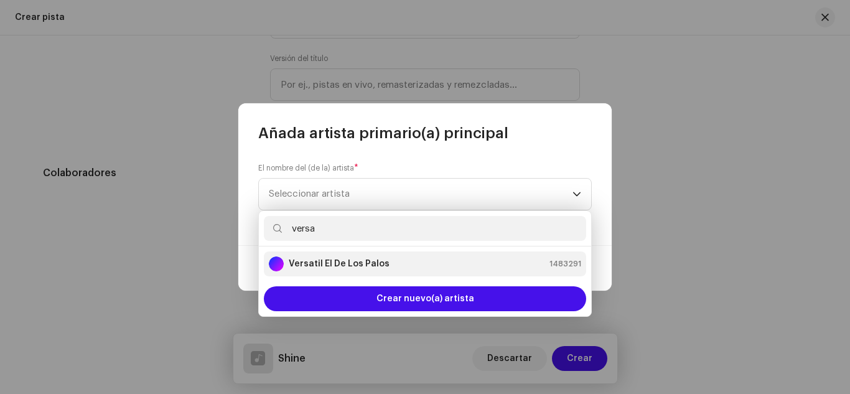
click at [342, 265] on strong "Versatil El De Los Palos" at bounding box center [339, 263] width 101 height 12
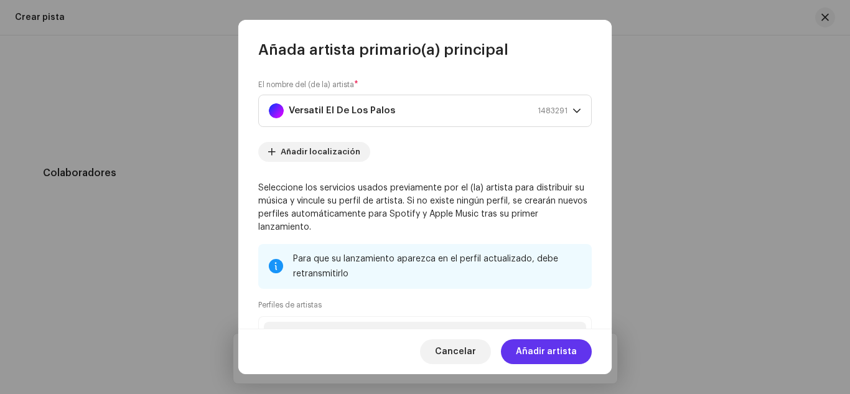
click at [540, 348] on span "Añadir artista" at bounding box center [546, 351] width 61 height 25
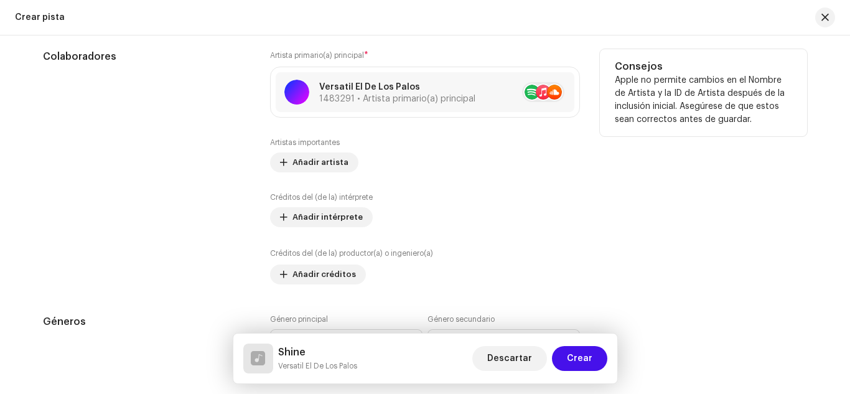
scroll to position [835, 0]
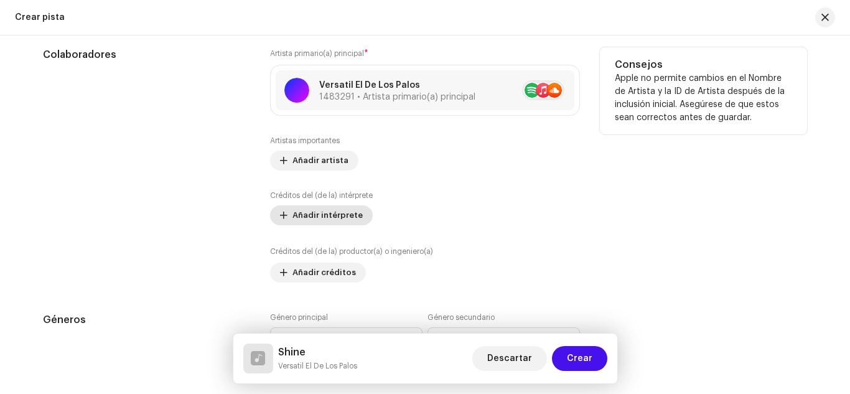
click at [336, 209] on span "Añadir intérprete" at bounding box center [327, 215] width 70 height 25
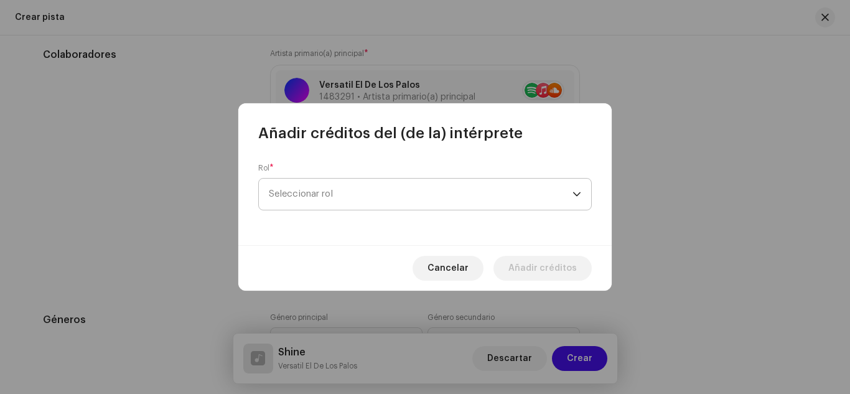
click at [323, 196] on span "Seleccionar rol" at bounding box center [420, 193] width 303 height 31
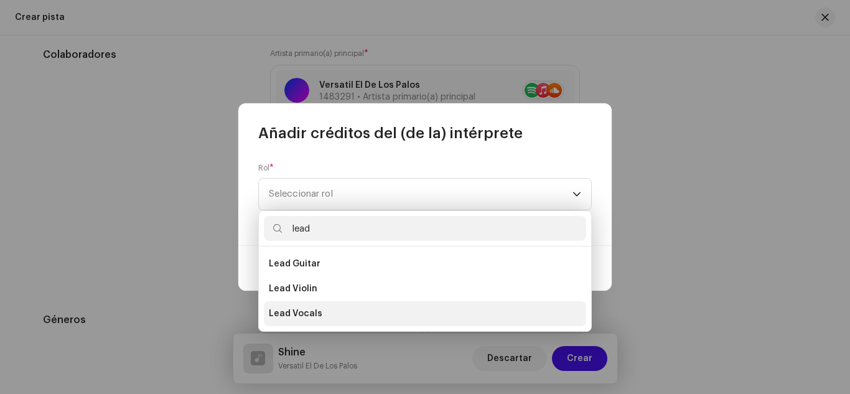
type input "lead"
click at [315, 305] on li "Lead Vocals" at bounding box center [425, 313] width 322 height 25
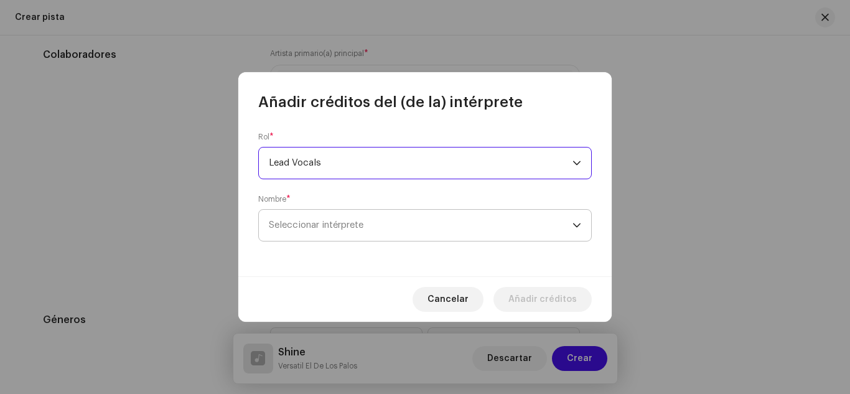
click at [338, 221] on span "Seleccionar intérprete" at bounding box center [316, 224] width 95 height 9
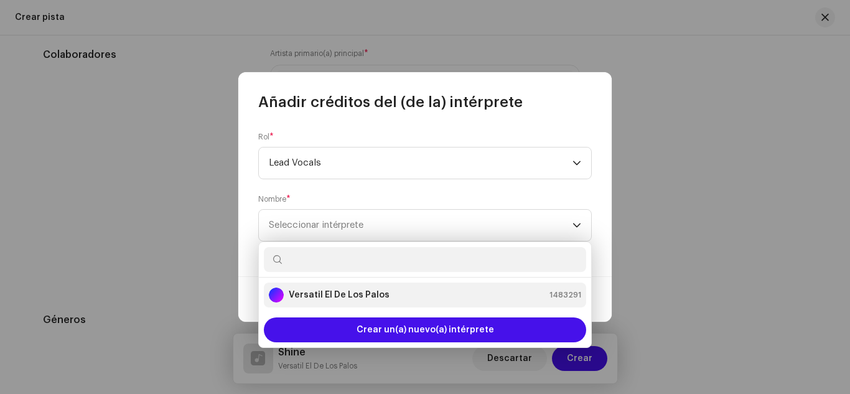
click at [321, 295] on strong "Versatil El De Los Palos" at bounding box center [339, 295] width 101 height 12
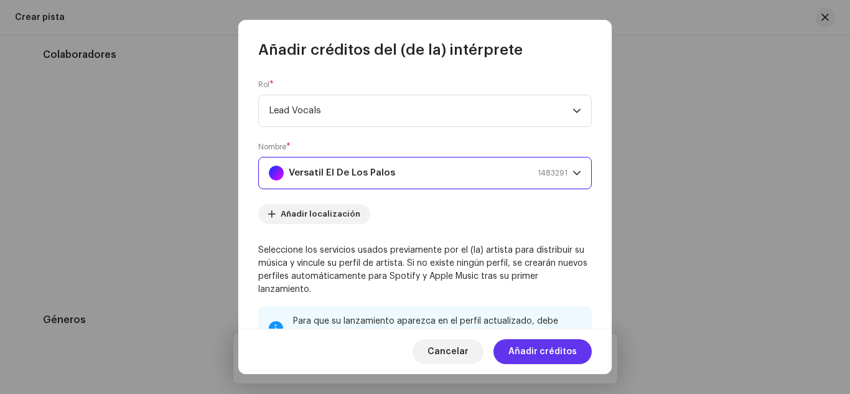
click at [541, 352] on span "Añadir créditos" at bounding box center [542, 351] width 68 height 25
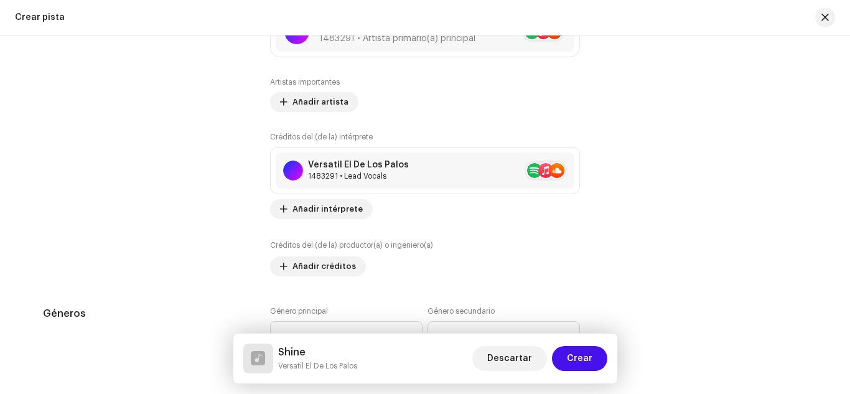
scroll to position [897, 0]
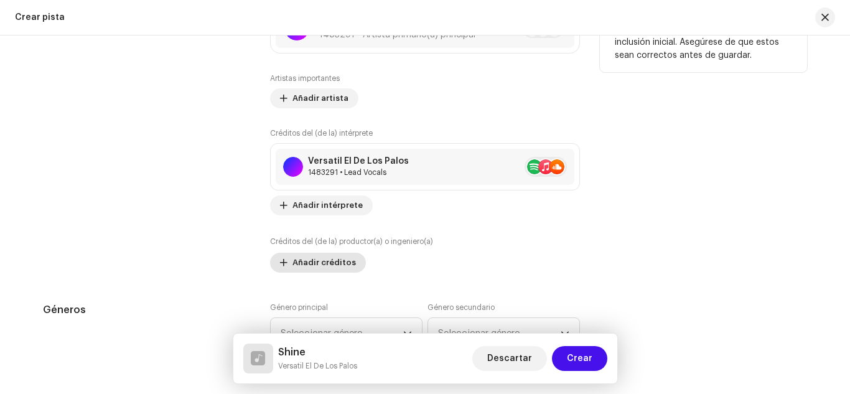
click at [293, 268] on span "Añadir créditos" at bounding box center [323, 262] width 63 height 25
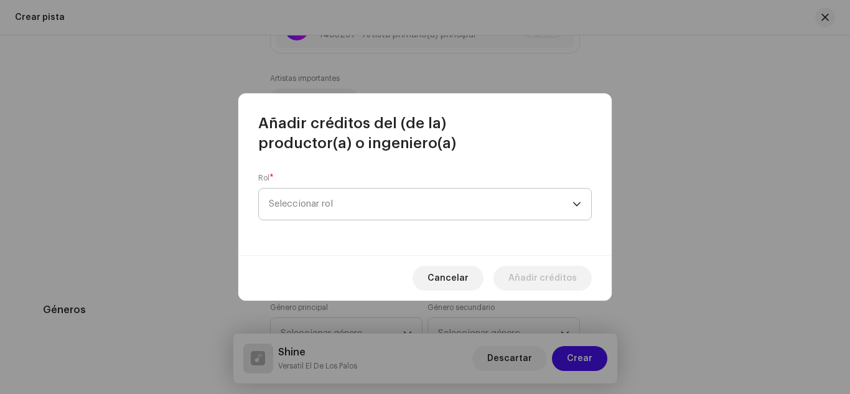
click at [287, 203] on span "Seleccionar rol" at bounding box center [420, 203] width 303 height 31
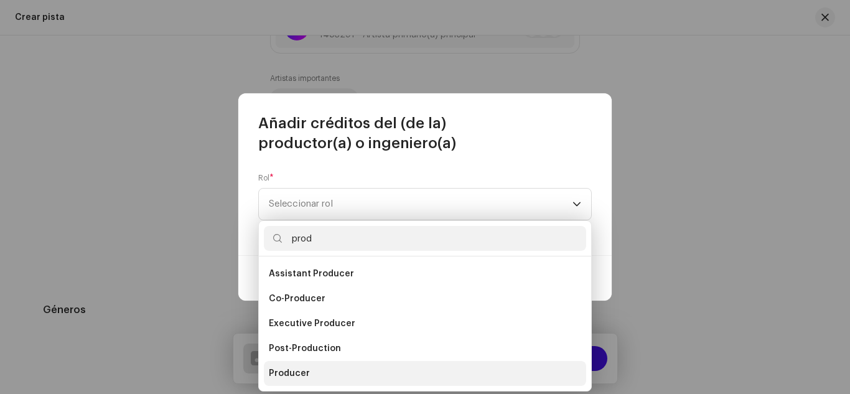
type input "prod"
click at [290, 369] on span "Producer" at bounding box center [289, 373] width 41 height 12
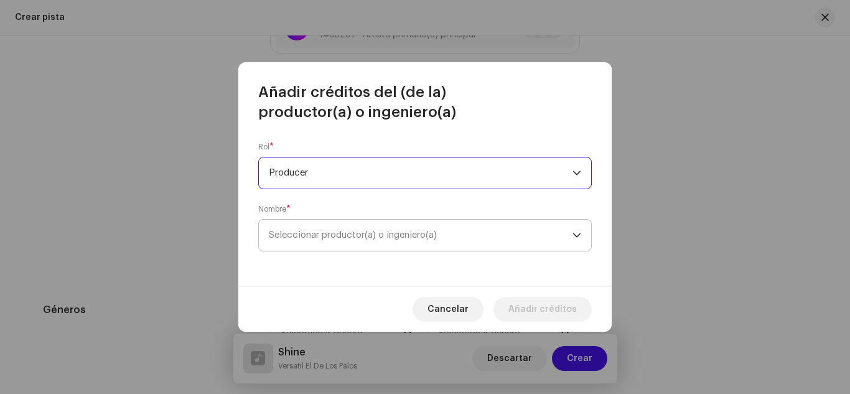
click at [332, 239] on span "Seleccionar productor(a) o ingeniero(a)" at bounding box center [353, 234] width 168 height 9
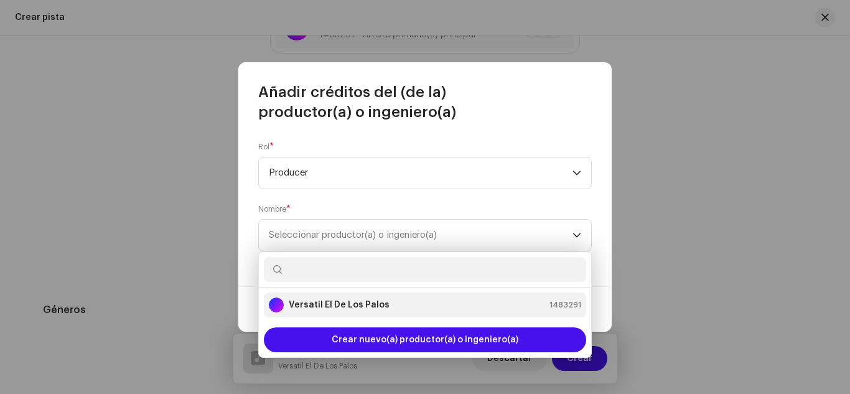
click at [337, 297] on div "Versatil El De Los Palos" at bounding box center [329, 304] width 121 height 15
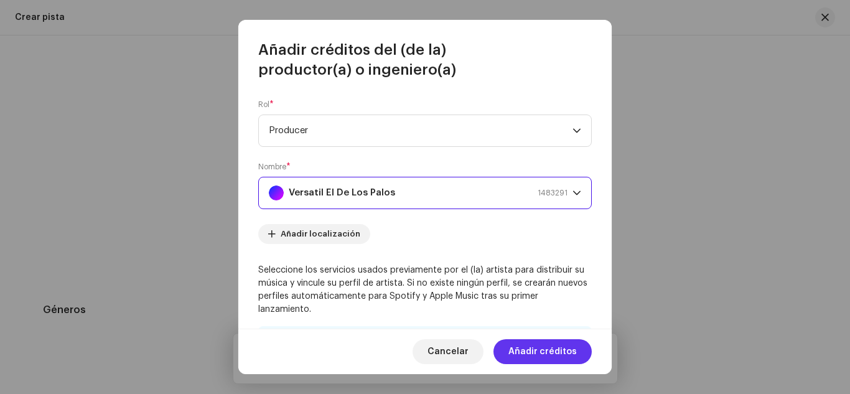
click at [522, 345] on span "Añadir créditos" at bounding box center [542, 351] width 68 height 25
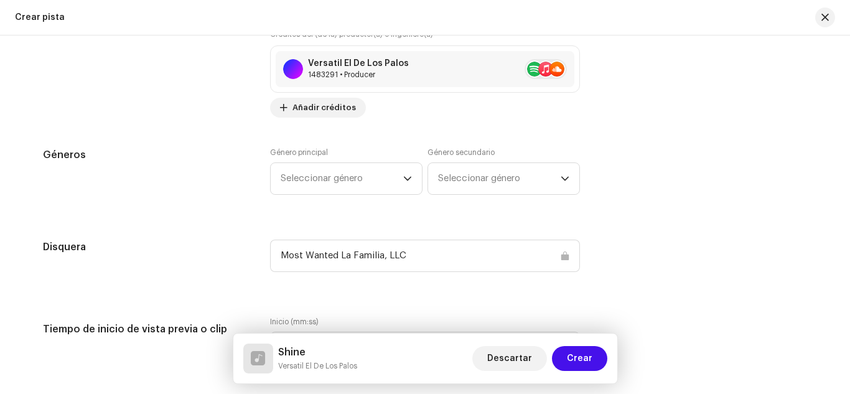
scroll to position [1108, 0]
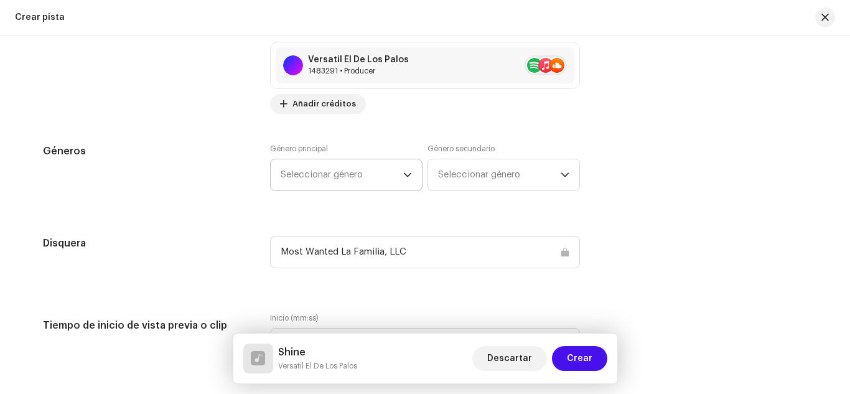
click at [350, 167] on span "Seleccionar género" at bounding box center [341, 174] width 123 height 31
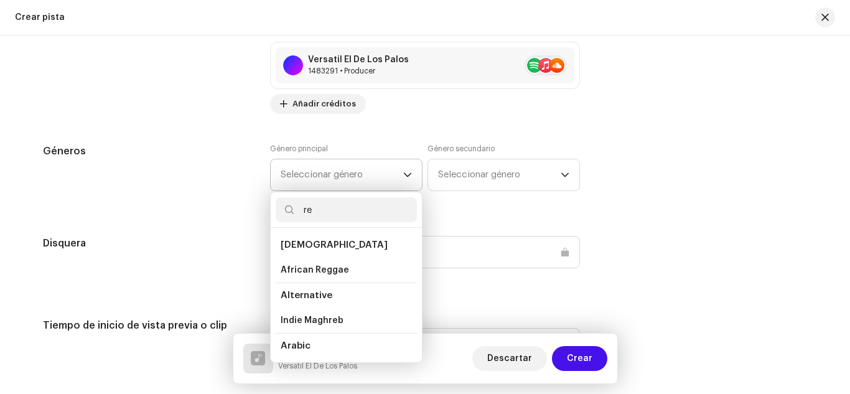
type input "r"
click at [236, 141] on div "Detalles de la pista Complete los siguientes pasos para finalizar su pista. 1 d…" at bounding box center [425, 318] width 804 height 2721
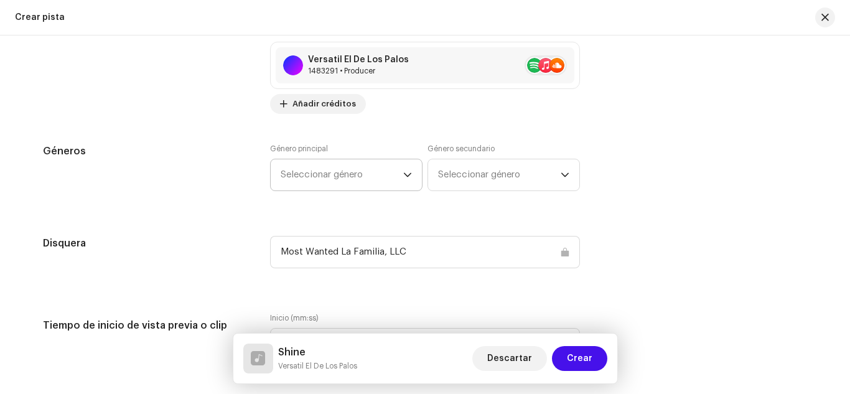
click at [317, 170] on span "Seleccionar género" at bounding box center [341, 174] width 123 height 31
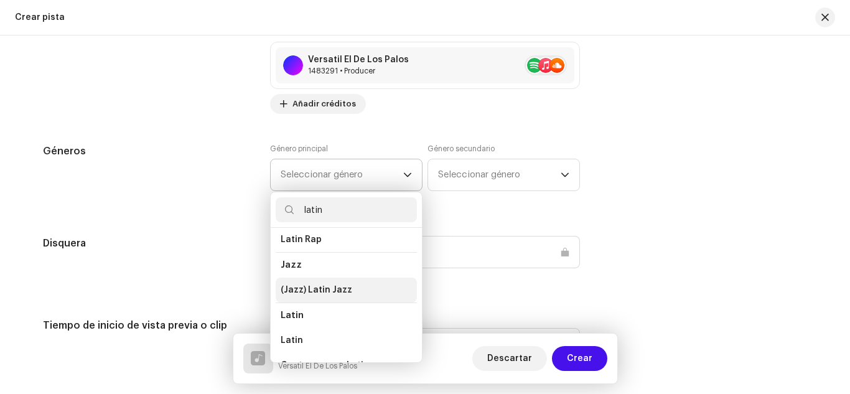
scroll to position [31, 0]
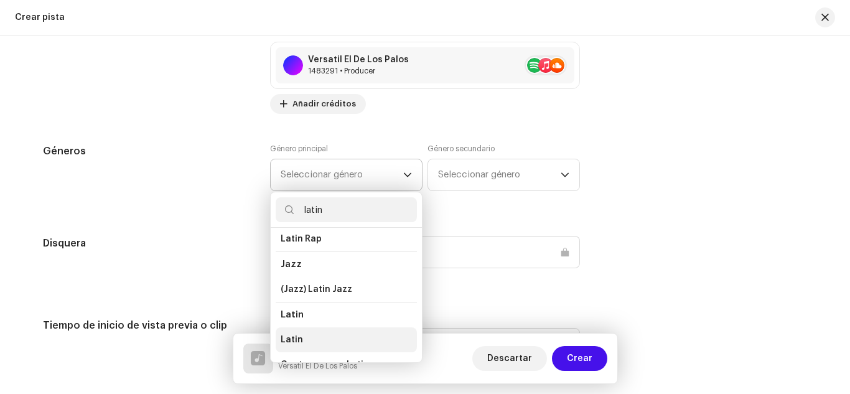
type input "latin"
click at [300, 334] on li "Latin" at bounding box center [346, 339] width 141 height 25
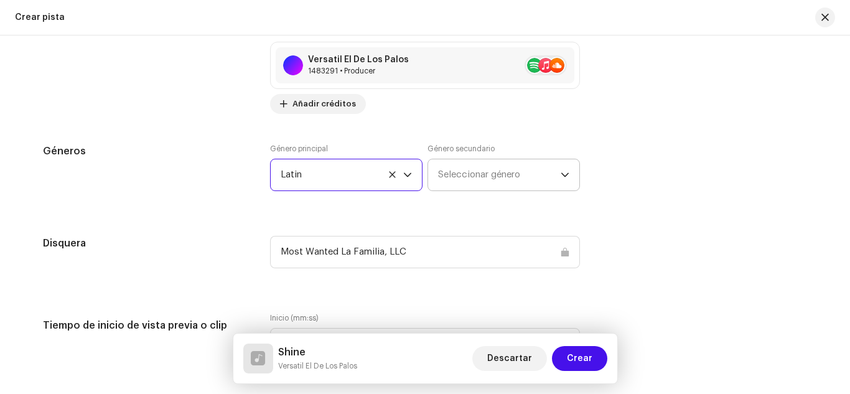
click at [440, 176] on span "Seleccionar género" at bounding box center [499, 174] width 123 height 31
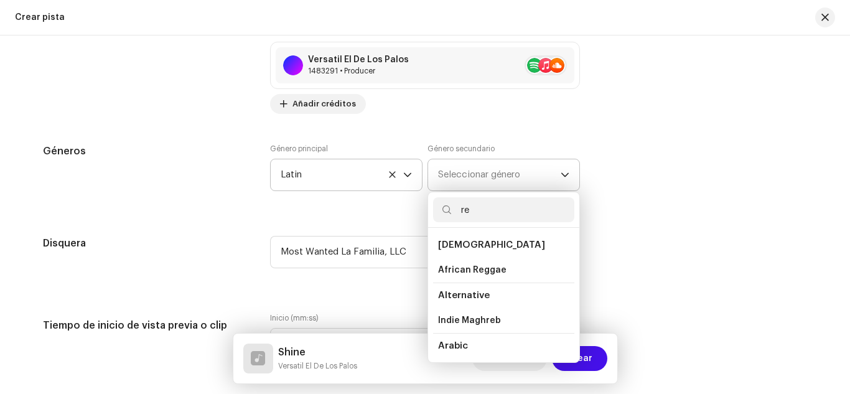
type input "r"
type input "inst"
click at [453, 291] on span "Instrumental" at bounding box center [467, 294] width 59 height 9
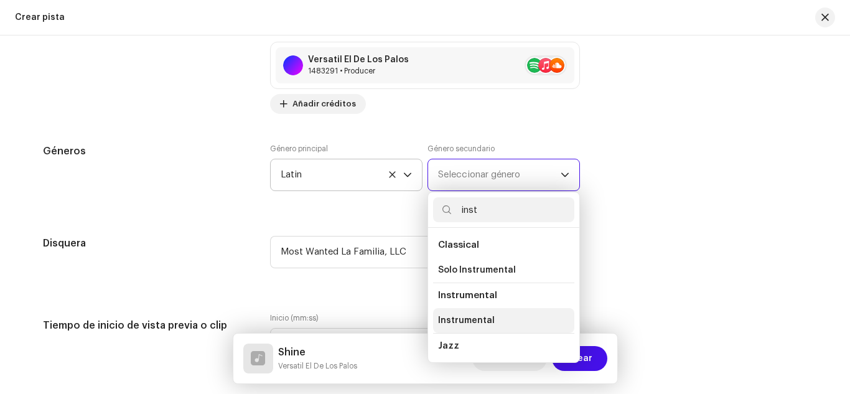
click at [461, 318] on span "Instrumental" at bounding box center [466, 320] width 57 height 12
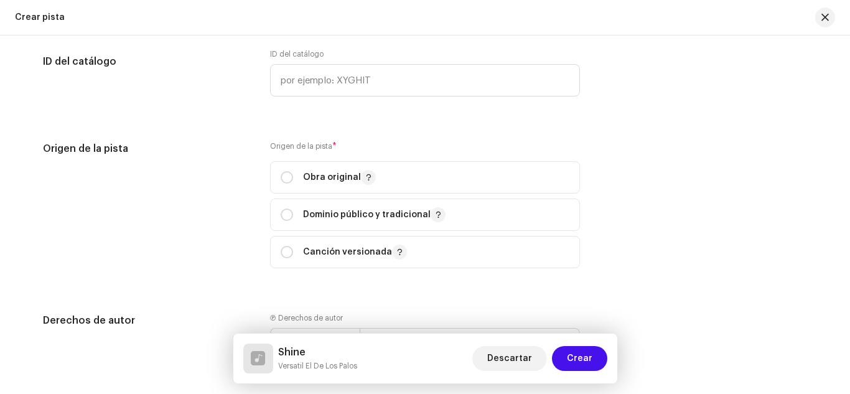
scroll to position [1523, 0]
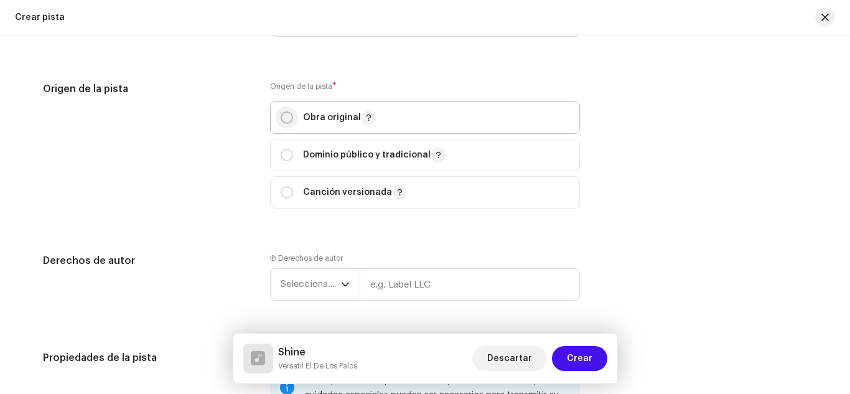
click at [284, 115] on input "radio" at bounding box center [286, 117] width 12 height 12
radio input "true"
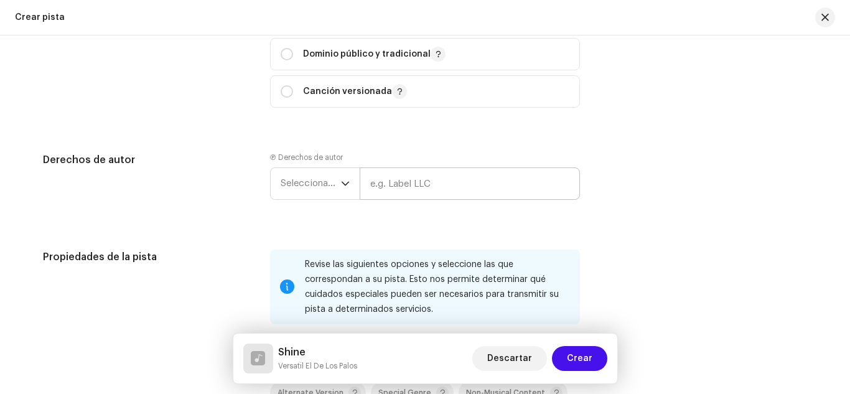
scroll to position [1626, 0]
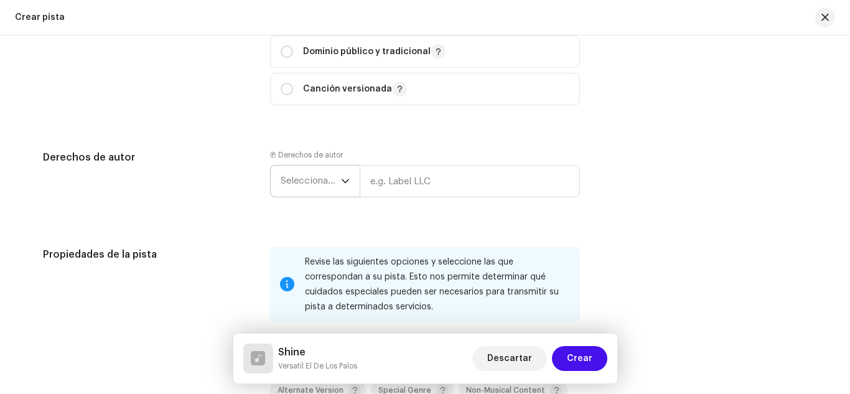
click at [319, 175] on span "Seleccionar año" at bounding box center [310, 180] width 60 height 31
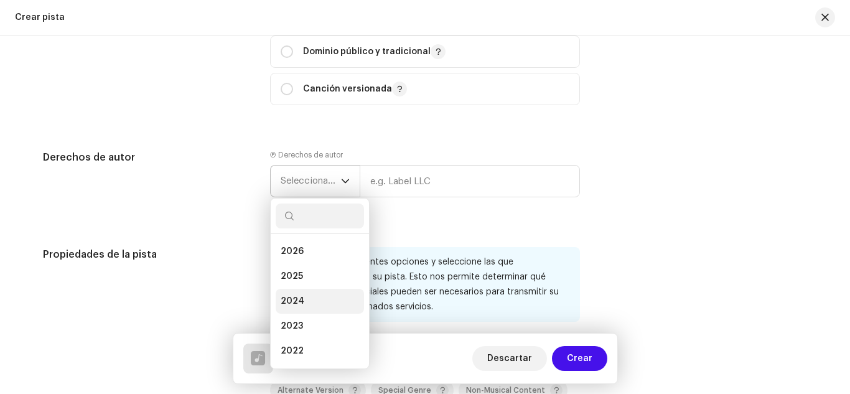
click at [313, 294] on li "2024" at bounding box center [320, 301] width 88 height 25
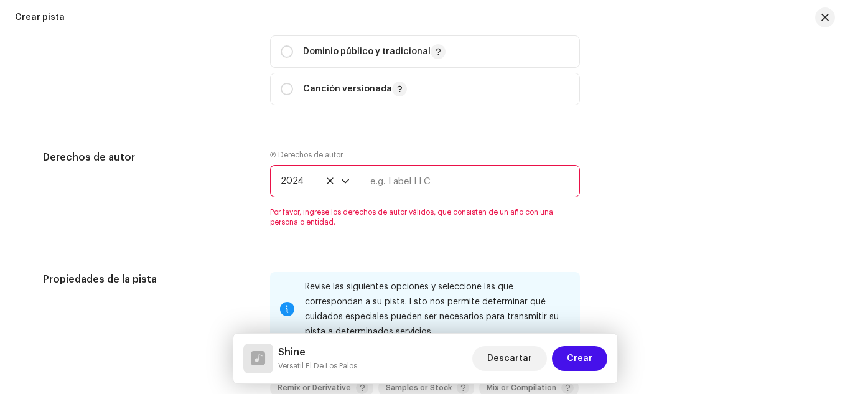
click at [372, 188] on input "text" at bounding box center [469, 181] width 220 height 32
type input "Most Wanted La Familia, LLC"
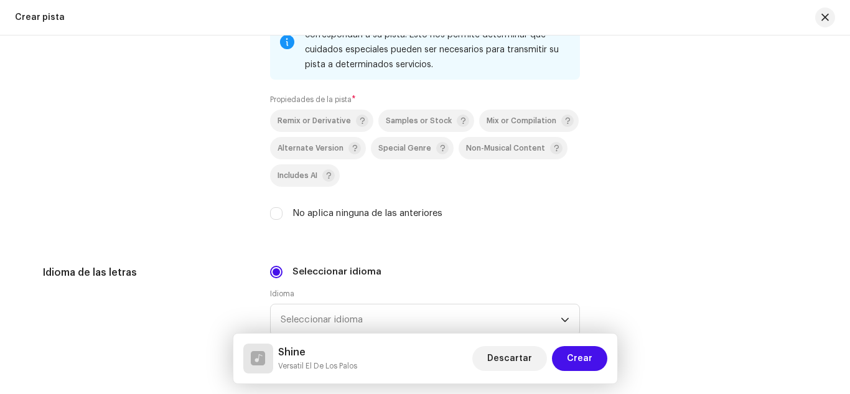
scroll to position [1869, 0]
click at [276, 210] on input "No aplica ninguna de las anteriores" at bounding box center [276, 212] width 12 height 12
checkbox input "true"
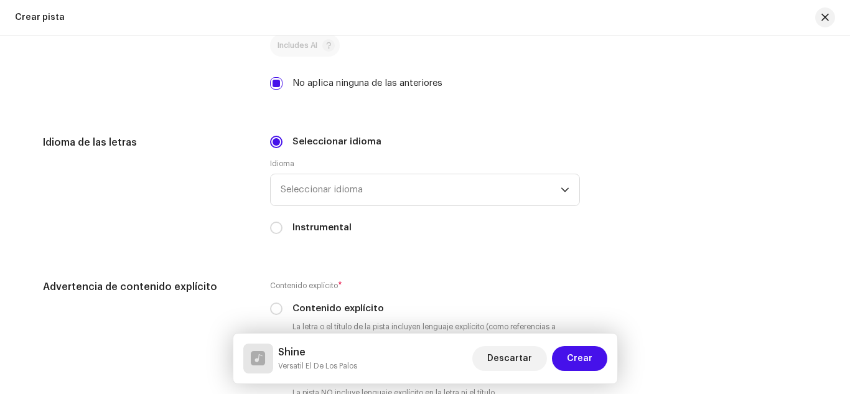
scroll to position [1999, 0]
click at [270, 226] on input "Instrumental" at bounding box center [276, 226] width 12 height 12
radio input "true"
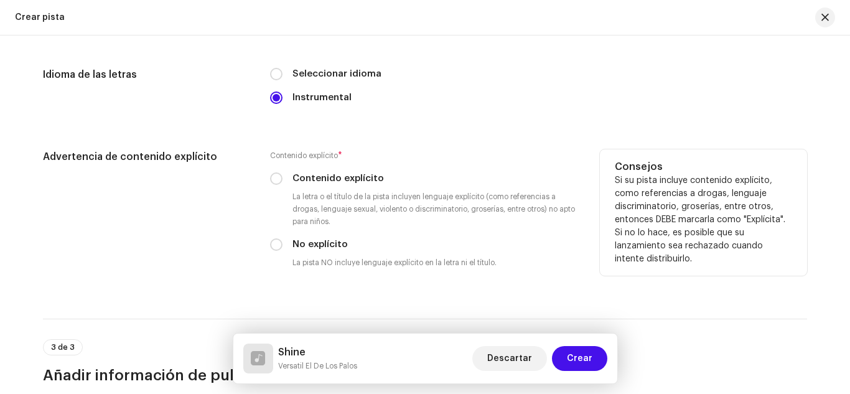
scroll to position [2069, 0]
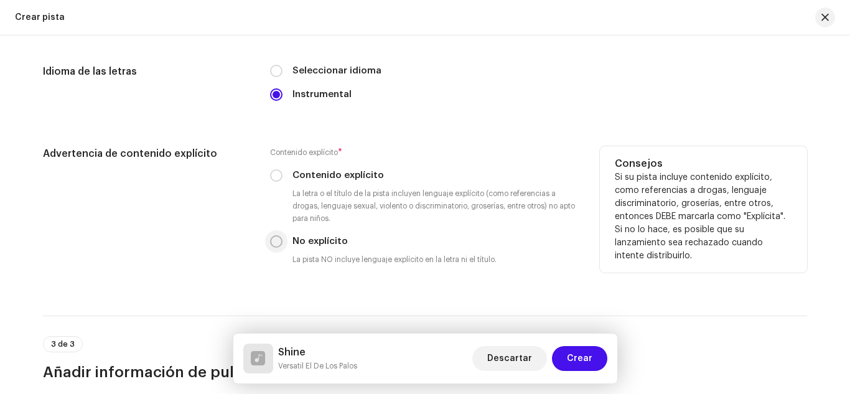
click at [272, 240] on input "No explícito" at bounding box center [276, 241] width 12 height 12
radio input "true"
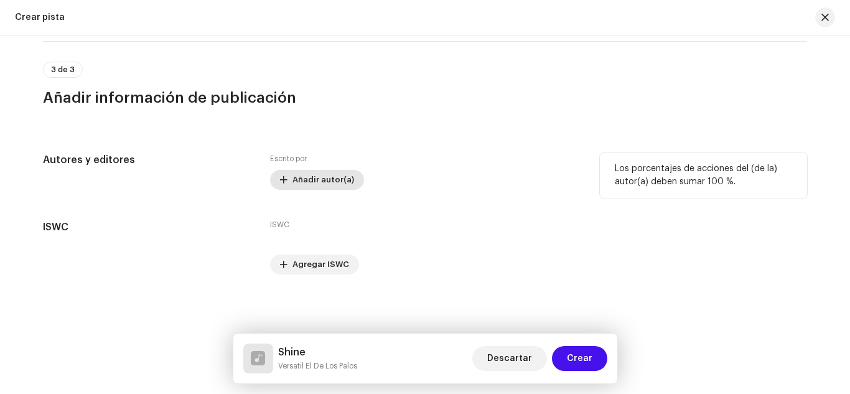
click at [323, 180] on span "Añadir autor(a)" at bounding box center [323, 179] width 62 height 25
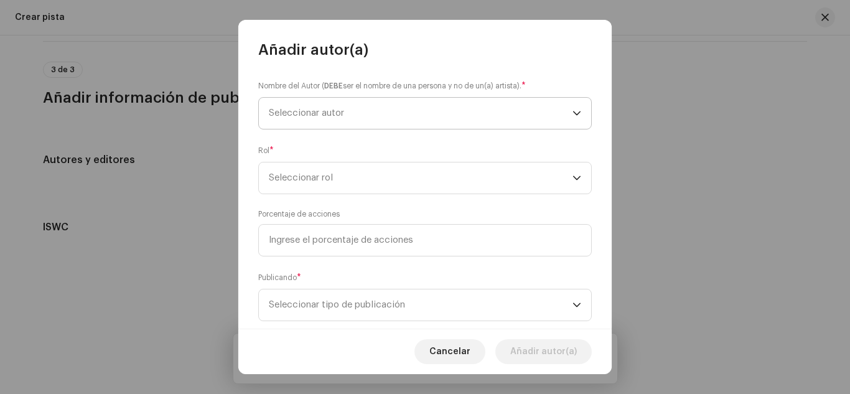
click at [303, 114] on span "Seleccionar autor" at bounding box center [306, 112] width 75 height 9
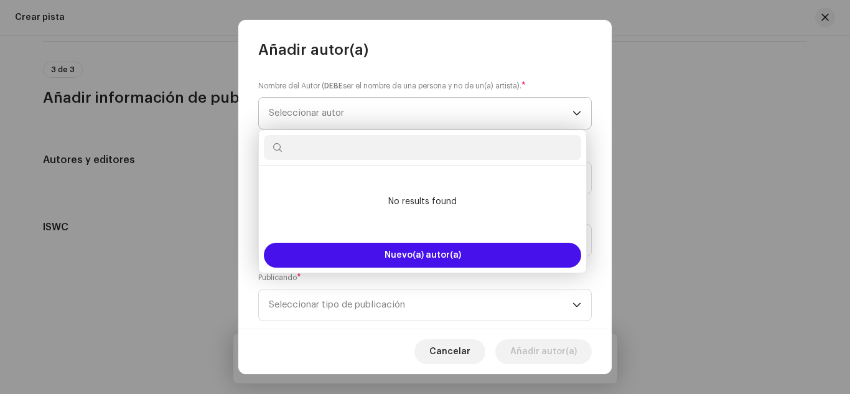
type input "v"
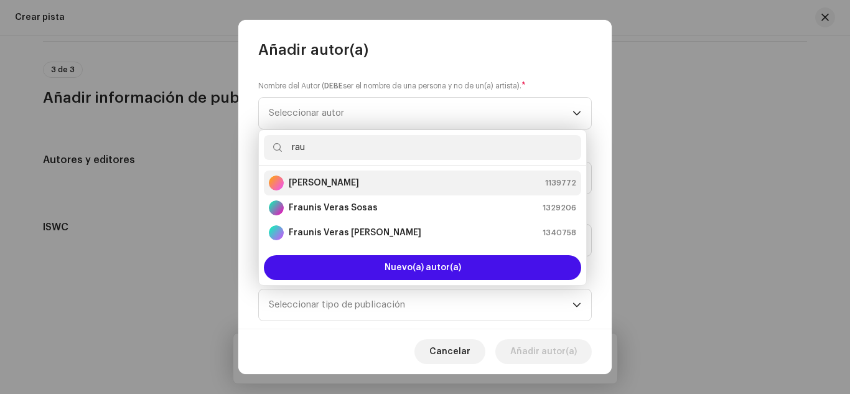
type input "rau"
click at [302, 182] on strong "[PERSON_NAME]" at bounding box center [324, 183] width 70 height 12
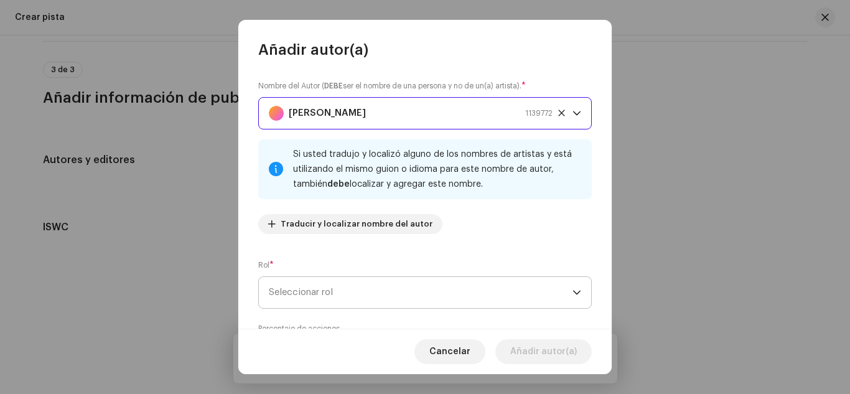
click at [359, 284] on span "Seleccionar rol" at bounding box center [420, 292] width 303 height 31
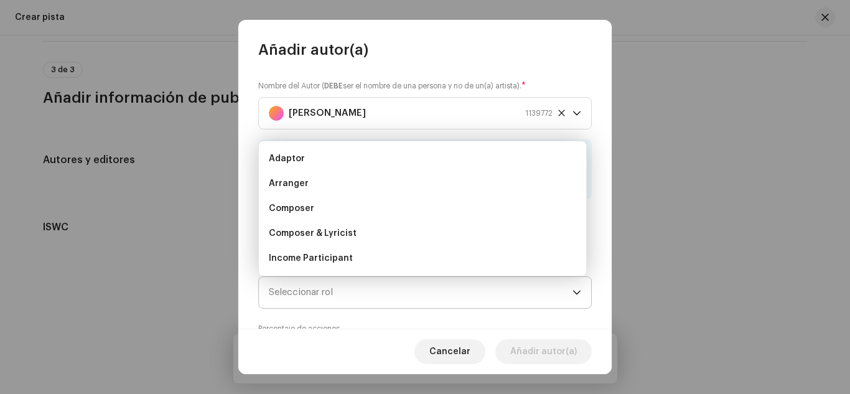
scroll to position [20, 0]
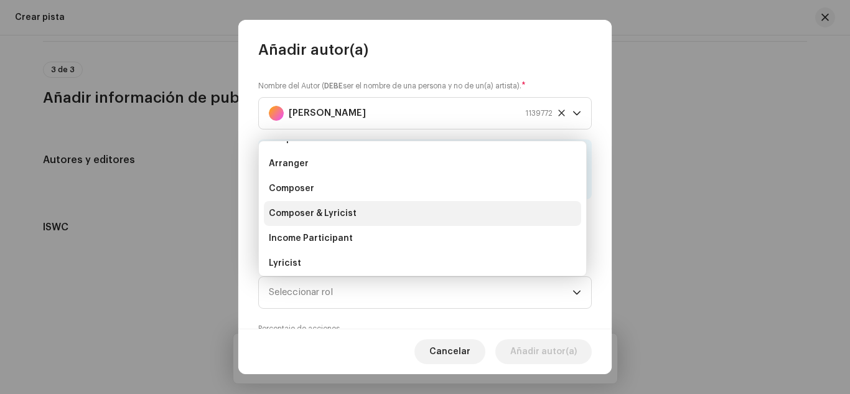
click at [380, 223] on li "Composer & Lyricist" at bounding box center [422, 213] width 317 height 25
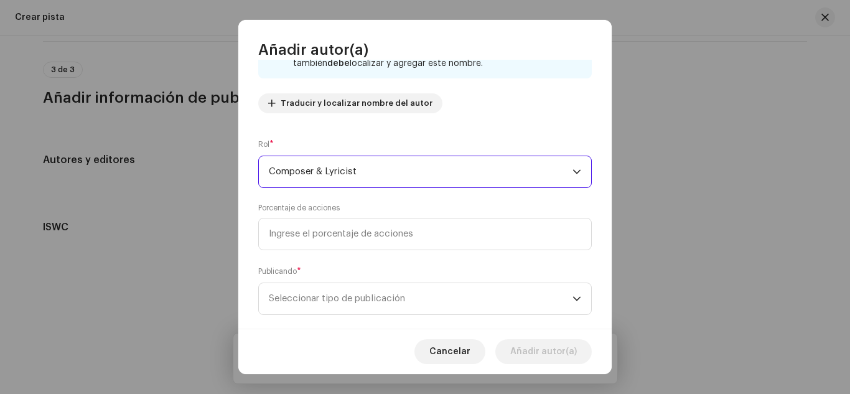
scroll to position [141, 0]
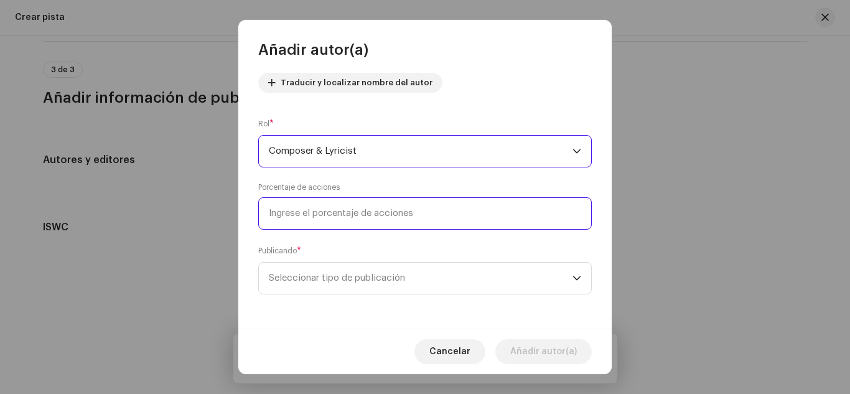
click at [369, 213] on input at bounding box center [424, 213] width 333 height 32
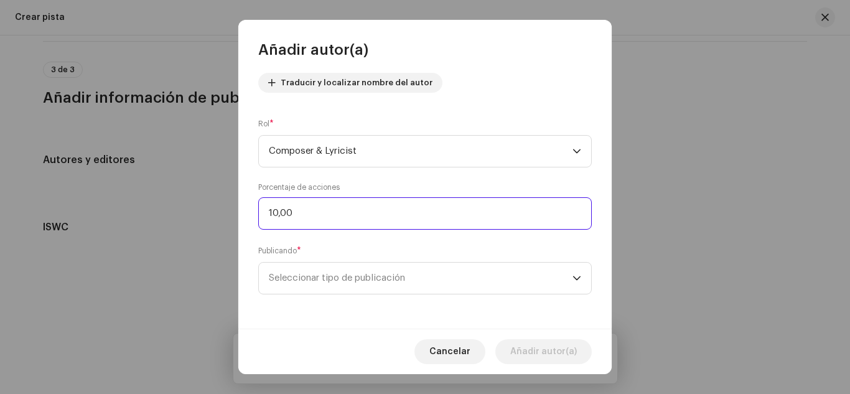
type input "100,00"
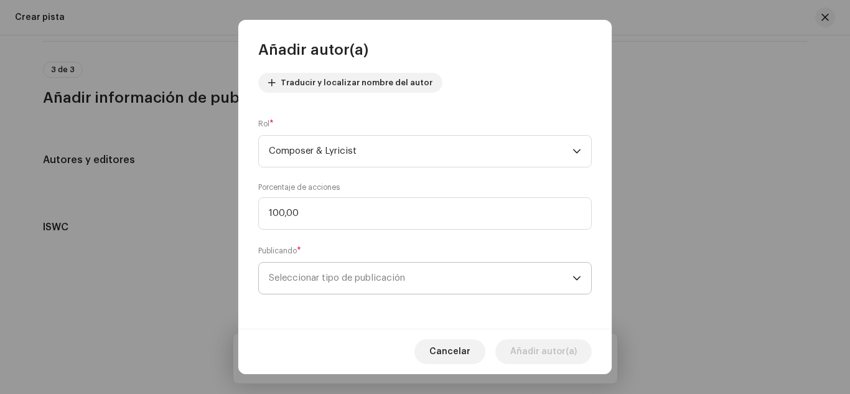
click at [405, 274] on span "Seleccionar tipo de publicación" at bounding box center [420, 277] width 303 height 31
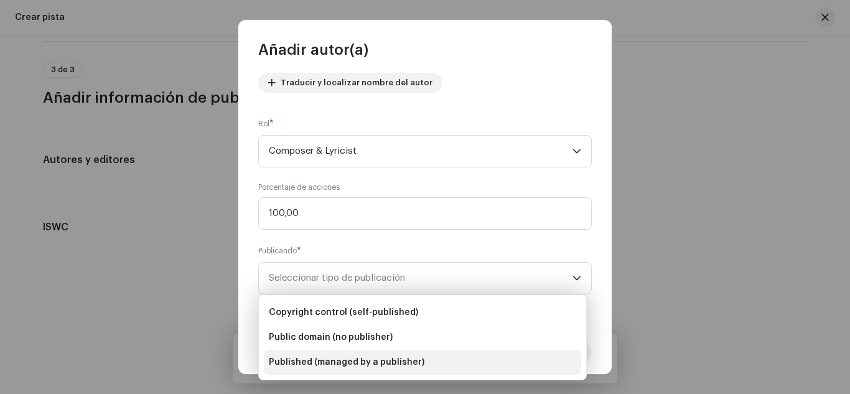
click at [405, 354] on li "Published (managed by a publisher)" at bounding box center [422, 362] width 317 height 25
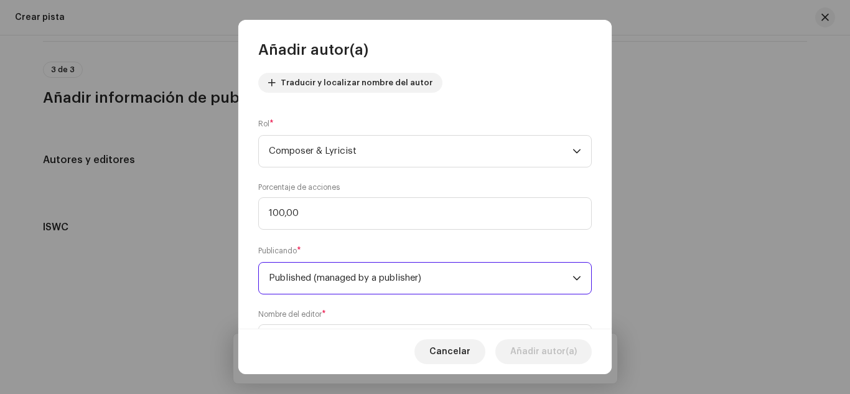
scroll to position [203, 0]
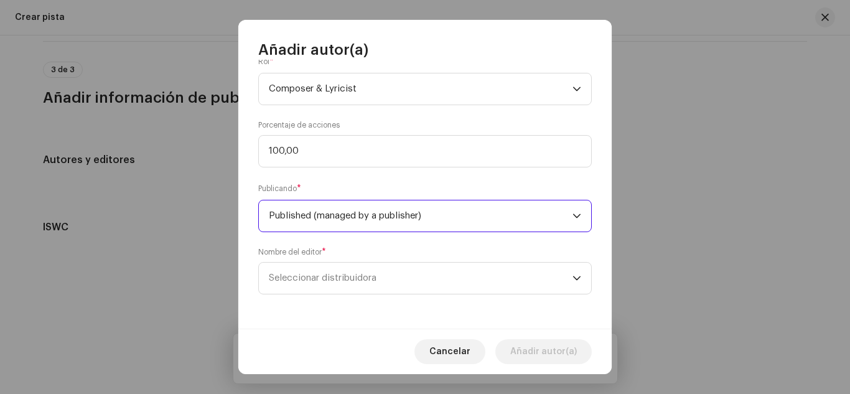
click at [424, 262] on p-select "Seleccionar distribuidora" at bounding box center [424, 278] width 333 height 32
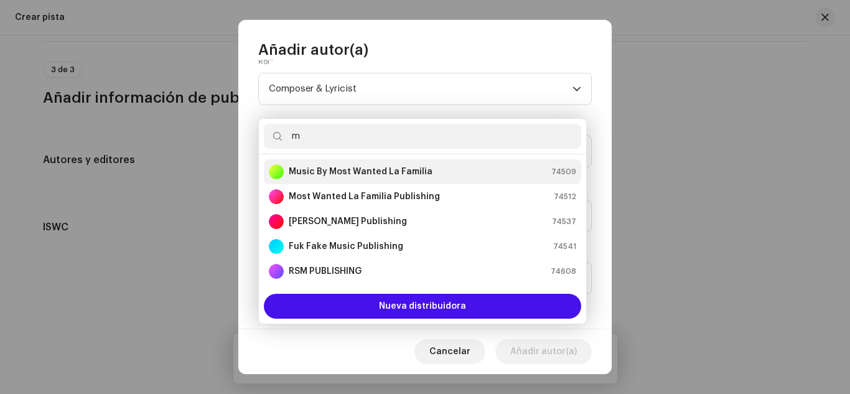
type input "m"
click at [358, 164] on div "Music By Most Wanted La Familia" at bounding box center [351, 171] width 164 height 15
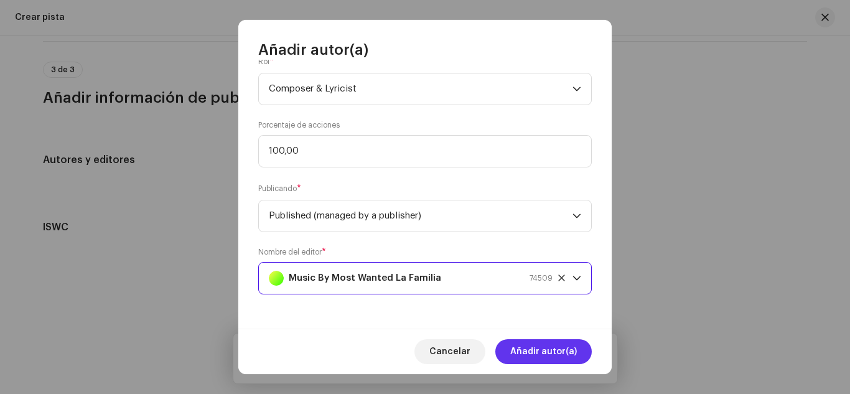
click at [547, 353] on span "Añadir autor(a)" at bounding box center [543, 351] width 67 height 25
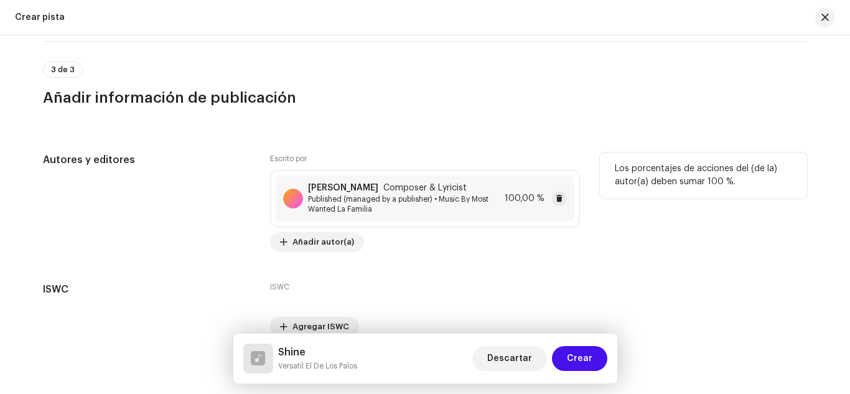
scroll to position [2406, 0]
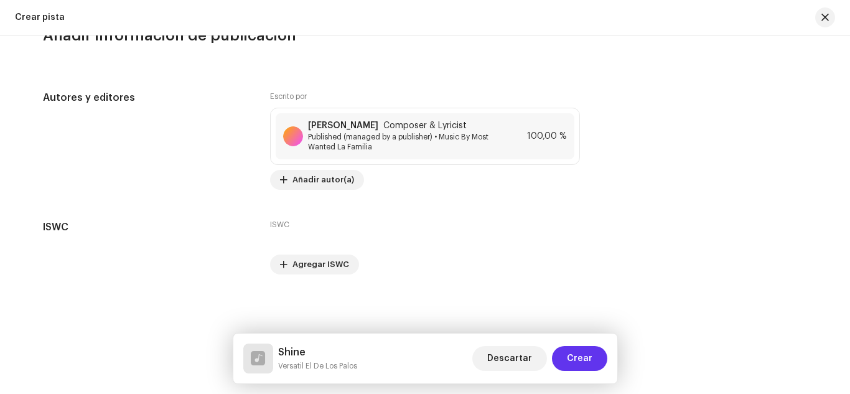
click at [587, 352] on span "Crear" at bounding box center [579, 358] width 25 height 25
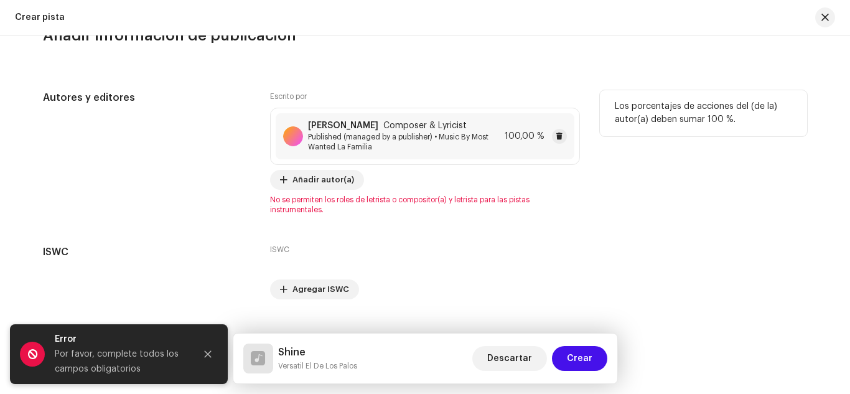
click at [450, 127] on span "Composer & Lyricist" at bounding box center [424, 126] width 83 height 10
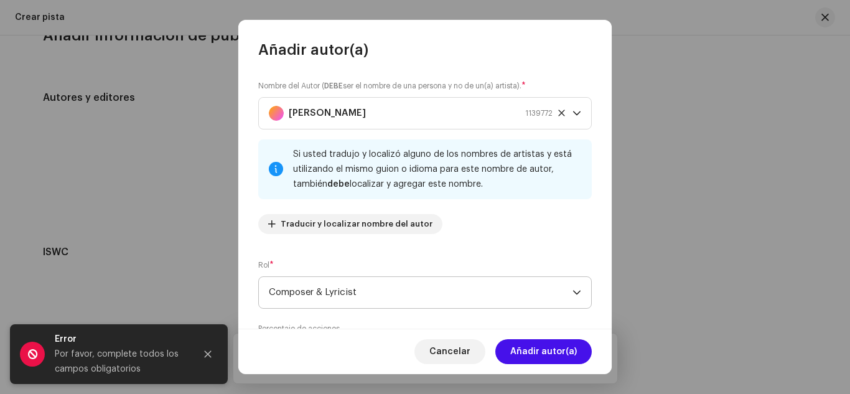
click at [405, 290] on span "Composer & Lyricist" at bounding box center [420, 292] width 303 height 31
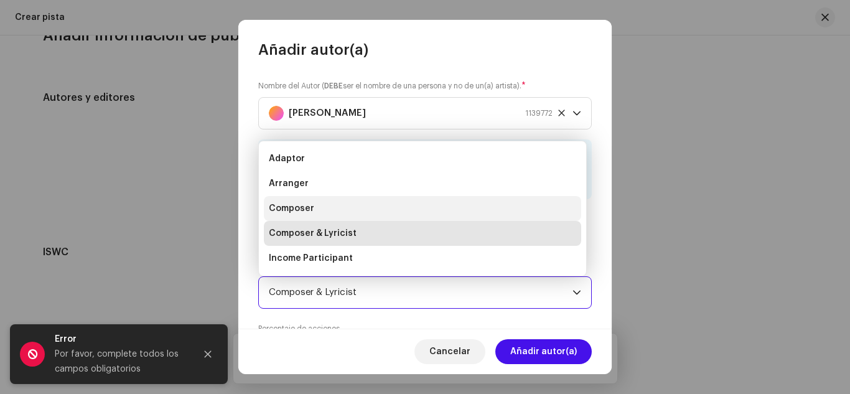
scroll to position [20, 0]
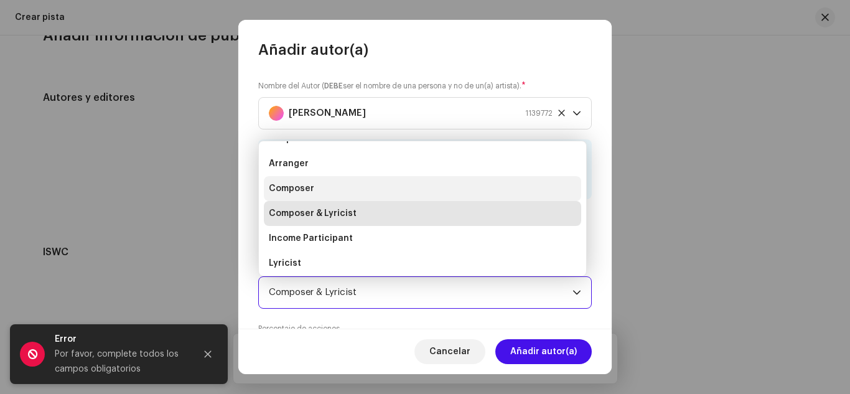
click at [363, 189] on li "Composer" at bounding box center [422, 188] width 317 height 25
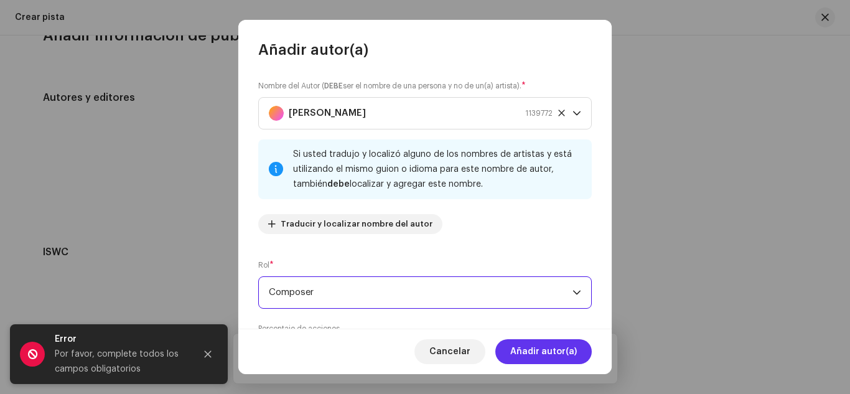
click at [524, 351] on span "Añadir autor(a)" at bounding box center [543, 351] width 67 height 25
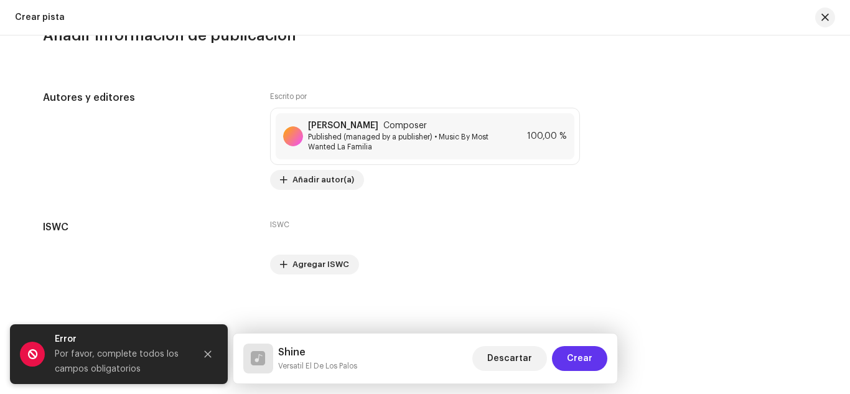
click at [565, 351] on button "Crear" at bounding box center [579, 358] width 55 height 25
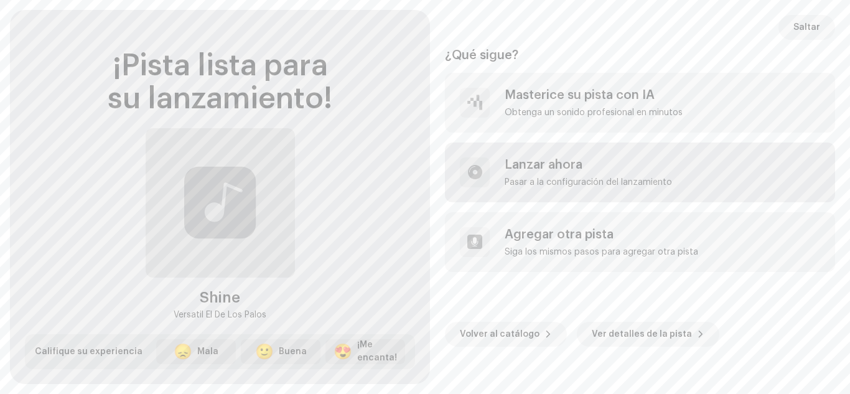
click at [555, 162] on div "Lanzar ahora" at bounding box center [587, 164] width 167 height 15
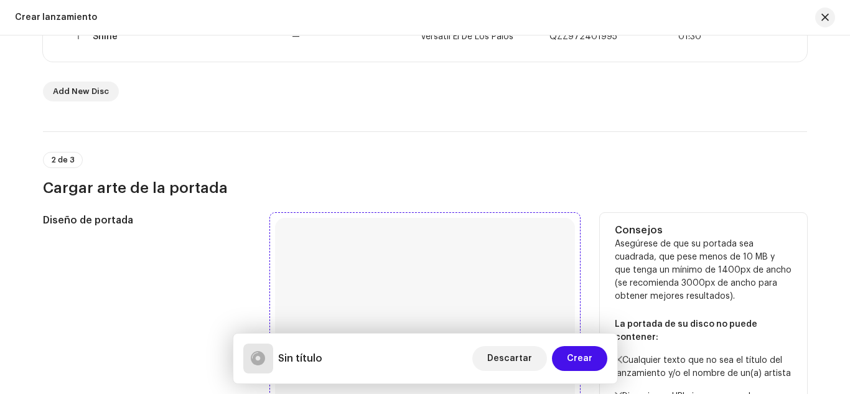
scroll to position [471, 0]
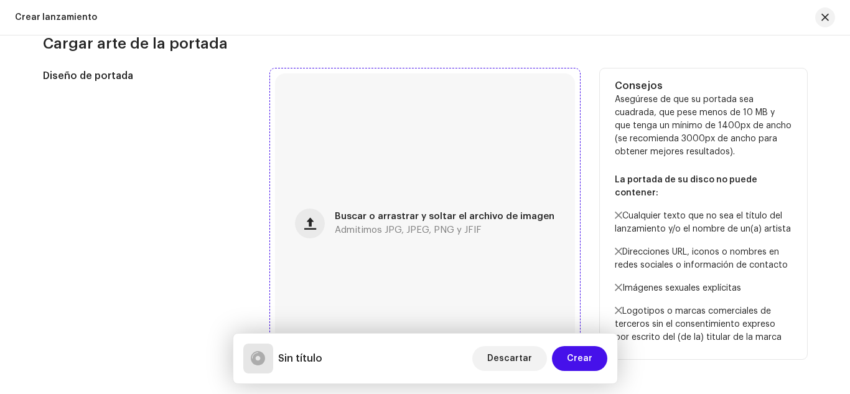
click at [401, 212] on span "Buscar o arrastrar y soltar el archivo de imagen" at bounding box center [445, 216] width 220 height 9
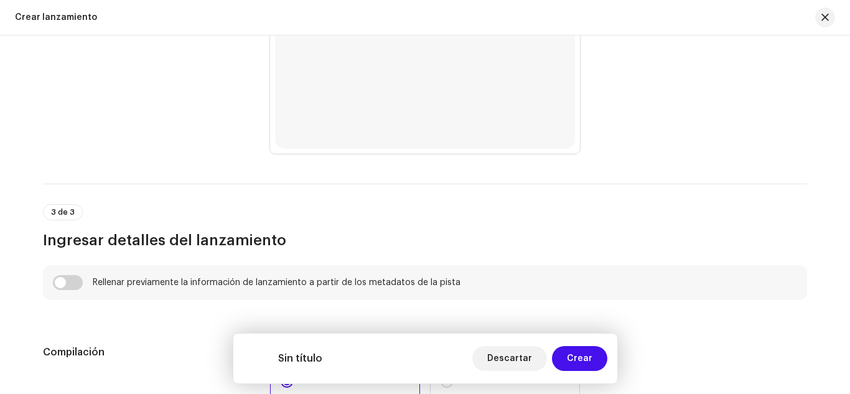
scroll to position [707, 0]
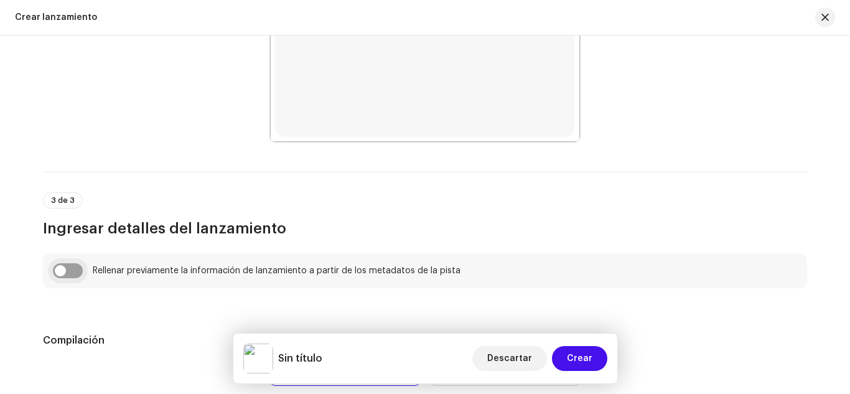
click at [73, 269] on input "checkbox" at bounding box center [68, 270] width 30 height 15
checkbox input "true"
type input "Shine"
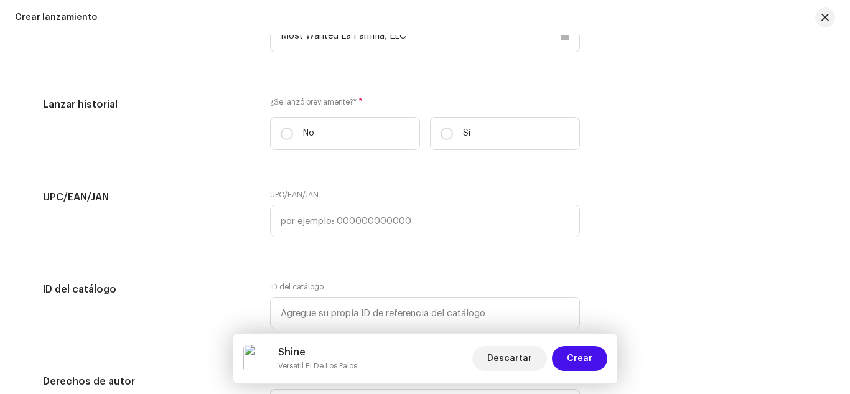
scroll to position [1958, 0]
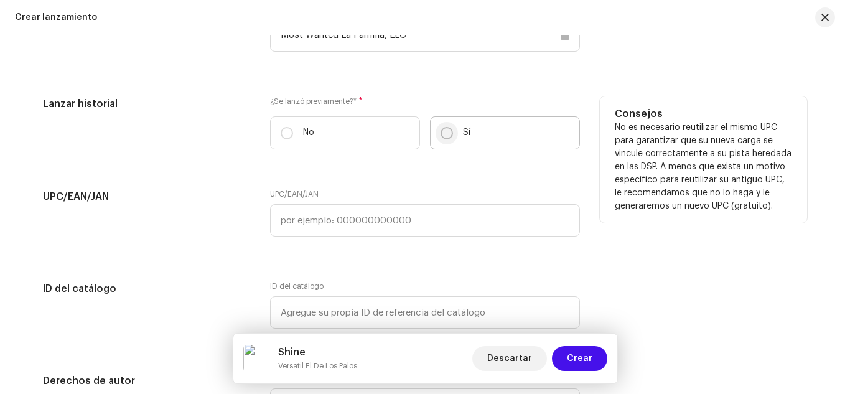
click at [445, 127] on input "Sí" at bounding box center [446, 133] width 12 height 12
radio input "true"
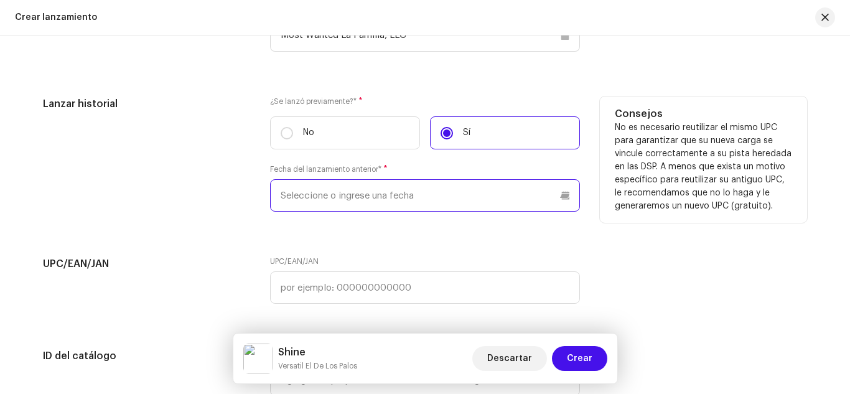
click at [341, 194] on p-datepicker at bounding box center [425, 195] width 310 height 32
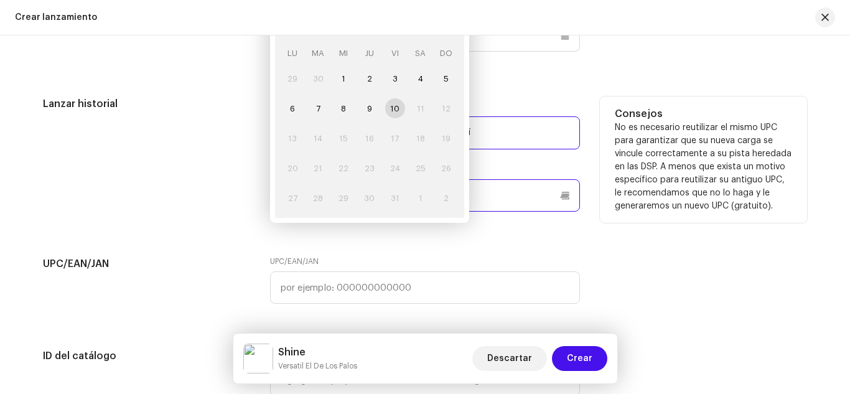
paste input "[DATE]"
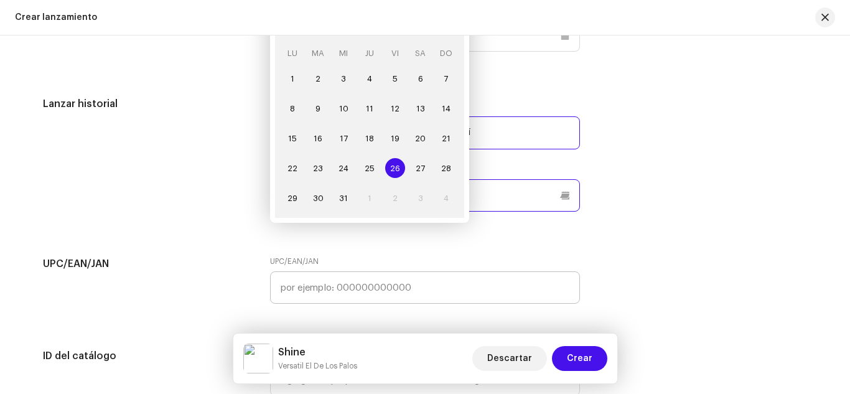
type input "[DATE]"
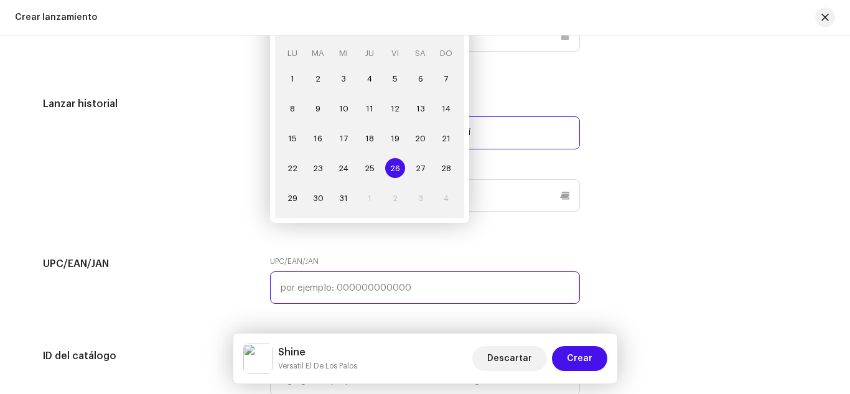
click at [394, 284] on input "text" at bounding box center [425, 287] width 310 height 32
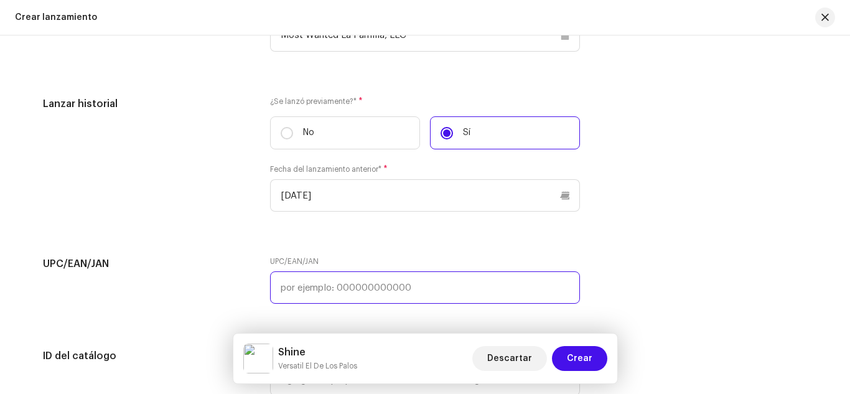
click at [382, 284] on input "text" at bounding box center [425, 287] width 310 height 32
paste input "8447181134148"
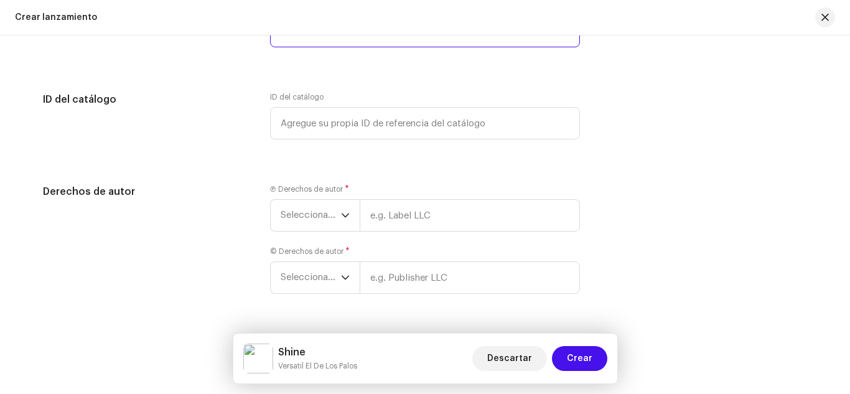
scroll to position [2249, 0]
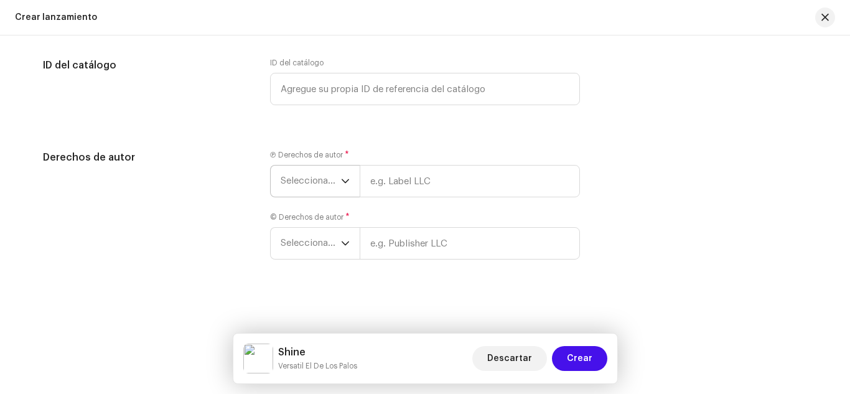
type input "8447181134148"
click at [308, 180] on span "Seleccionar año" at bounding box center [310, 180] width 60 height 31
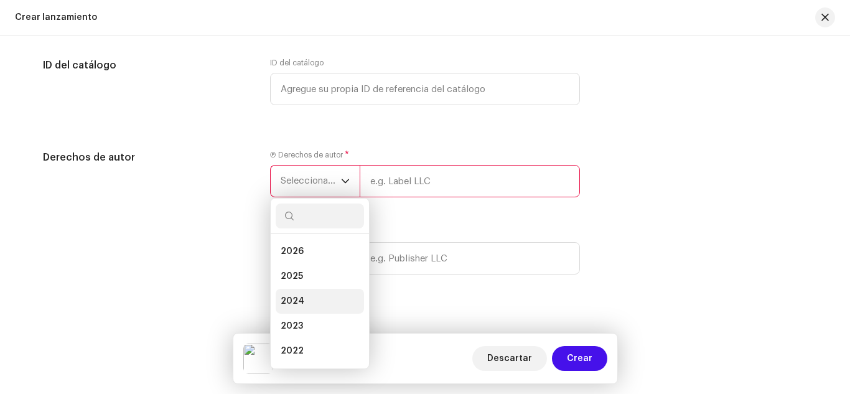
click at [323, 299] on li "2024" at bounding box center [320, 301] width 88 height 25
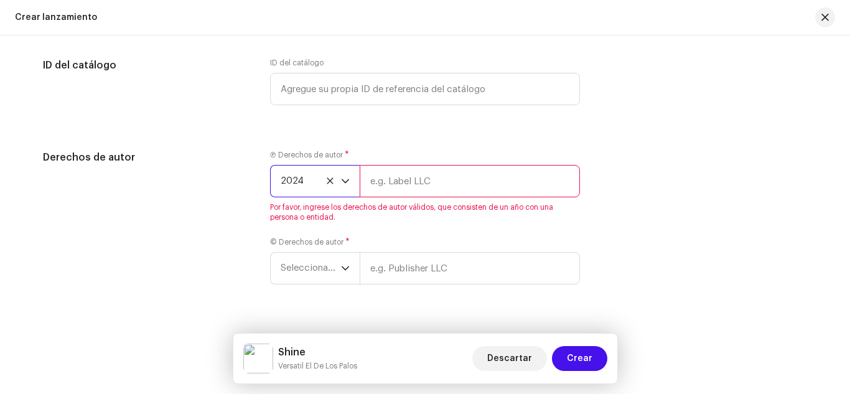
click at [399, 181] on input "text" at bounding box center [469, 181] width 220 height 32
type input "Most Wanted La Familia, LLC"
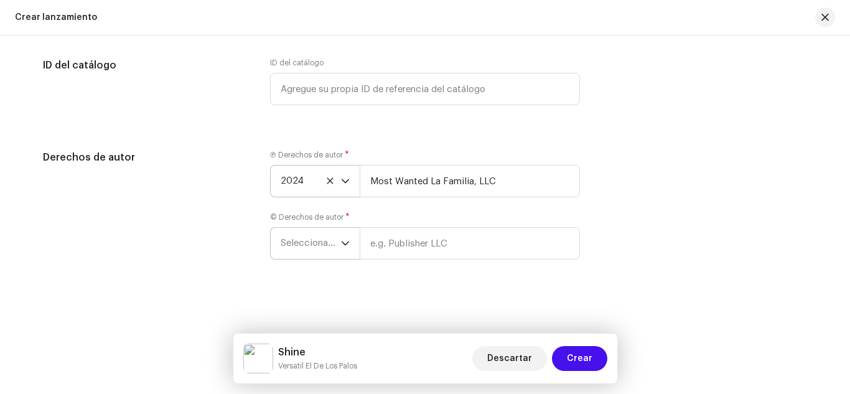
click at [305, 241] on span "Seleccionar año" at bounding box center [310, 243] width 60 height 31
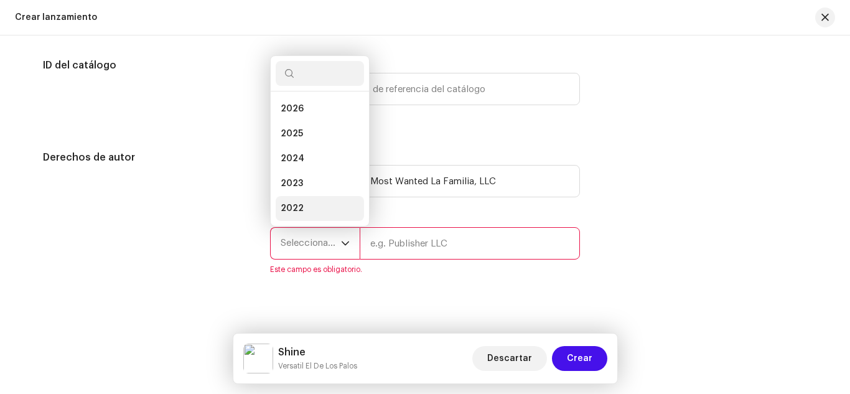
scroll to position [20, 0]
click at [287, 142] on span "2024" at bounding box center [292, 138] width 24 height 12
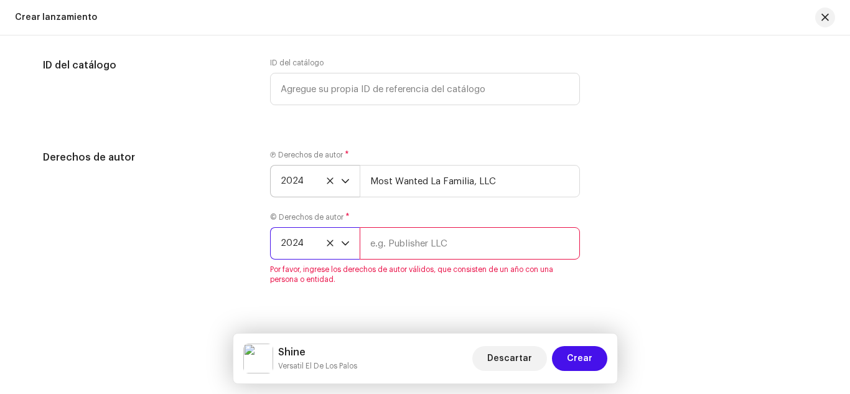
click at [407, 241] on input "text" at bounding box center [469, 243] width 220 height 32
type input "Most Wanted La Familia, LLC"
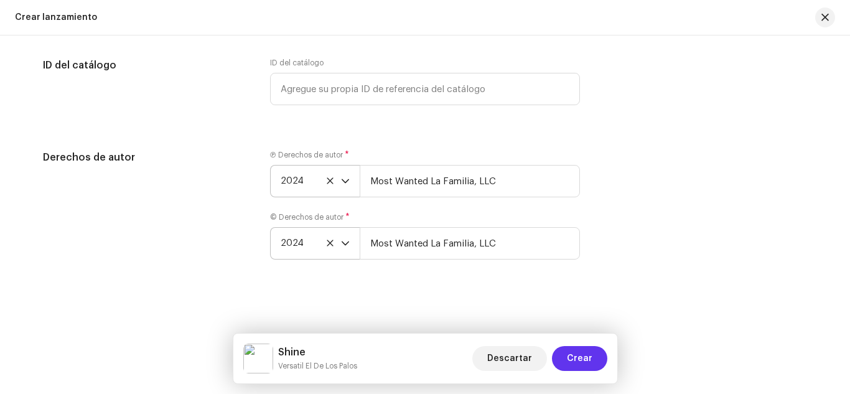
click at [583, 351] on span "Crear" at bounding box center [579, 358] width 25 height 25
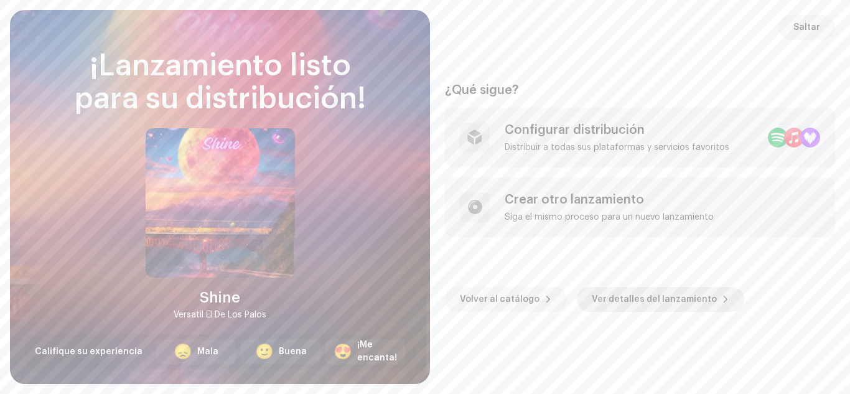
click at [604, 296] on span "Ver detalles del lanzamiento" at bounding box center [653, 299] width 125 height 25
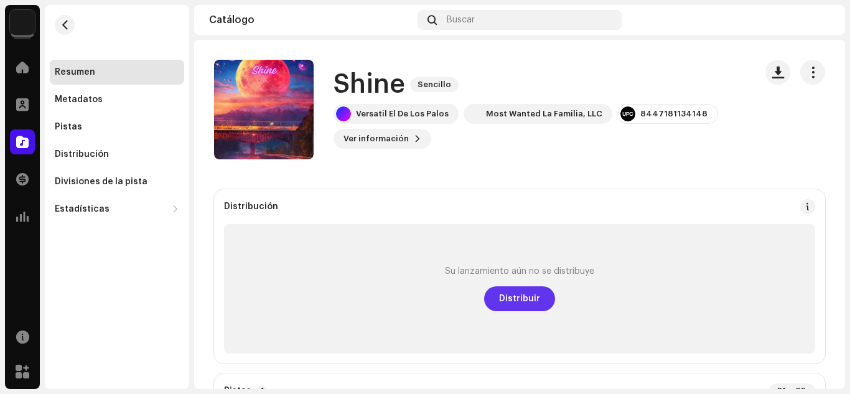
click at [504, 299] on span "Distribuir" at bounding box center [519, 298] width 41 height 25
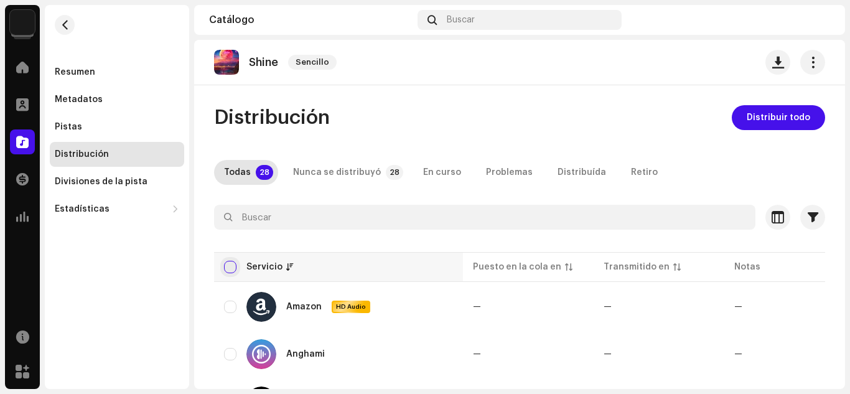
click at [230, 267] on input "checkbox" at bounding box center [230, 267] width 12 height 12
checkbox input "true"
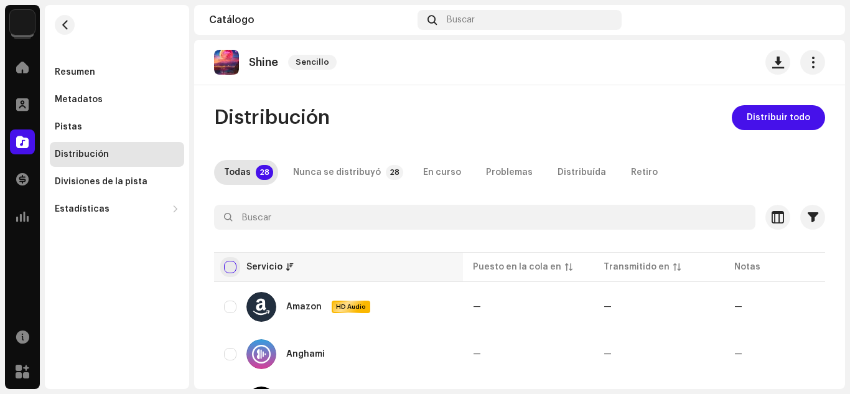
checkbox input "true"
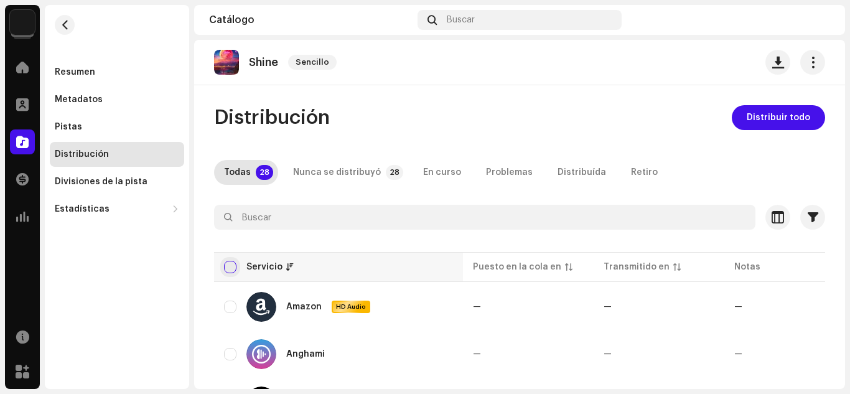
checkbox input "true"
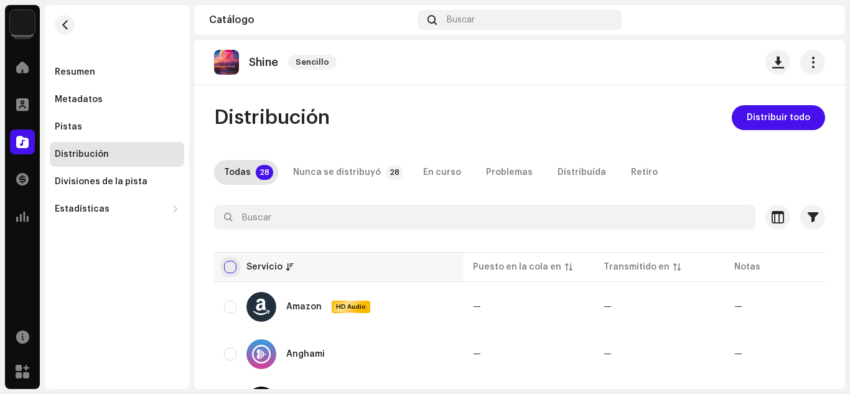
checkbox input "true"
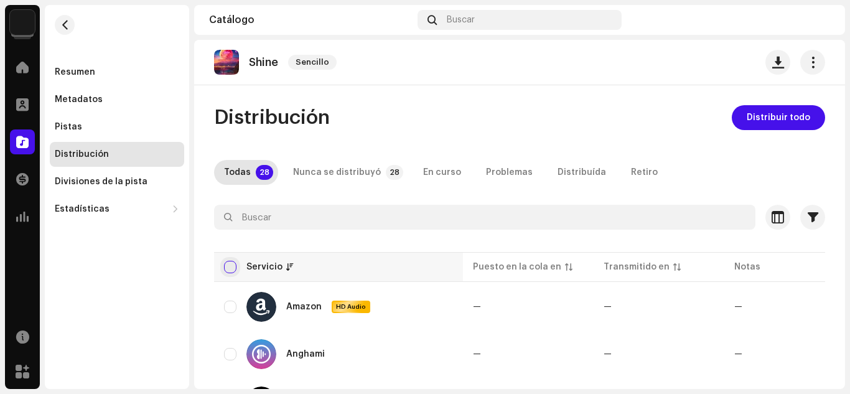
checkbox input "true"
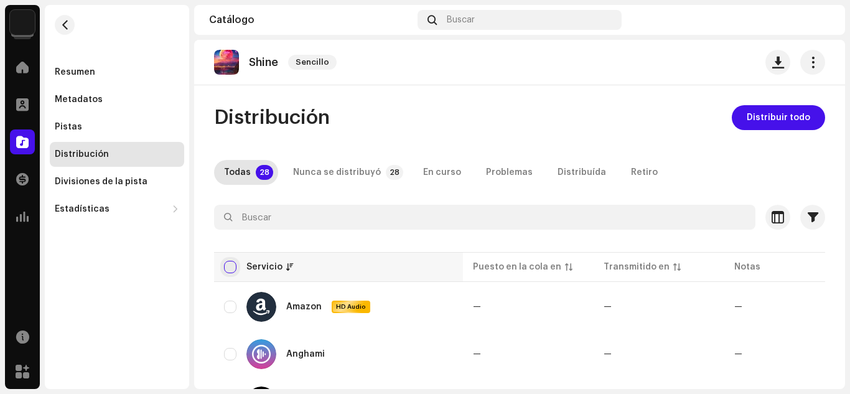
checkbox input "true"
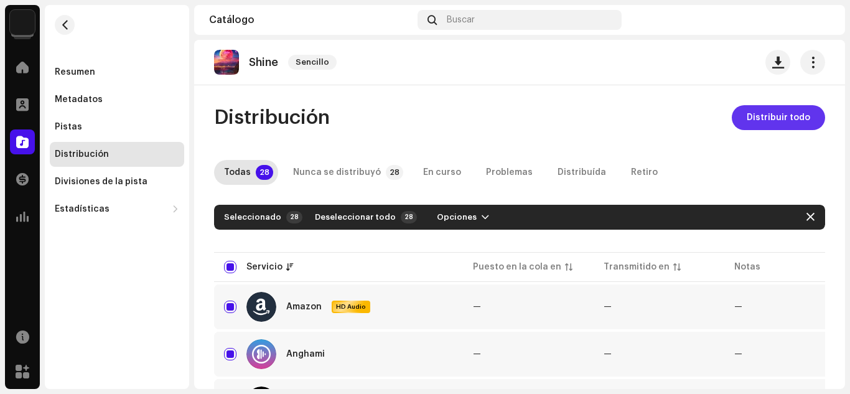
click at [774, 113] on span "Distribuir todo" at bounding box center [777, 117] width 63 height 25
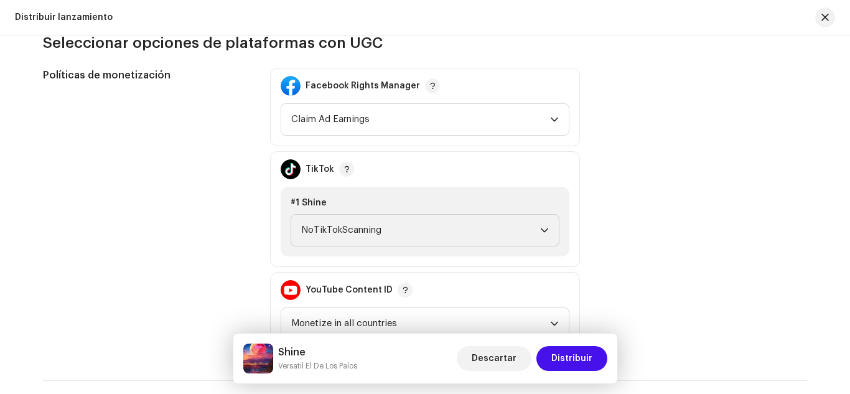
scroll to position [1329, 0]
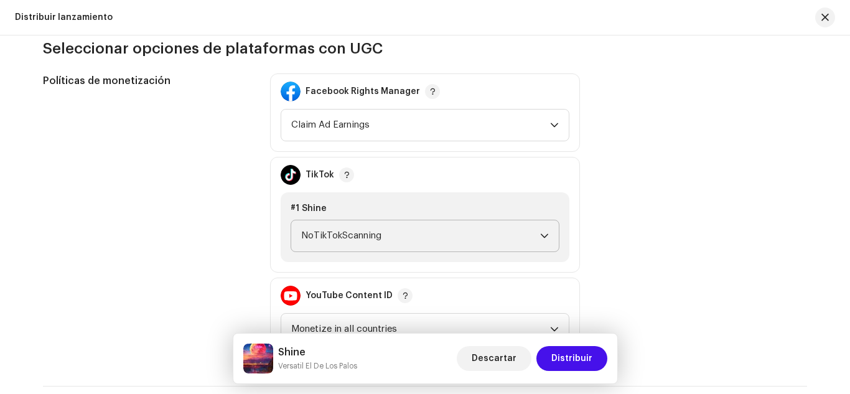
click at [412, 231] on span "NoTikTokScanning" at bounding box center [420, 235] width 239 height 31
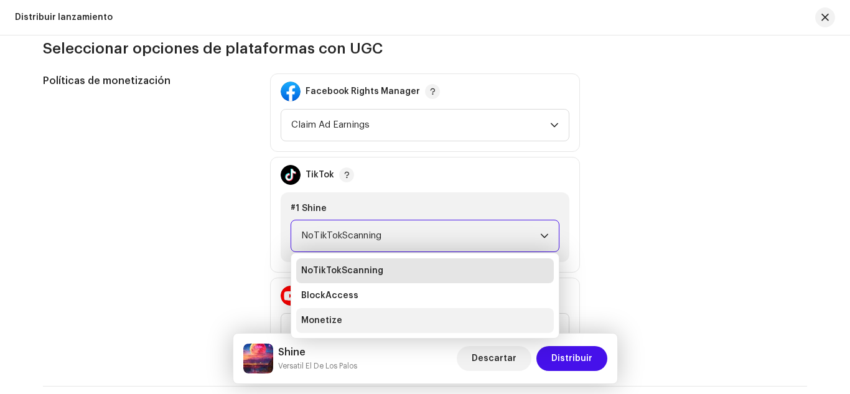
click at [420, 316] on li "Monetize" at bounding box center [424, 320] width 257 height 25
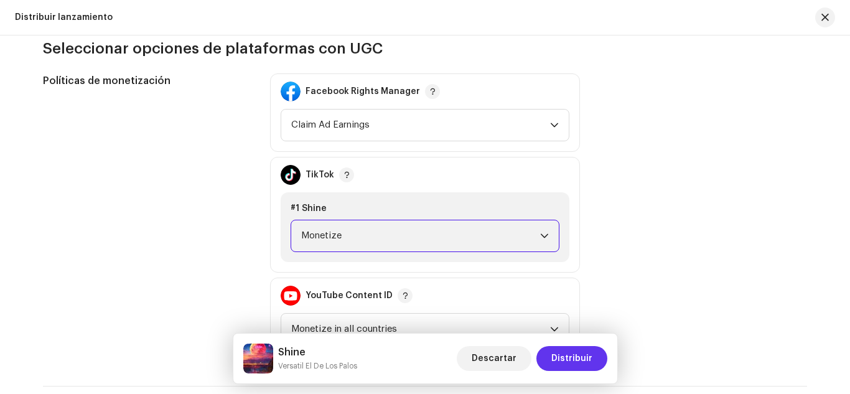
click at [568, 352] on span "Distribuir" at bounding box center [571, 358] width 41 height 25
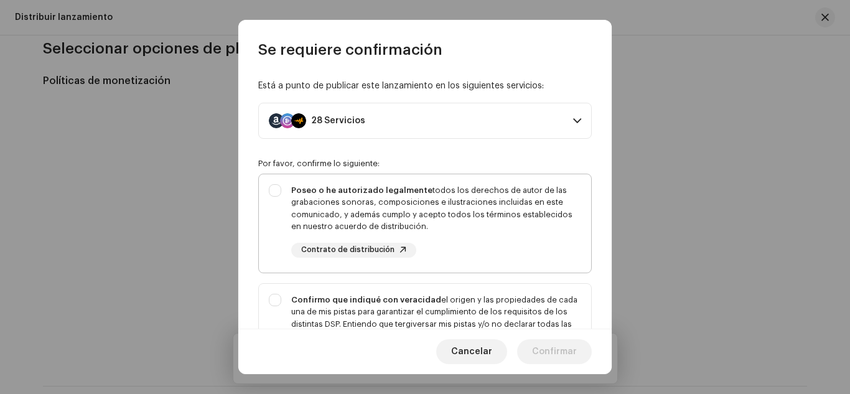
click at [552, 226] on div "Poseo o he autorizado legalmente todos los derechos de autor de las grabaciones…" at bounding box center [436, 208] width 290 height 49
checkbox input "true"
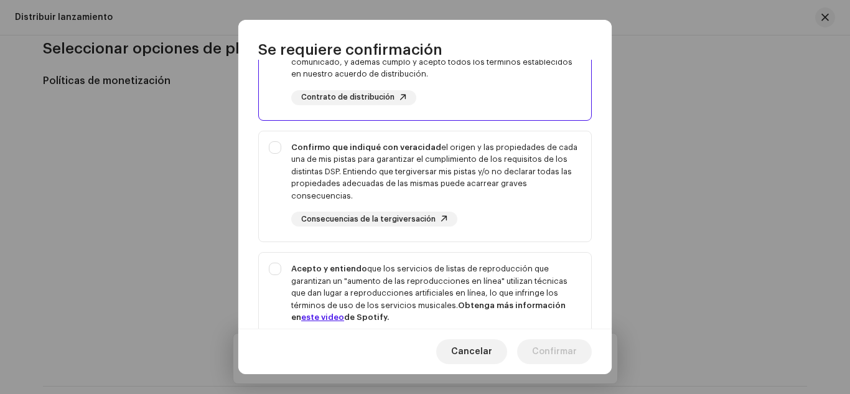
click at [552, 226] on div "Confirmo que indiqué con veracidad el origen y las propiedades de cada una de m…" at bounding box center [425, 184] width 332 height 106
checkbox input "true"
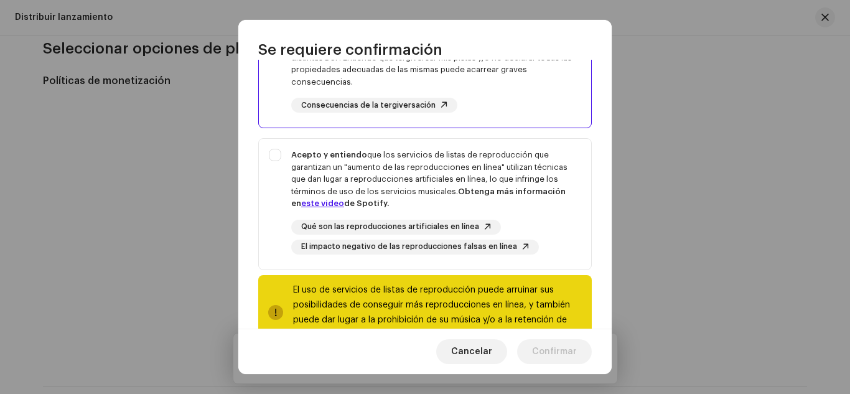
scroll to position [268, 0]
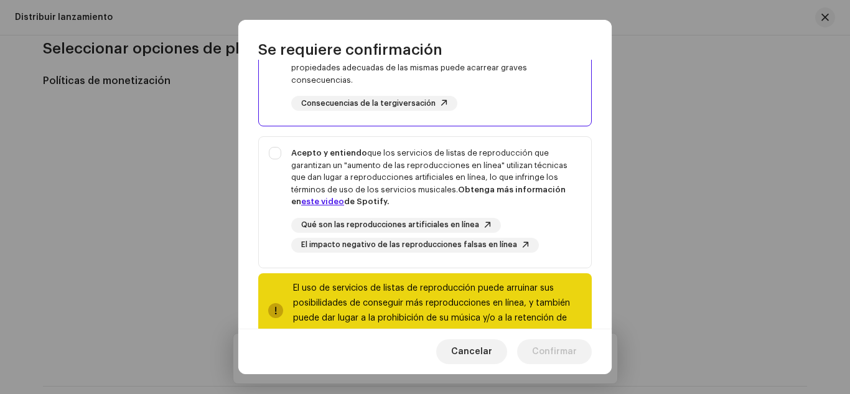
click at [552, 226] on div "Qué son las reproducciones artificiales en línea El impacto negativo de las rep…" at bounding box center [436, 235] width 290 height 35
checkbox input "true"
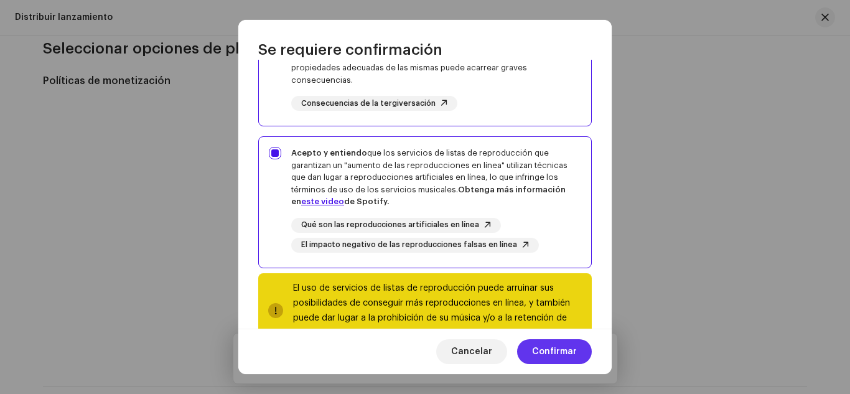
click at [550, 348] on span "Confirmar" at bounding box center [554, 351] width 45 height 25
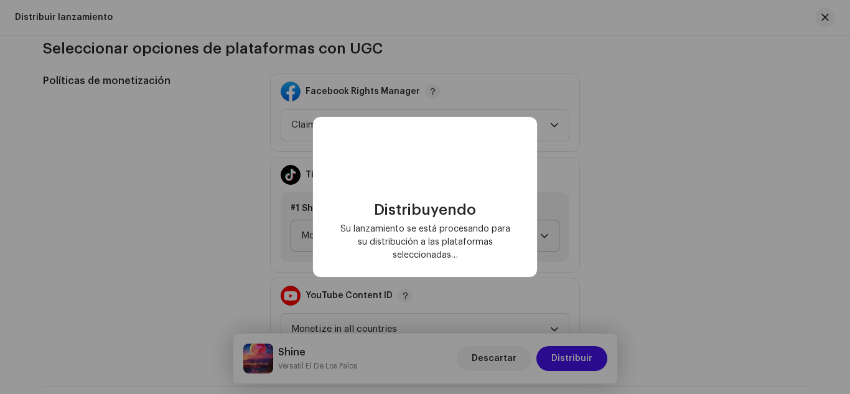
checkbox input "false"
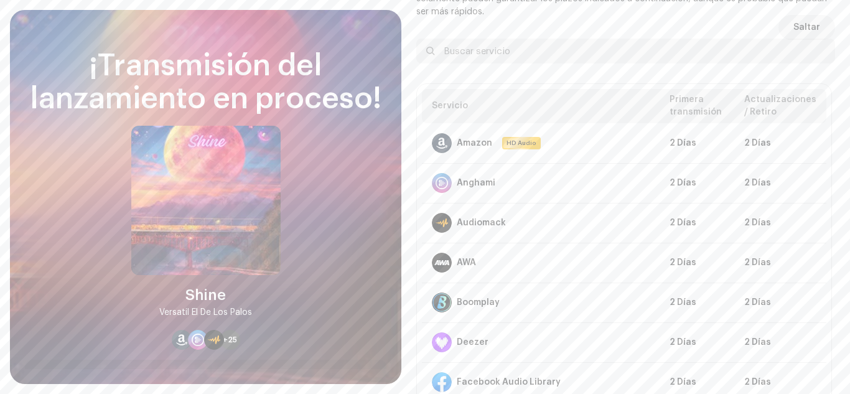
scroll to position [68, 0]
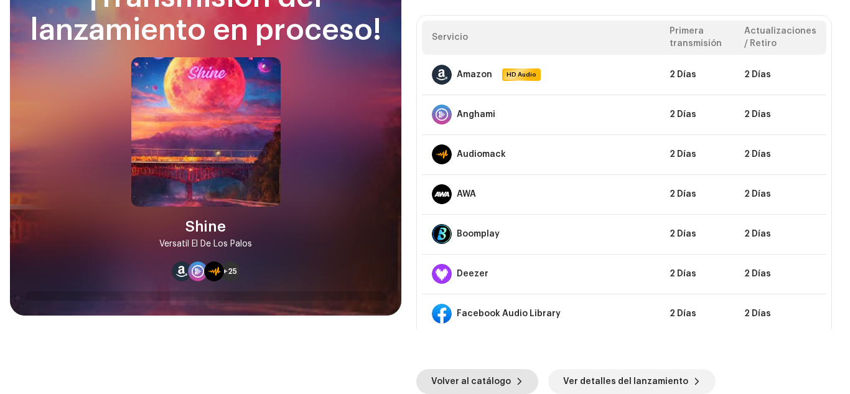
click at [473, 373] on span "Volver al catálogo" at bounding box center [471, 381] width 80 height 25
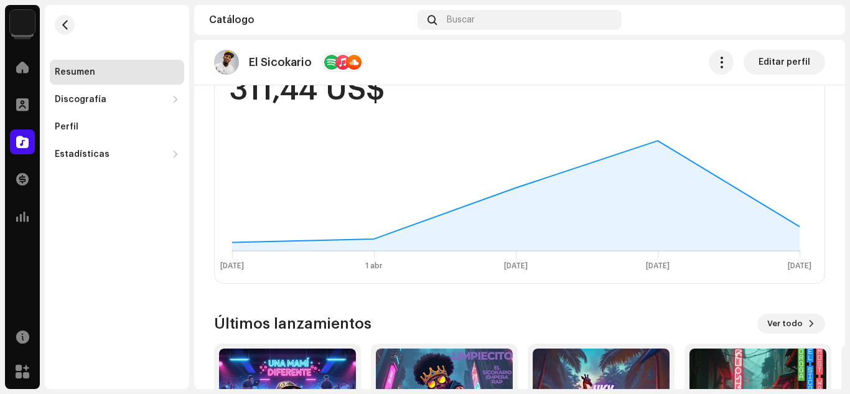
scroll to position [957, 0]
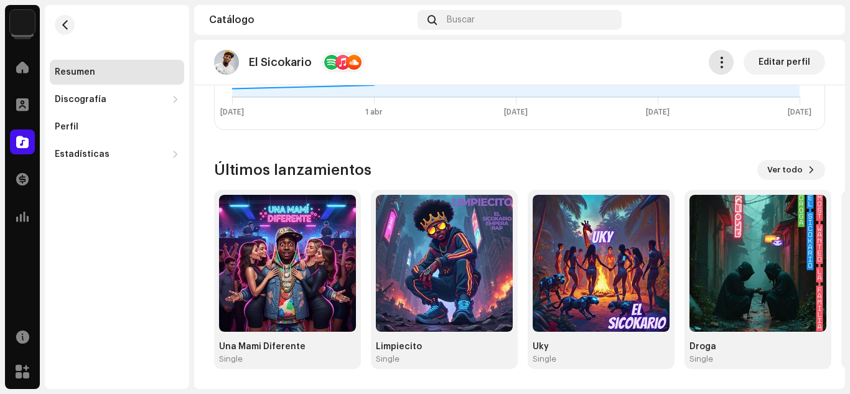
click at [717, 57] on span "button" at bounding box center [721, 62] width 12 height 10
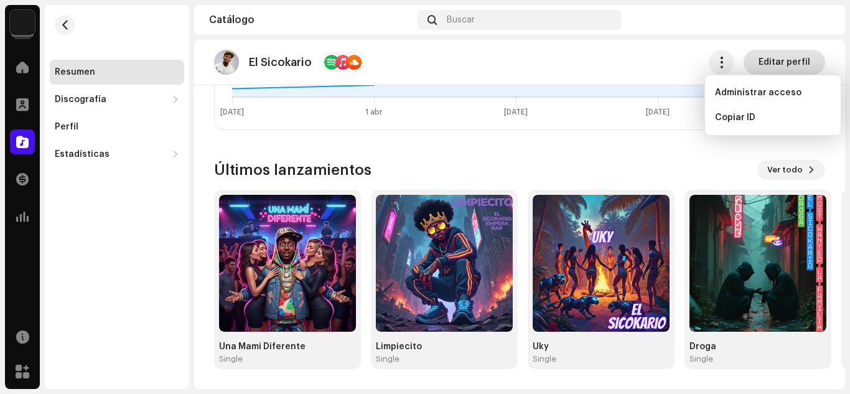
click at [771, 60] on span "Editar perfil" at bounding box center [784, 62] width 52 height 25
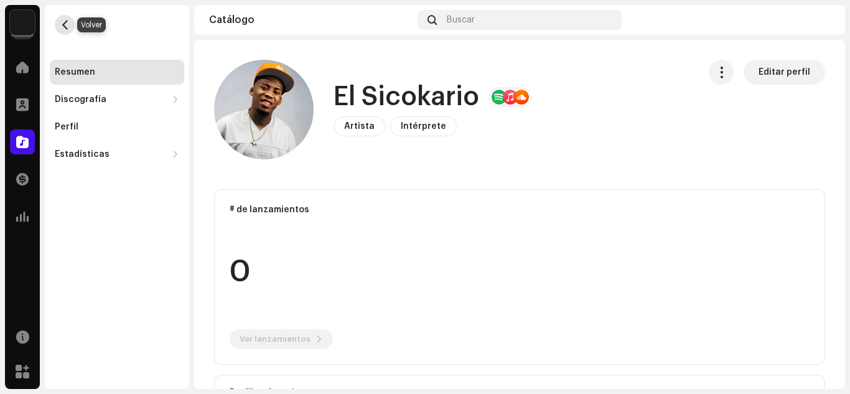
click at [64, 25] on span "button" at bounding box center [64, 25] width 9 height 10
click at [67, 24] on span "button" at bounding box center [64, 25] width 9 height 10
click at [21, 127] on div "Catálogo" at bounding box center [22, 141] width 35 height 35
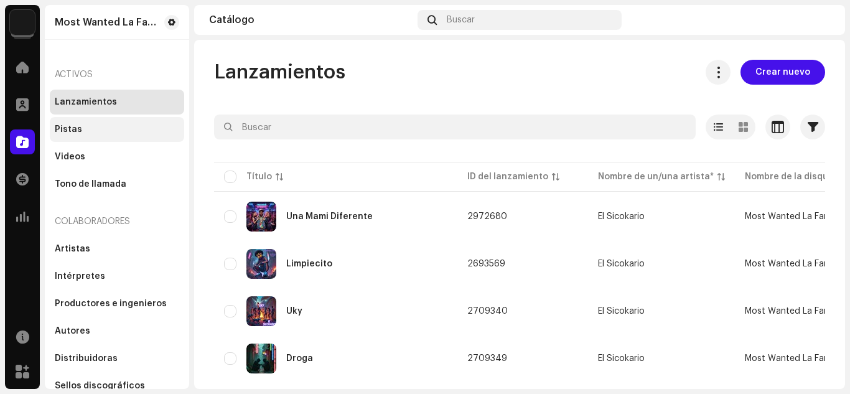
click at [74, 129] on div "Pistas" at bounding box center [68, 129] width 27 height 10
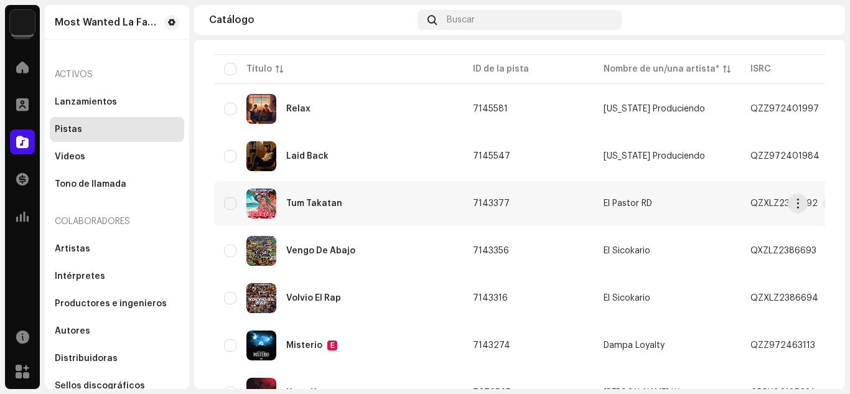
scroll to position [107, 0]
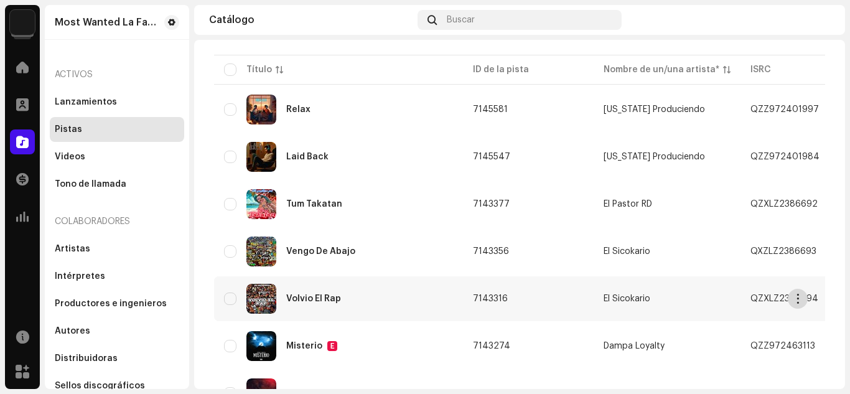
click at [795, 296] on span "button" at bounding box center [797, 299] width 9 height 10
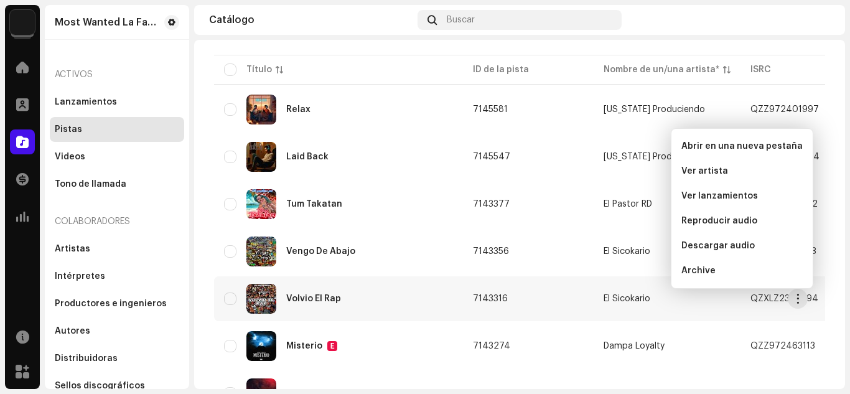
click at [337, 22] on div "Catálogo" at bounding box center [310, 20] width 203 height 10
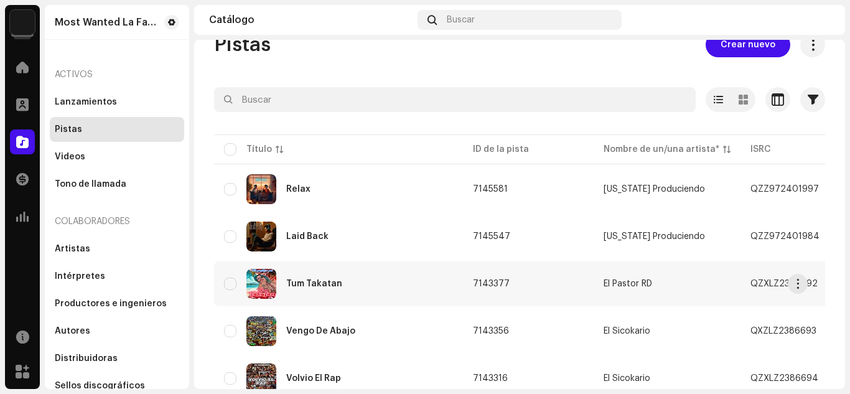
scroll to position [21, 0]
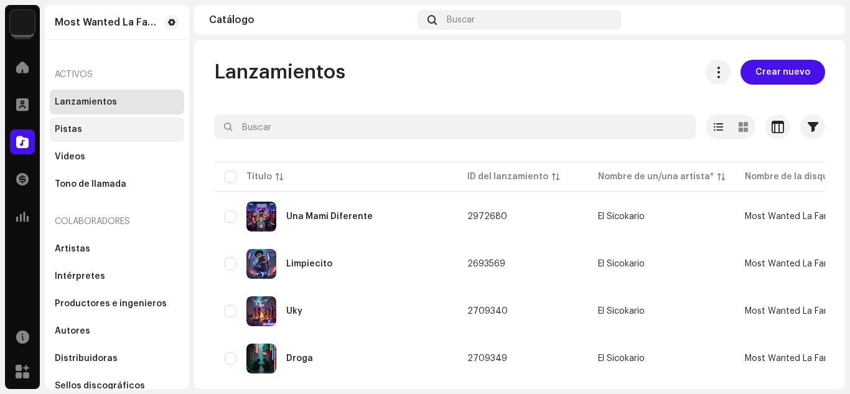
click at [90, 126] on div "Pistas" at bounding box center [117, 129] width 124 height 10
